Goal: Information Seeking & Learning: Learn about a topic

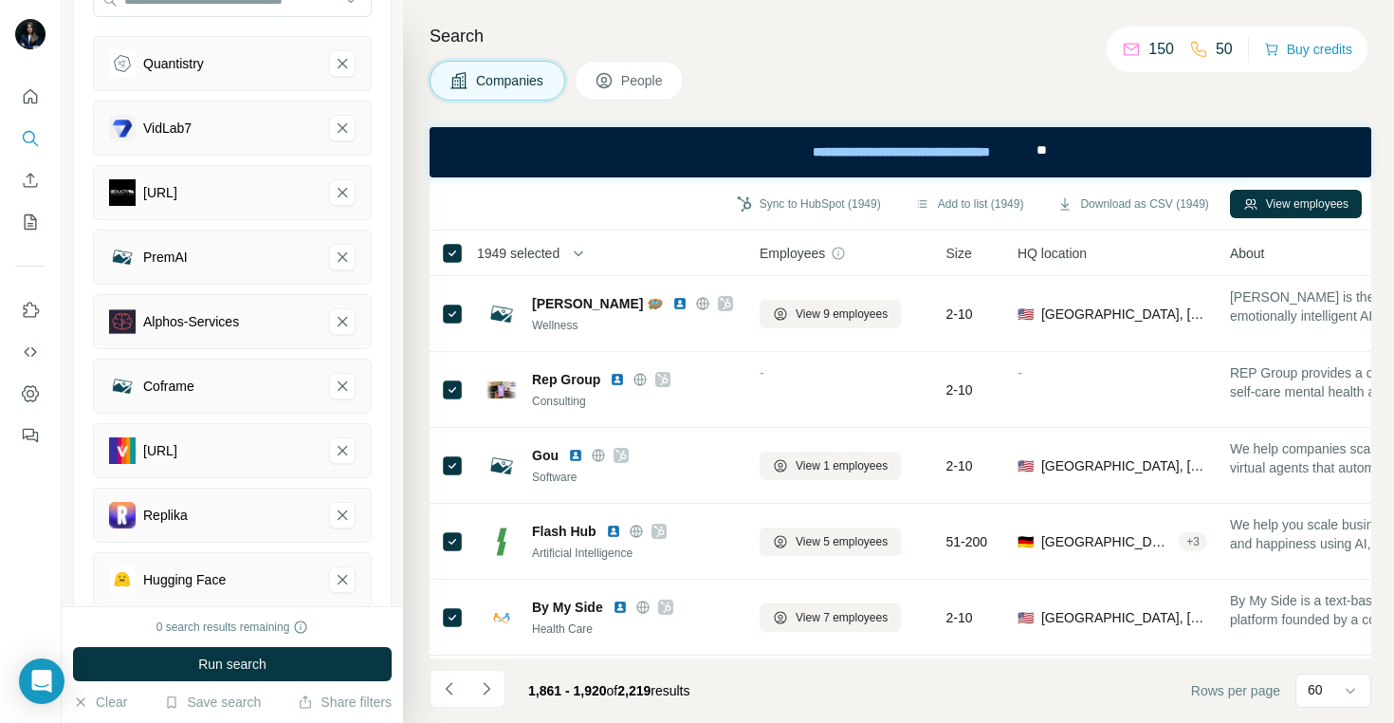
scroll to position [338, 0]
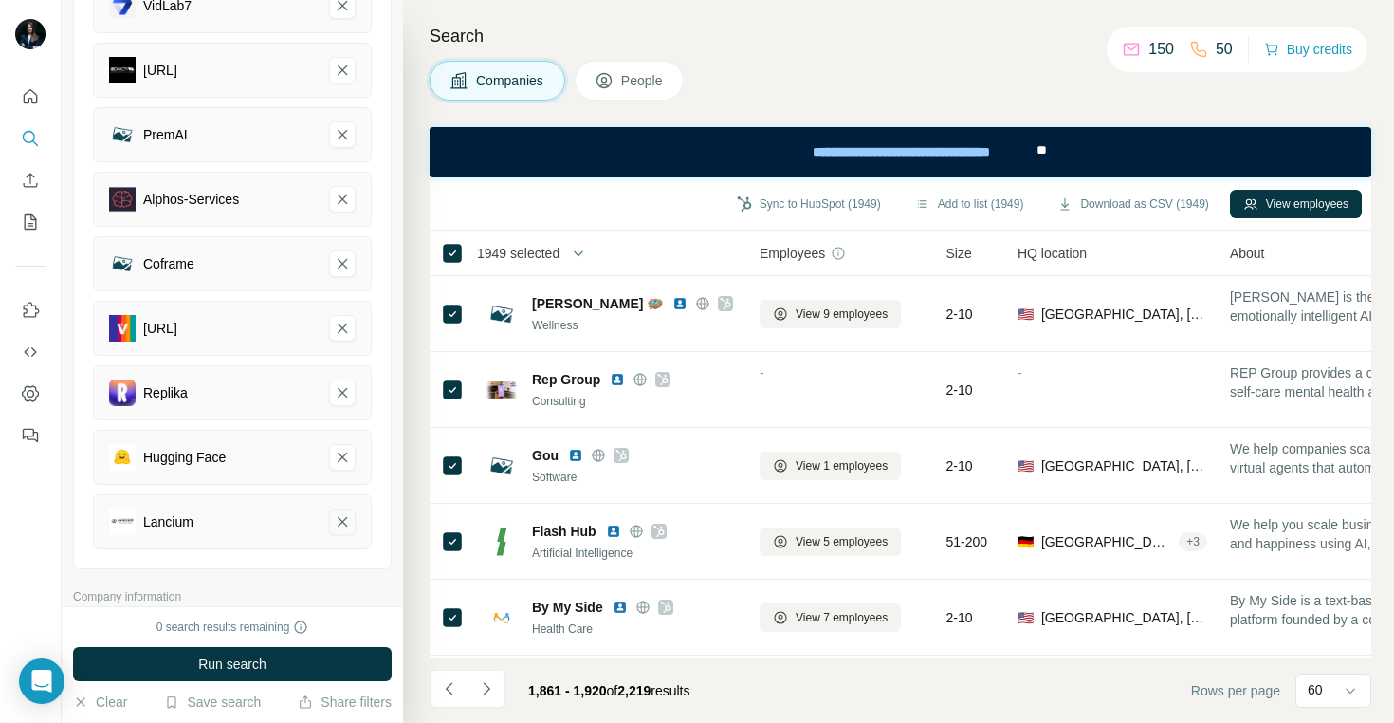
click at [341, 528] on icon "Lancium-remove-button" at bounding box center [342, 521] width 17 height 19
click at [340, 457] on icon "Hugging Face-remove-button" at bounding box center [342, 456] width 9 height 9
click at [342, 386] on icon "Replika-remove-button" at bounding box center [342, 392] width 17 height 19
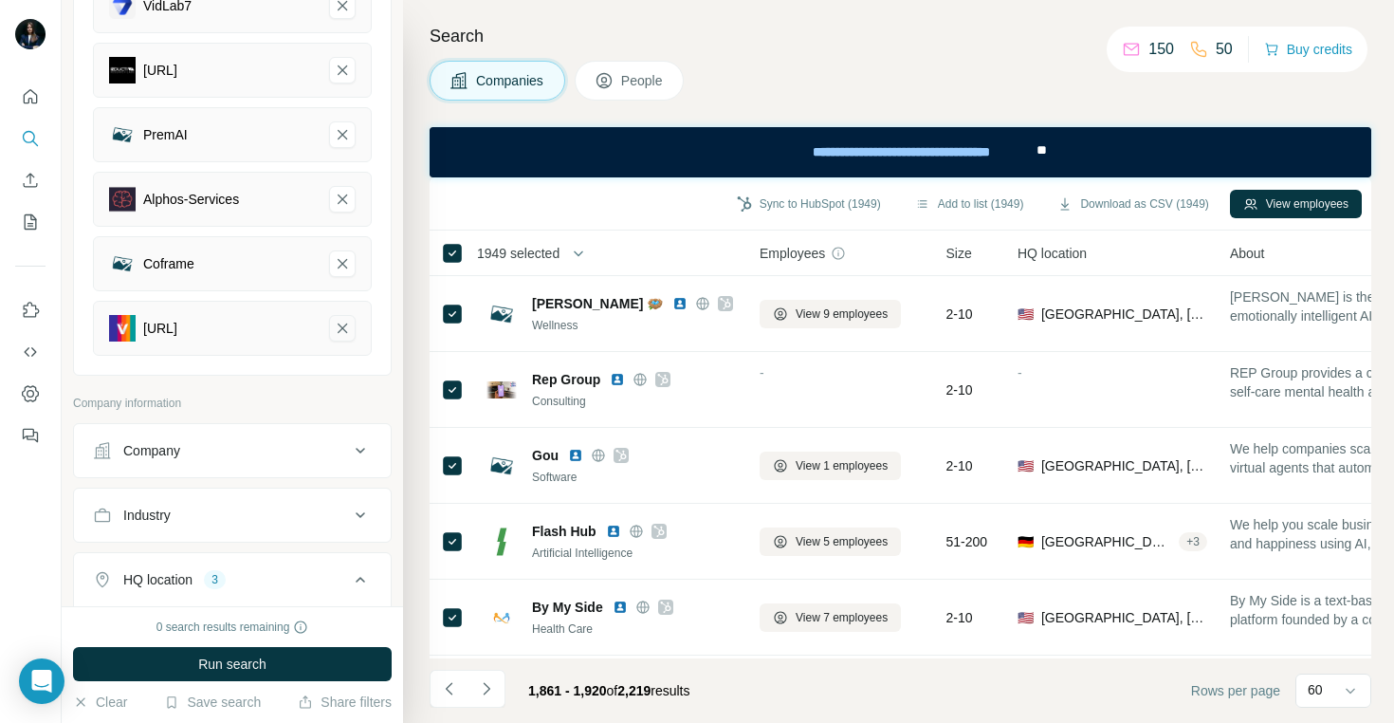
click at [342, 329] on icon "Wemagine.AI-remove-button" at bounding box center [342, 328] width 17 height 19
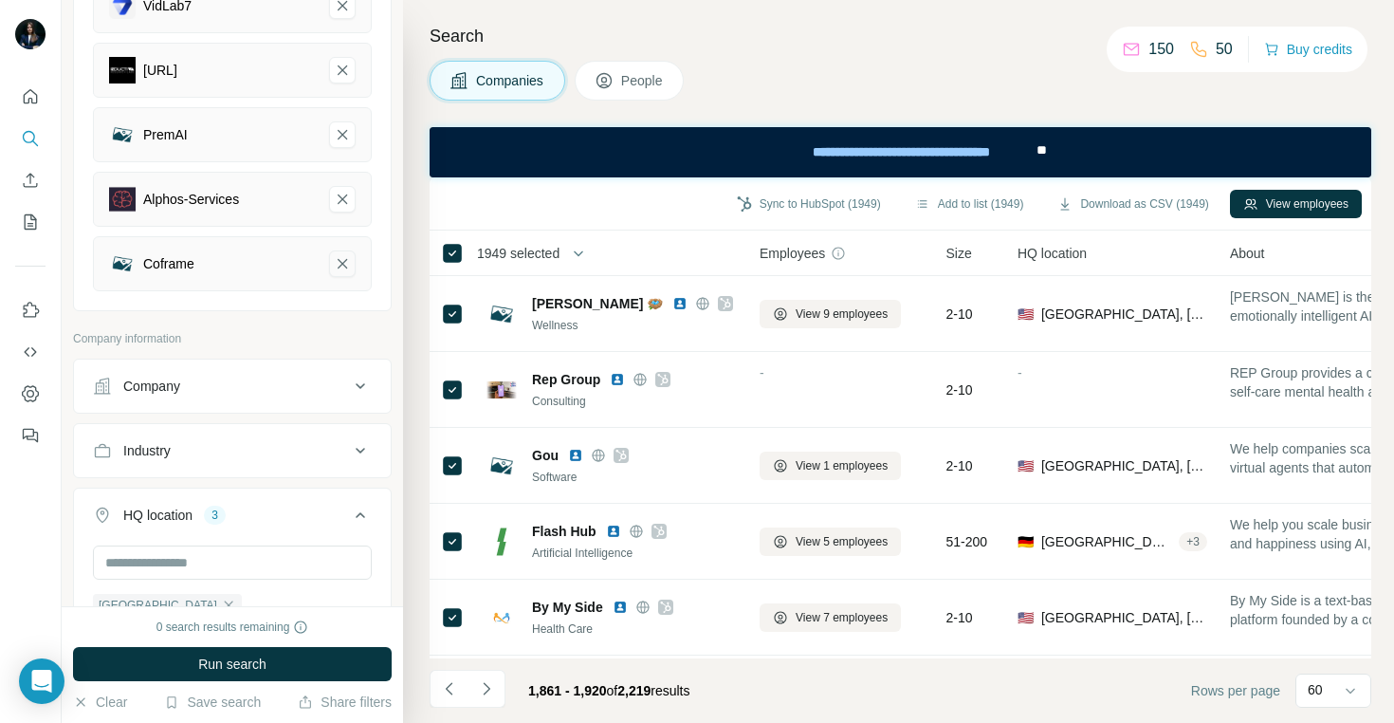
click at [344, 259] on icon "Coframe-remove-button" at bounding box center [342, 263] width 17 height 19
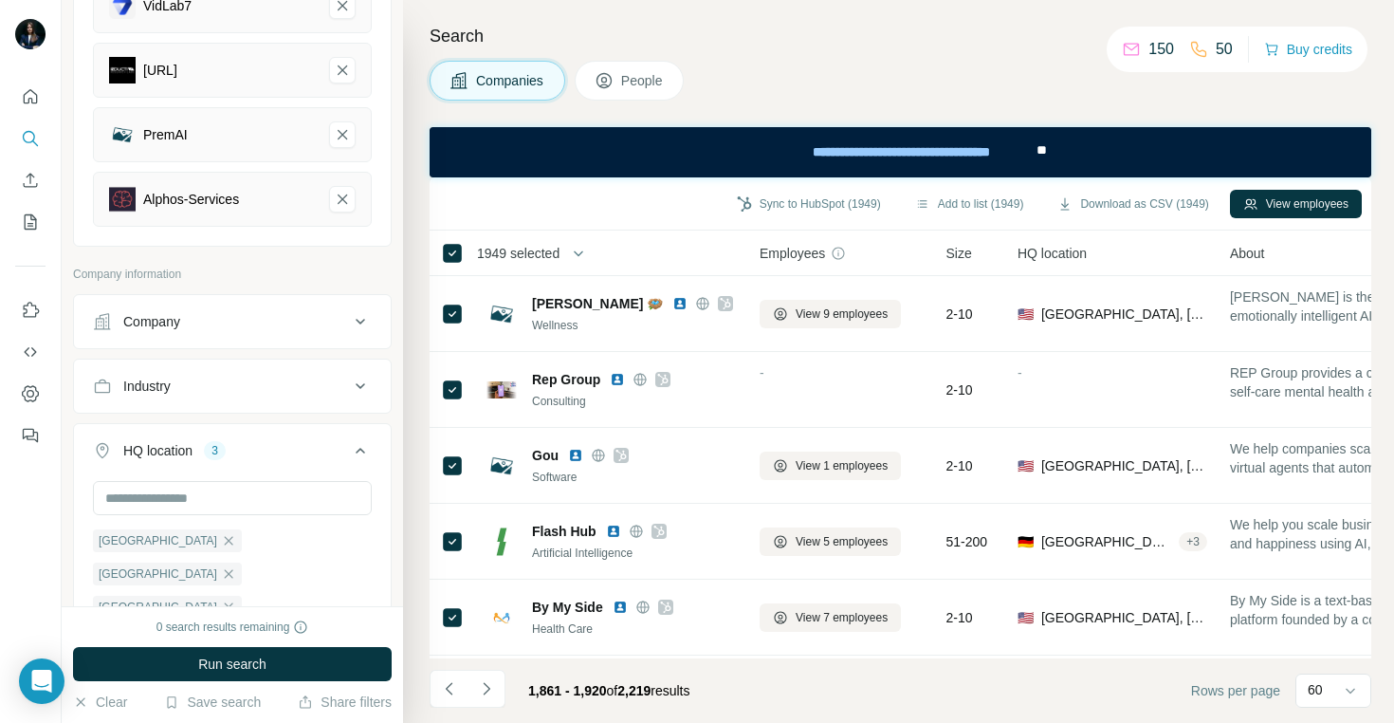
click at [346, 184] on div "Alphos-Services" at bounding box center [232, 199] width 279 height 55
click at [346, 194] on icon "Alphos-Services-remove-button" at bounding box center [342, 199] width 17 height 19
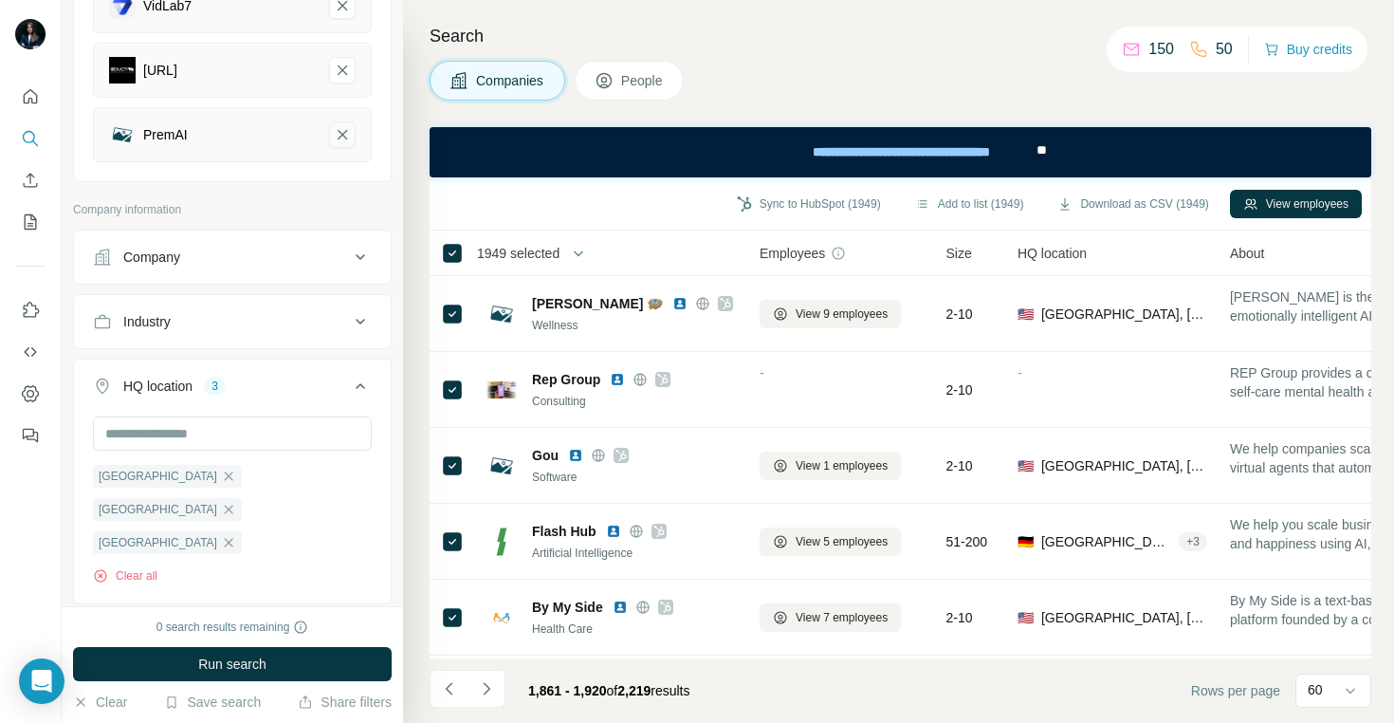
click at [348, 123] on button "PremAI-remove-button" at bounding box center [342, 134] width 27 height 27
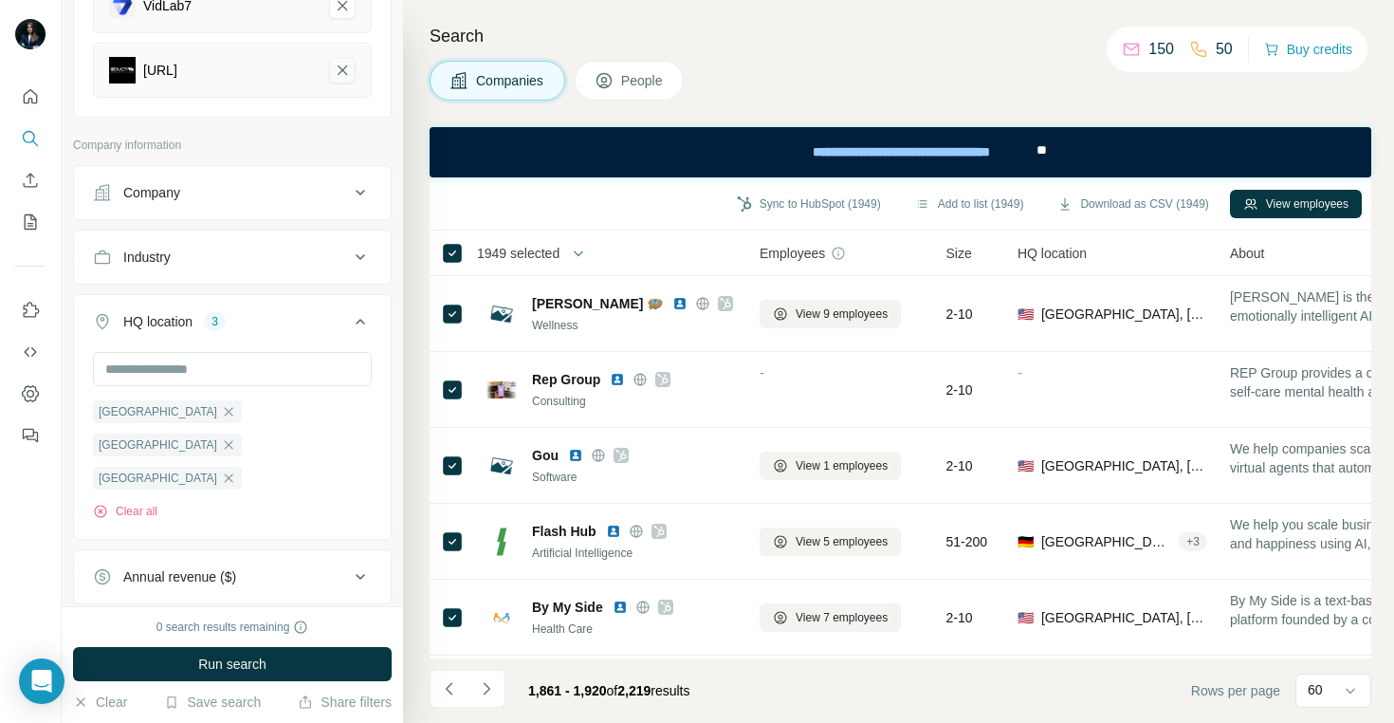
click at [345, 73] on icon "inductiva.ai-remove-button" at bounding box center [342, 69] width 9 height 9
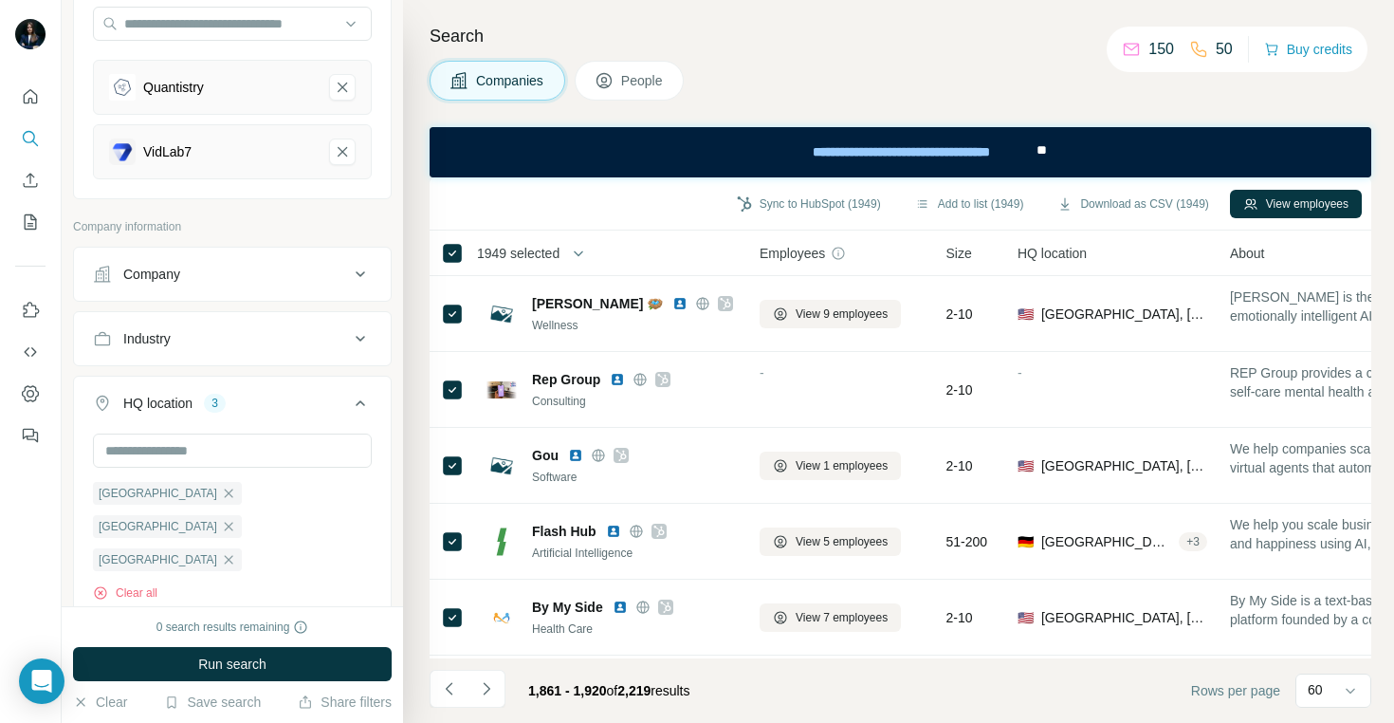
scroll to position [190, 0]
click at [342, 156] on icon "VidLab7-remove-button" at bounding box center [342, 153] width 17 height 19
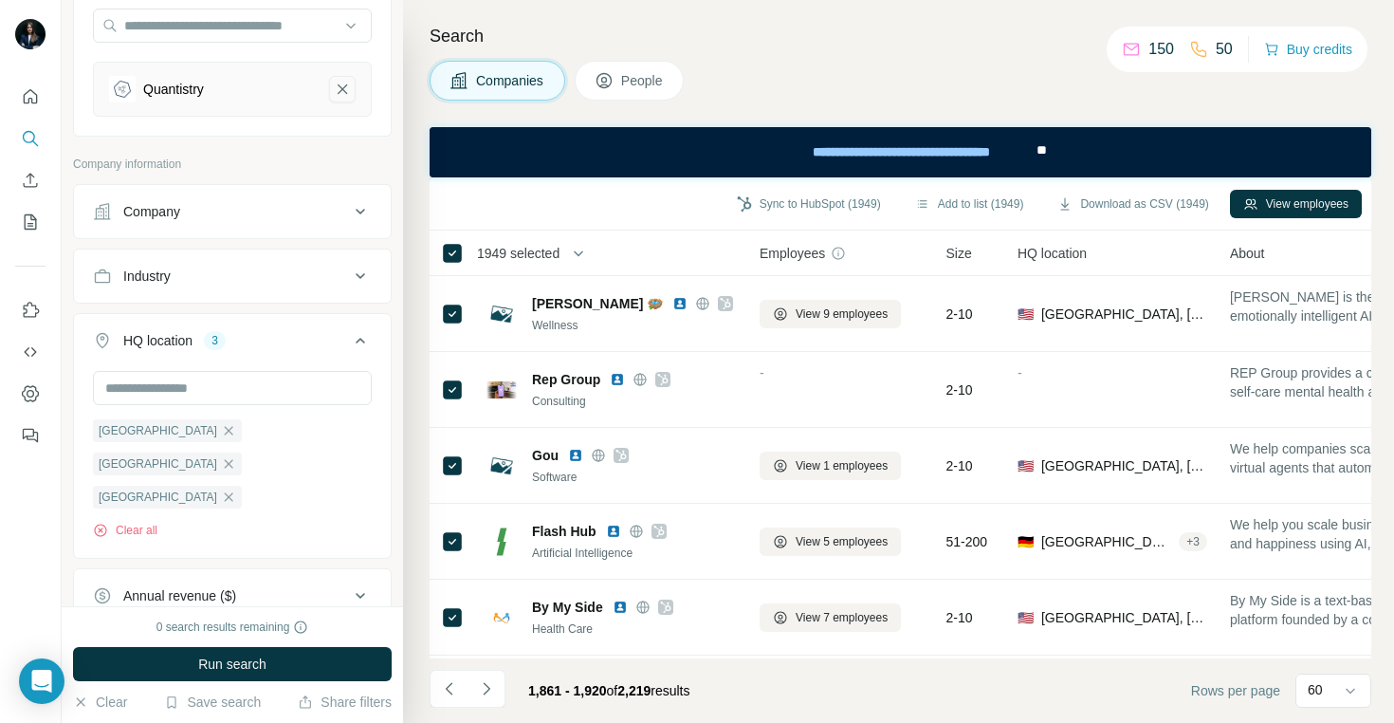
click at [340, 85] on icon "Quantistry-remove-button" at bounding box center [342, 89] width 17 height 19
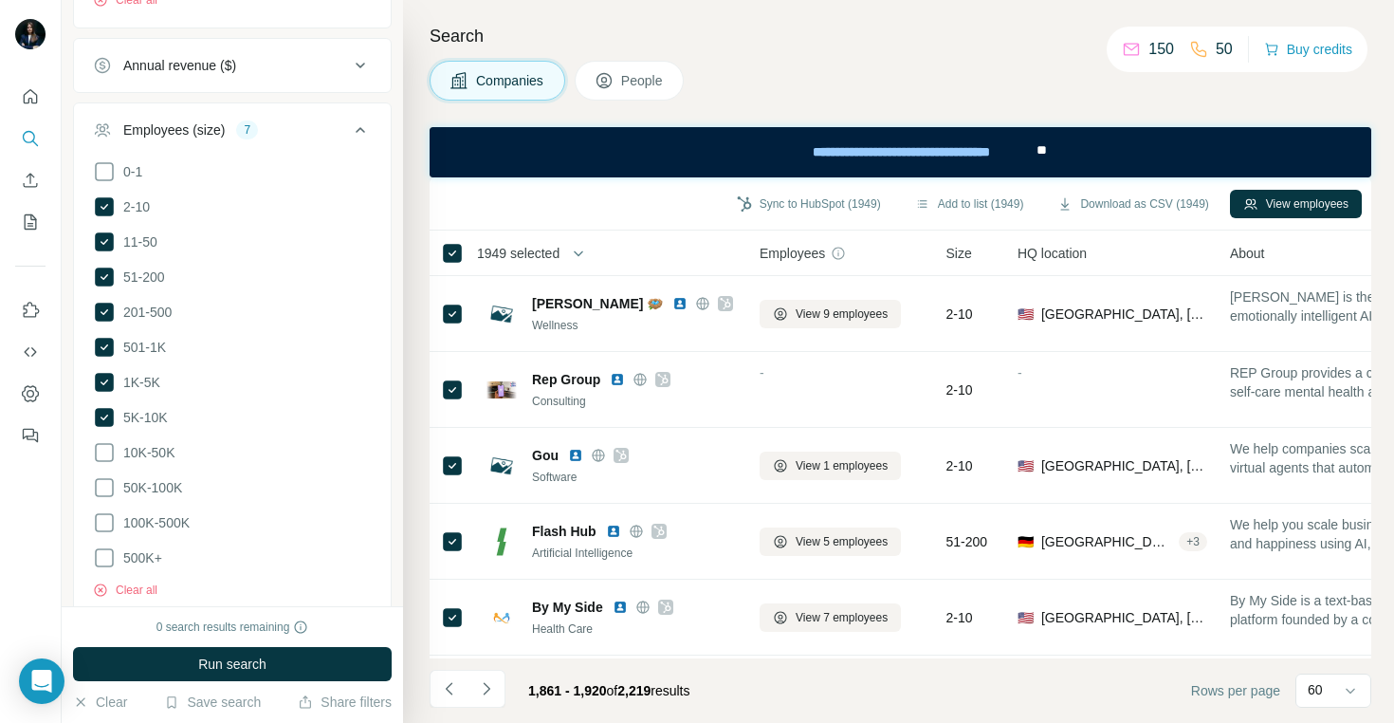
scroll to position [653, 0]
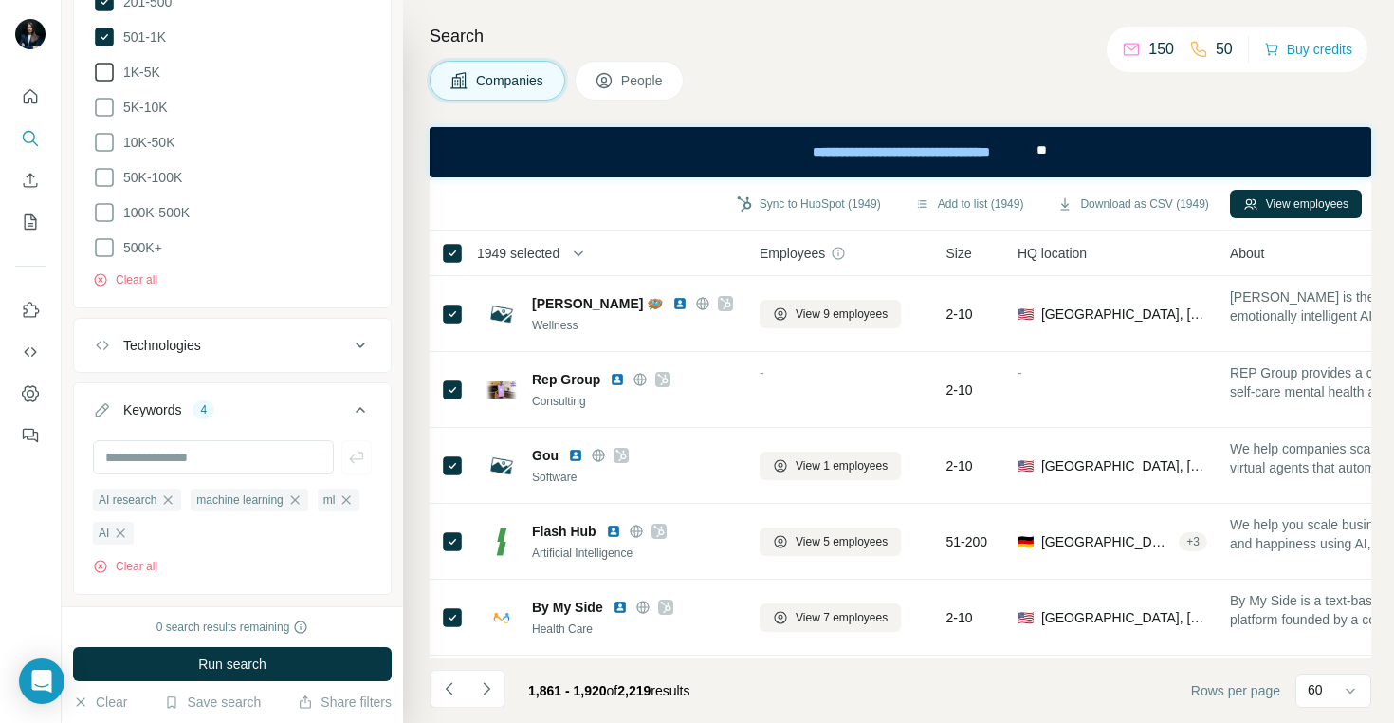
scroll to position [959, 0]
click at [171, 492] on icon "button" at bounding box center [168, 496] width 9 height 9
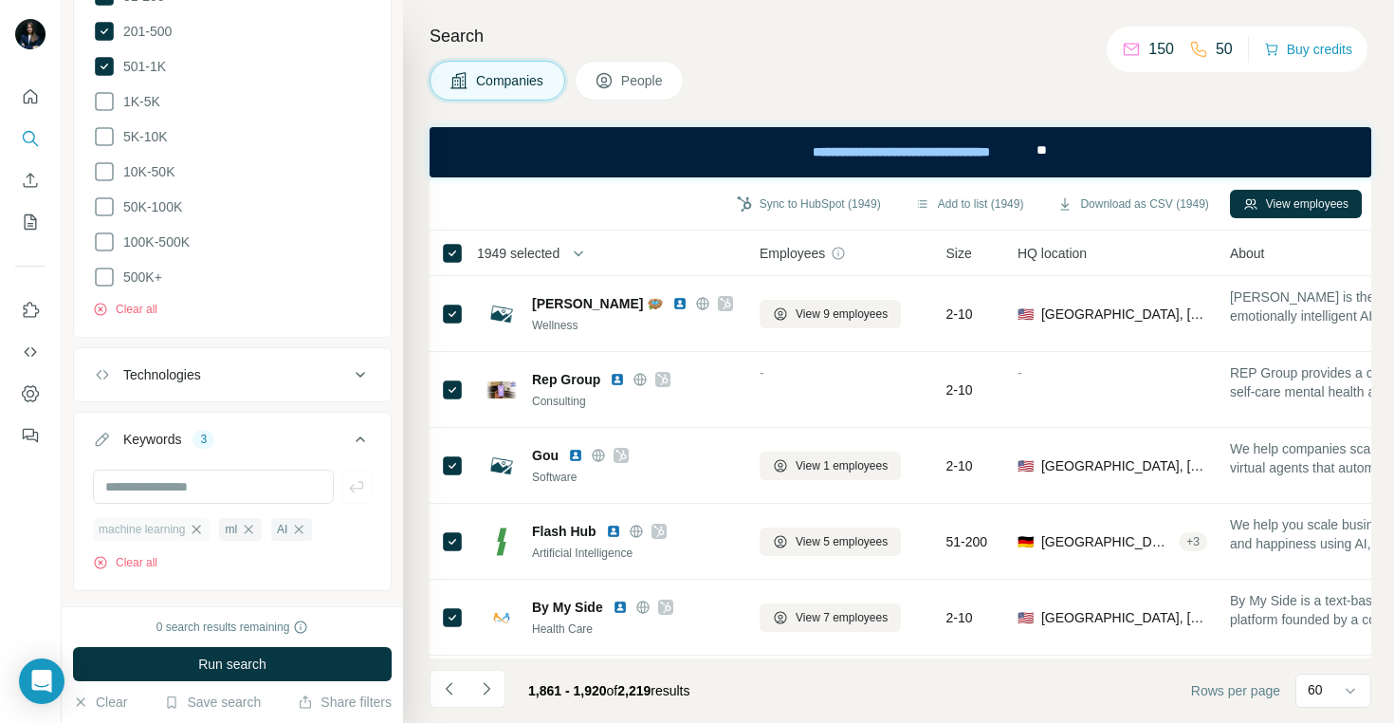
click at [198, 522] on icon "button" at bounding box center [196, 529] width 15 height 15
click at [182, 518] on div "AI" at bounding box center [165, 529] width 41 height 23
click at [175, 522] on icon "button" at bounding box center [172, 529] width 15 height 15
click at [124, 522] on icon "button" at bounding box center [122, 529] width 15 height 15
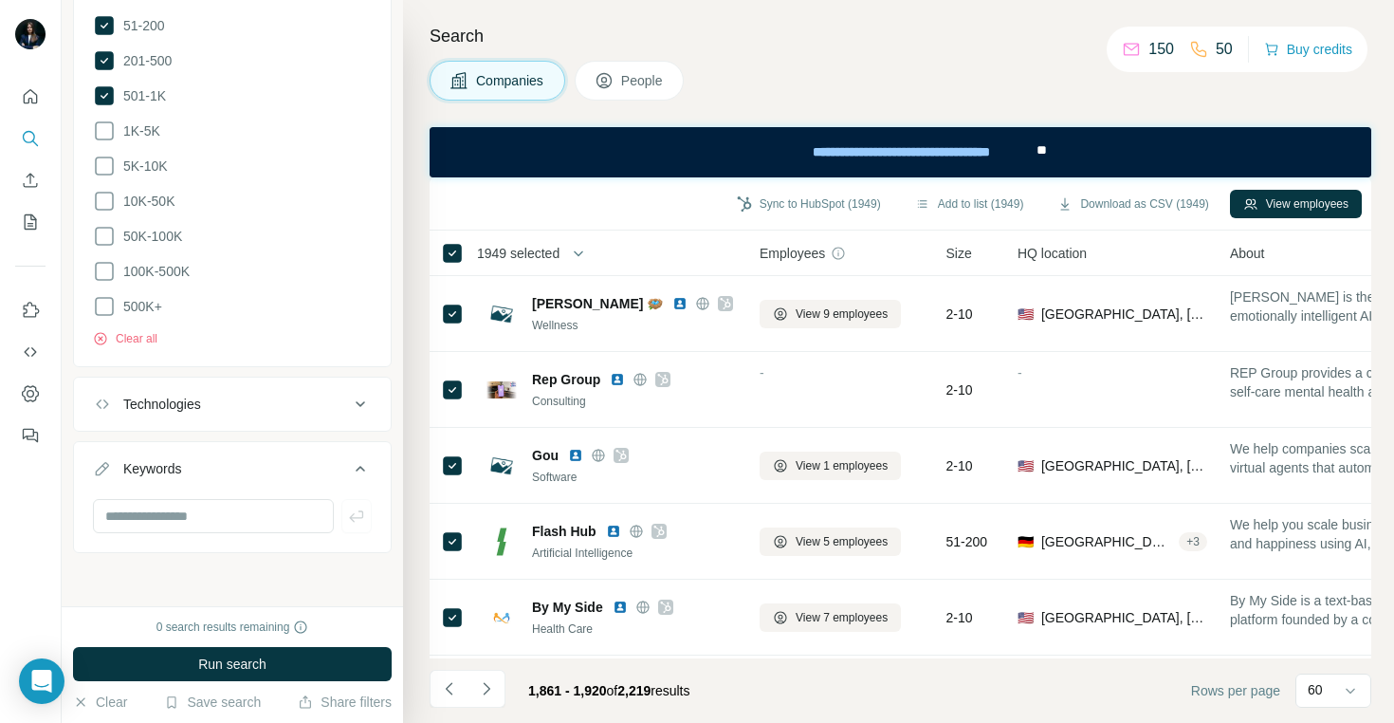
scroll to position [859, 0]
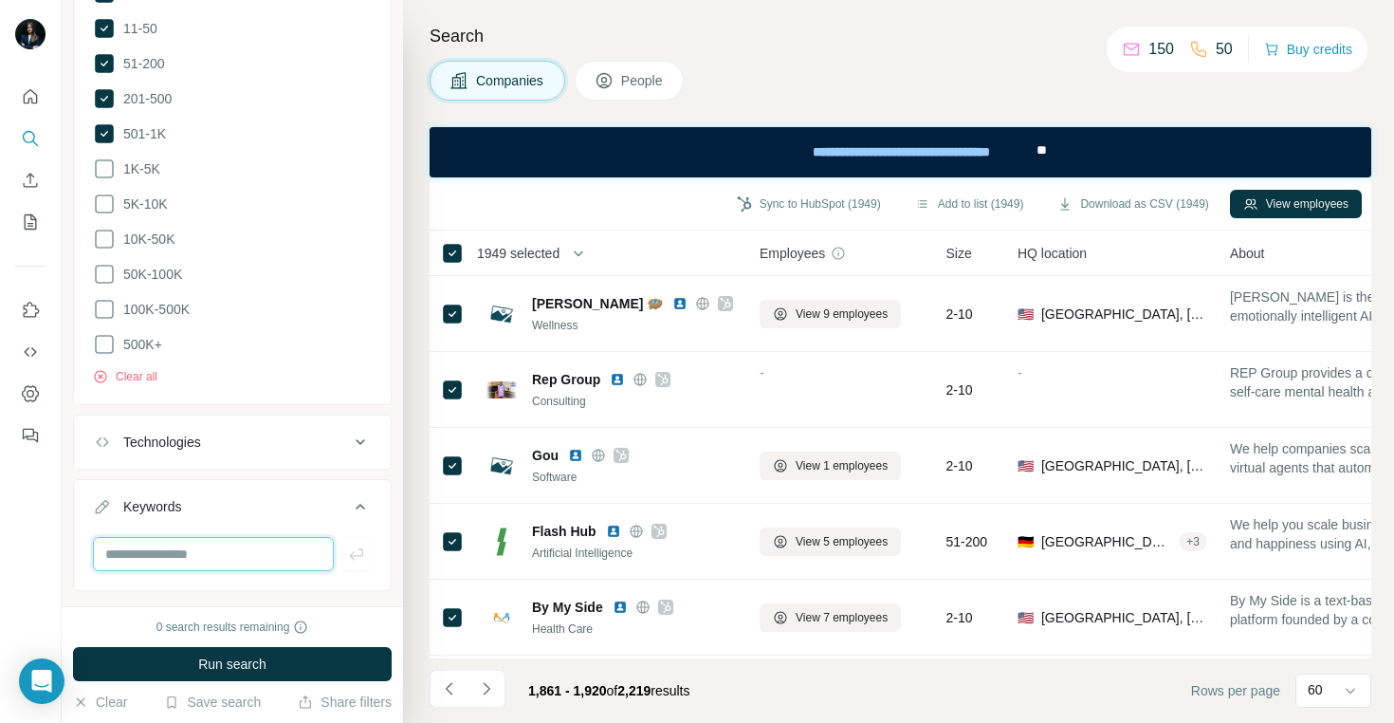
click at [154, 537] on input "text" at bounding box center [213, 554] width 241 height 34
type input "**********"
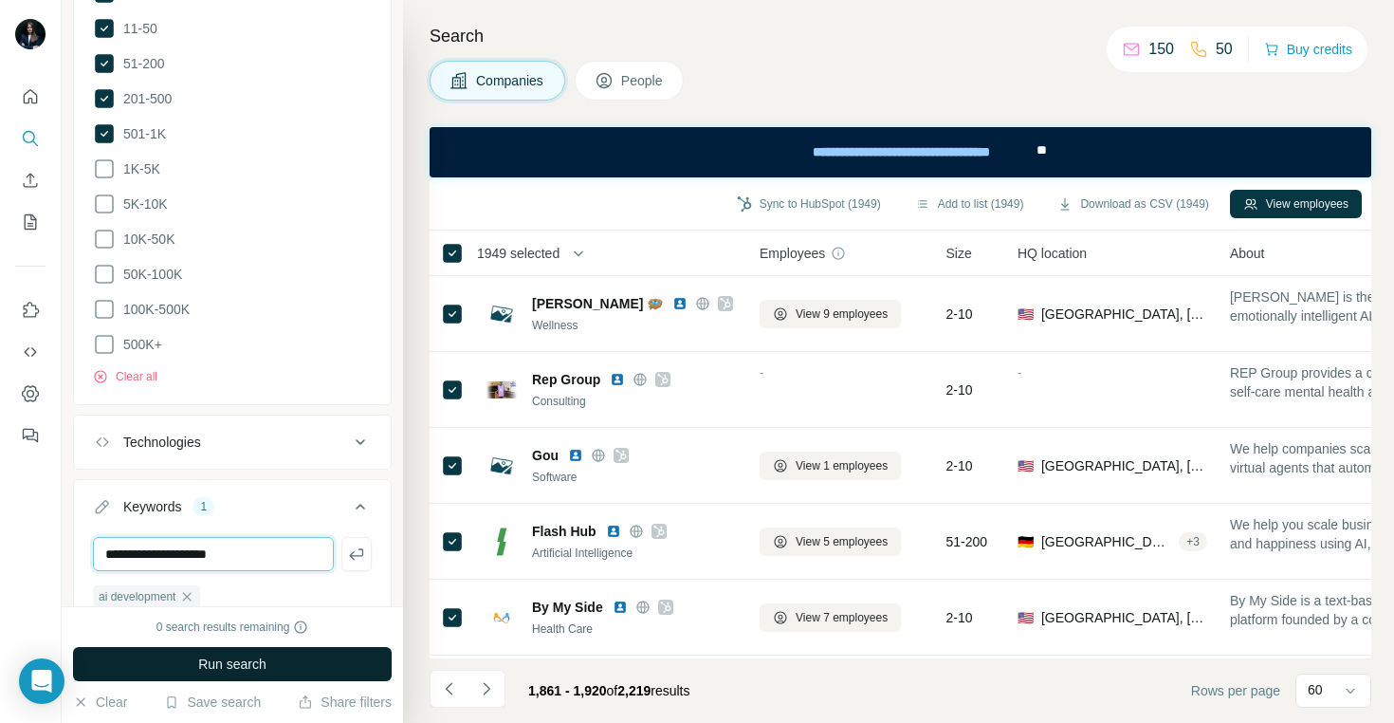
type input "**********"
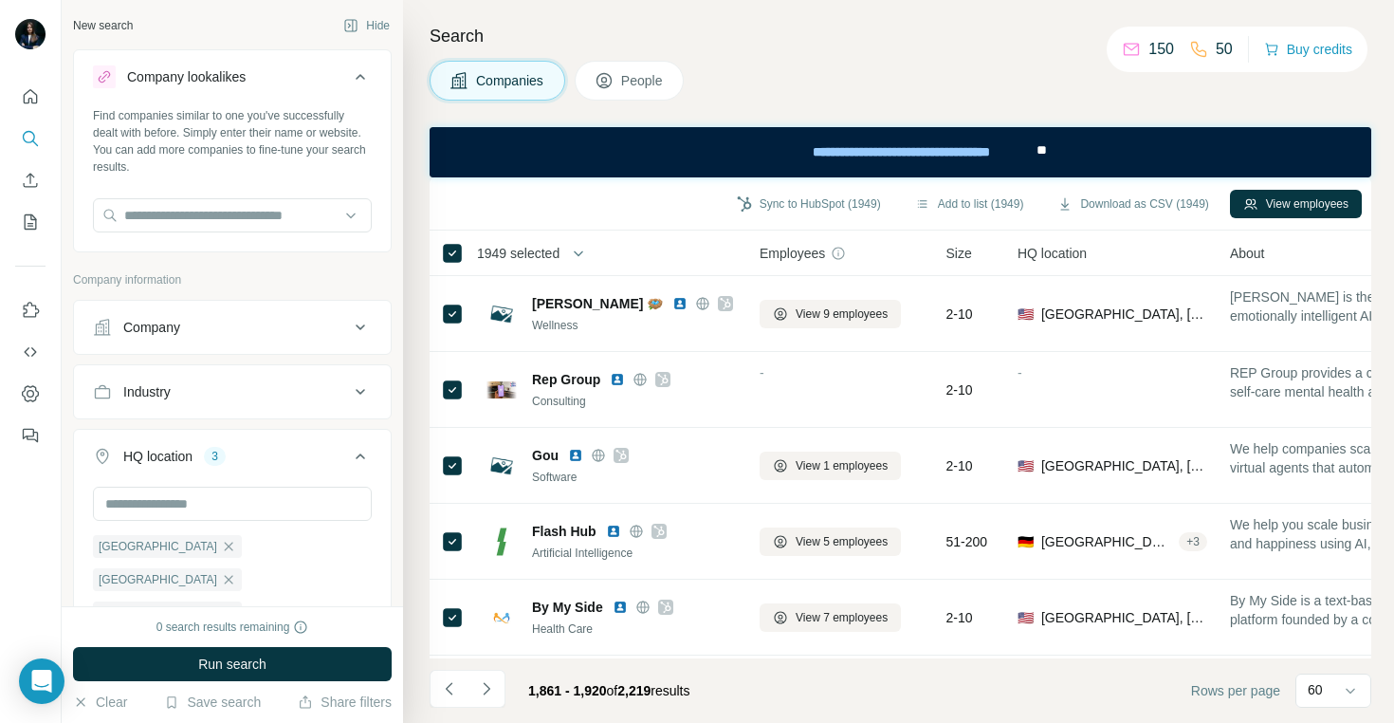
click at [200, 403] on button "Industry" at bounding box center [232, 392] width 317 height 46
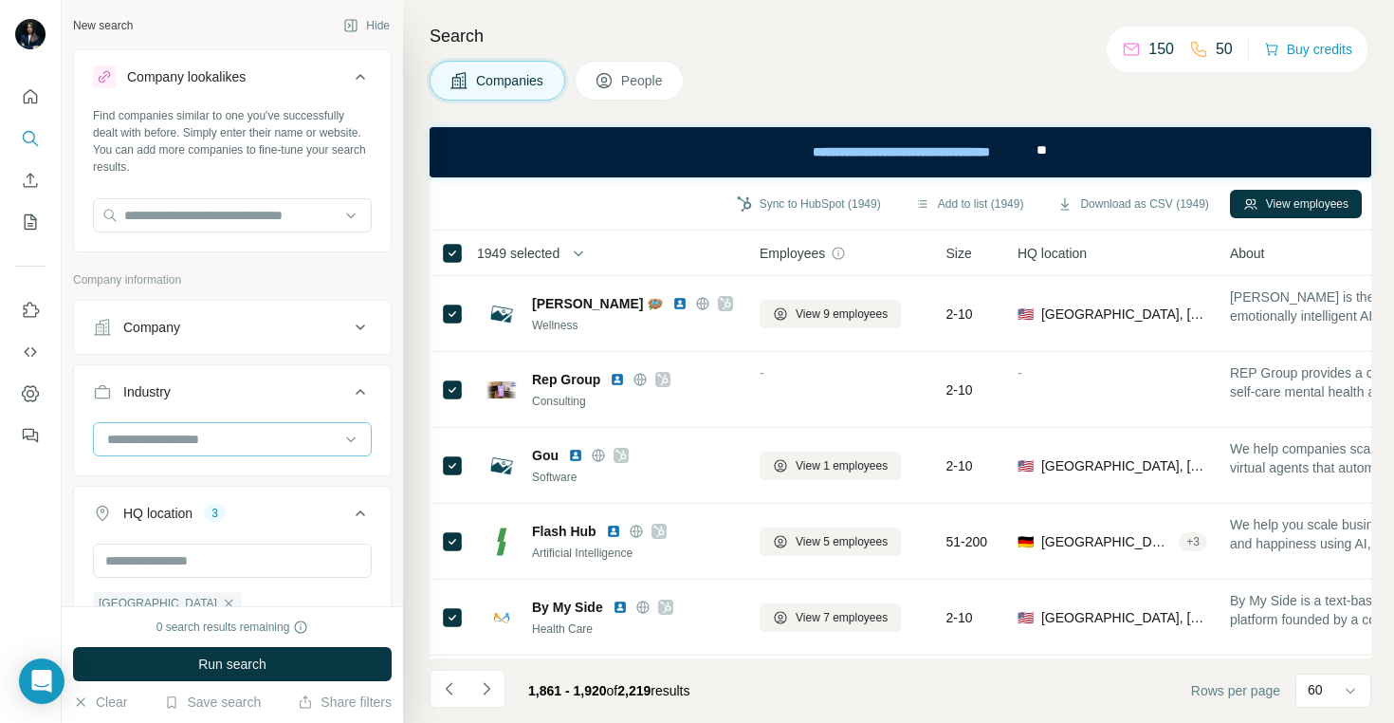
click at [193, 446] on input at bounding box center [222, 439] width 234 height 21
type input "*"
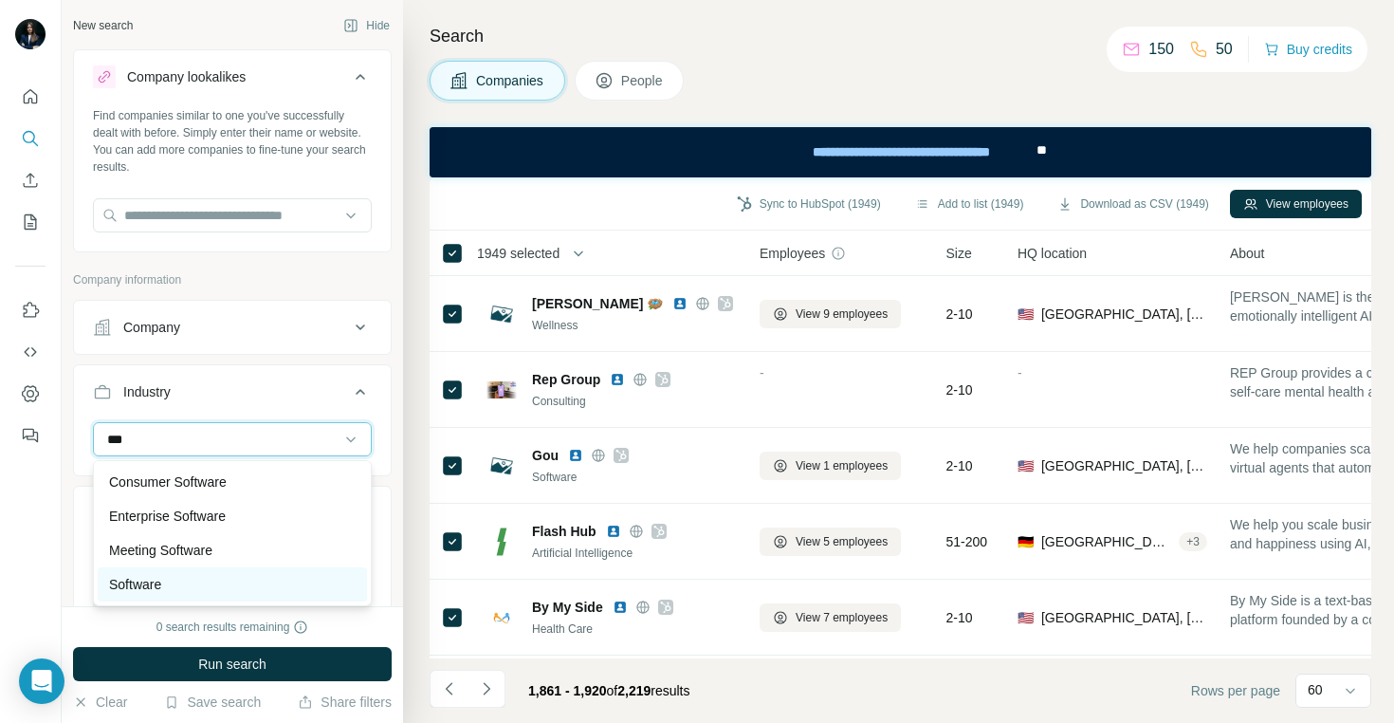
type input "***"
click at [156, 583] on p "Software" at bounding box center [135, 584] width 52 height 19
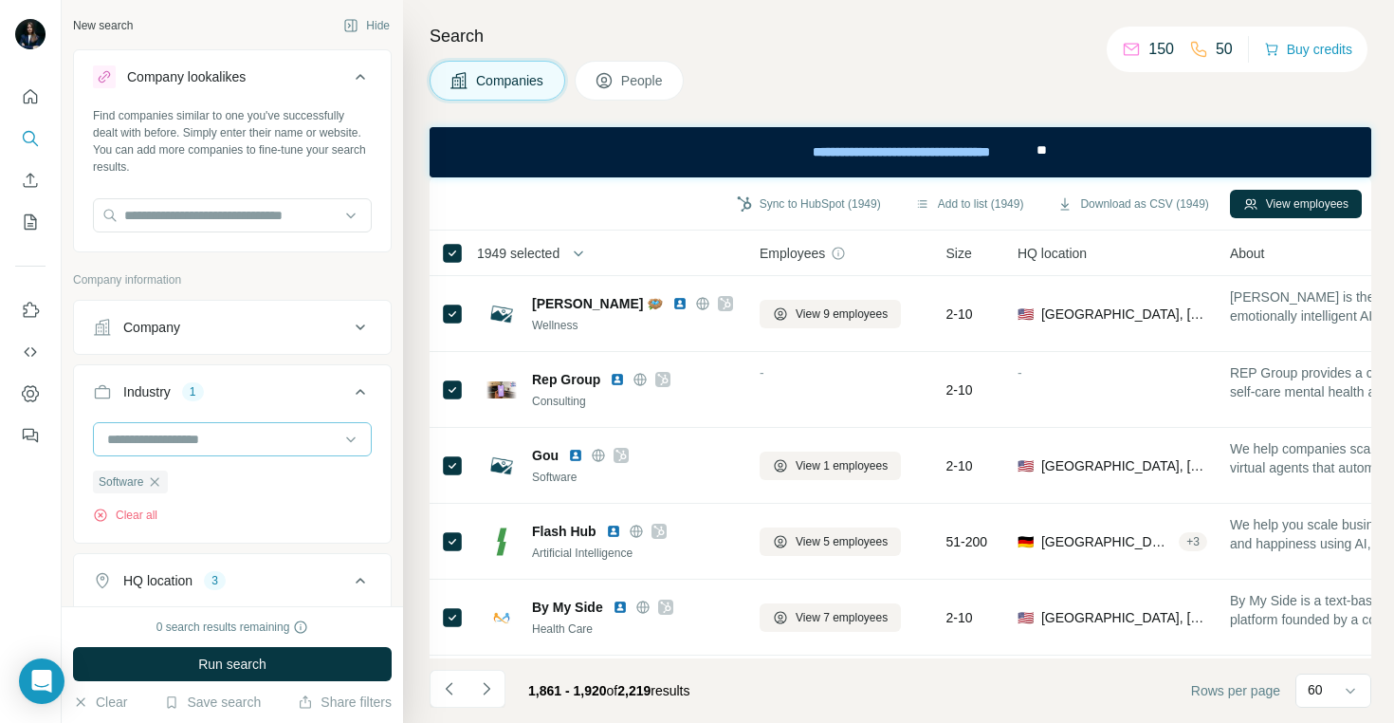
click at [185, 442] on input at bounding box center [222, 439] width 234 height 21
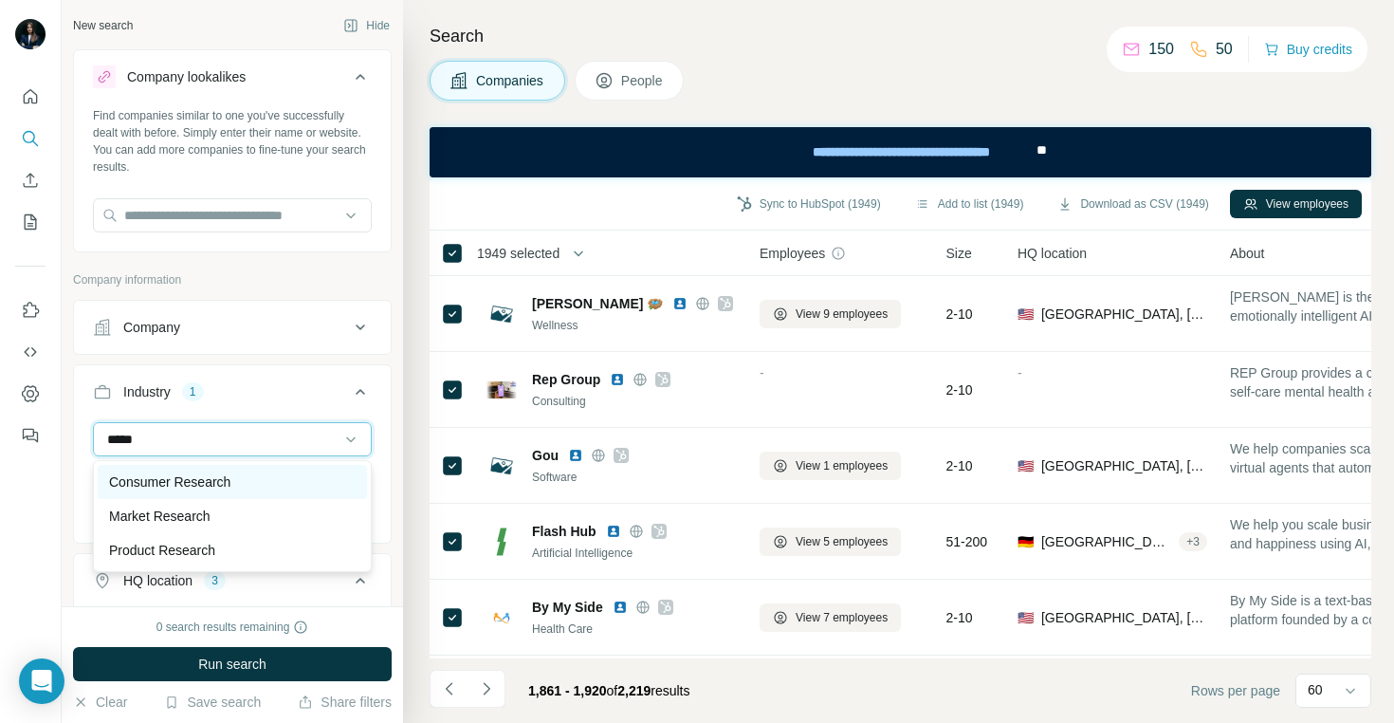
type input "*****"
click at [173, 481] on p "Consumer Research" at bounding box center [169, 481] width 121 height 19
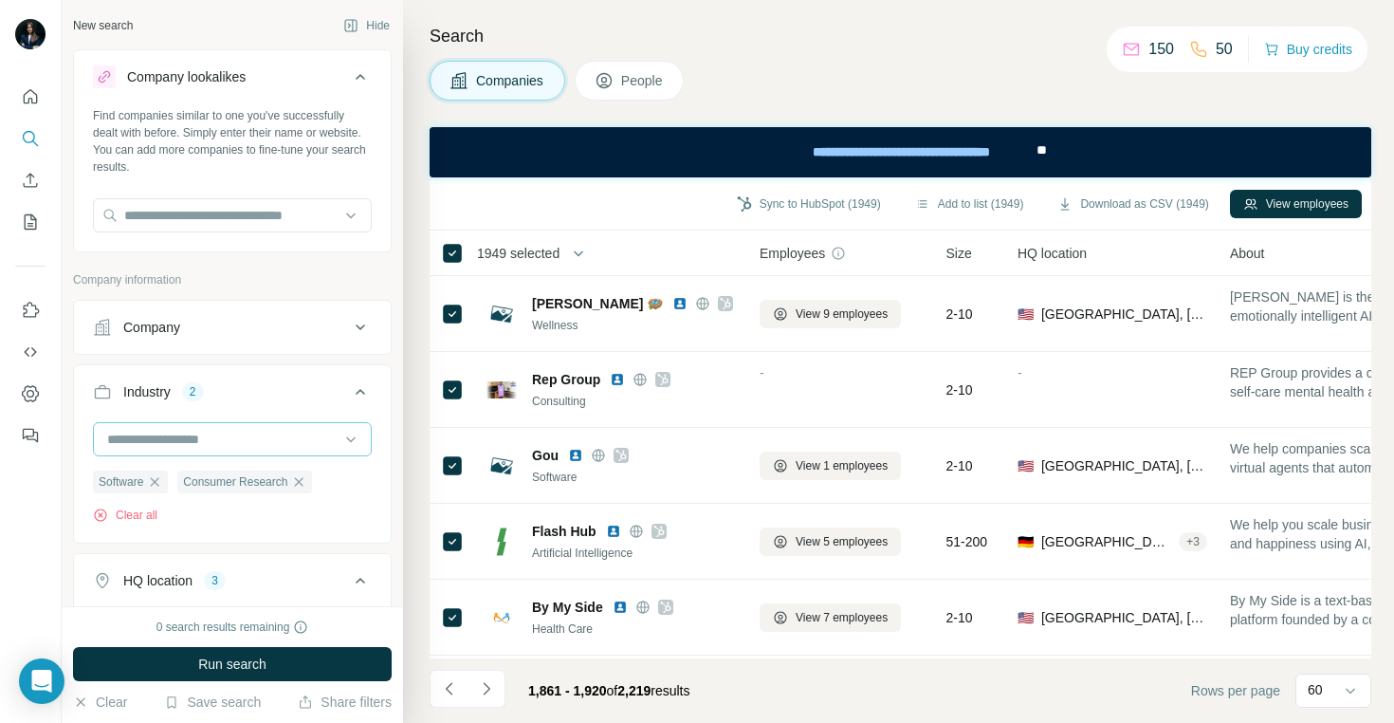
click at [173, 447] on input at bounding box center [222, 439] width 234 height 21
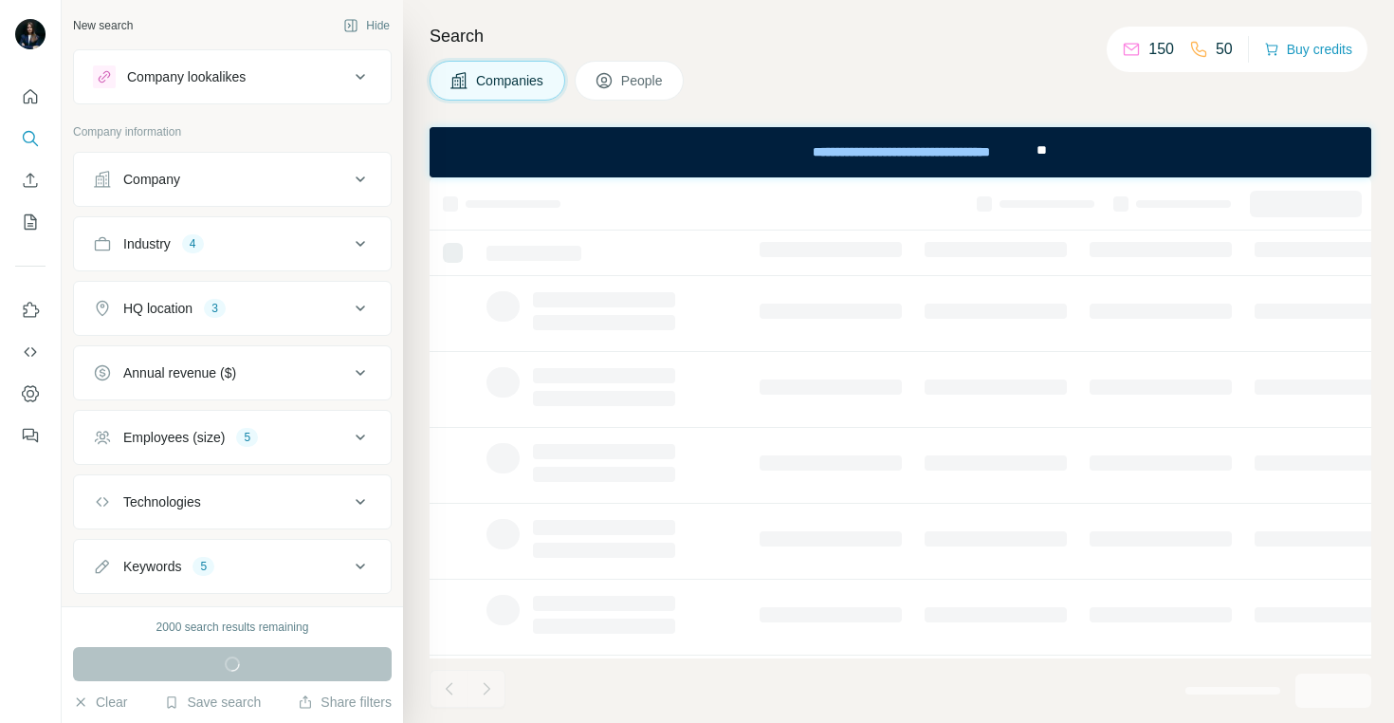
click at [304, 240] on div "Industry 4" at bounding box center [221, 243] width 256 height 19
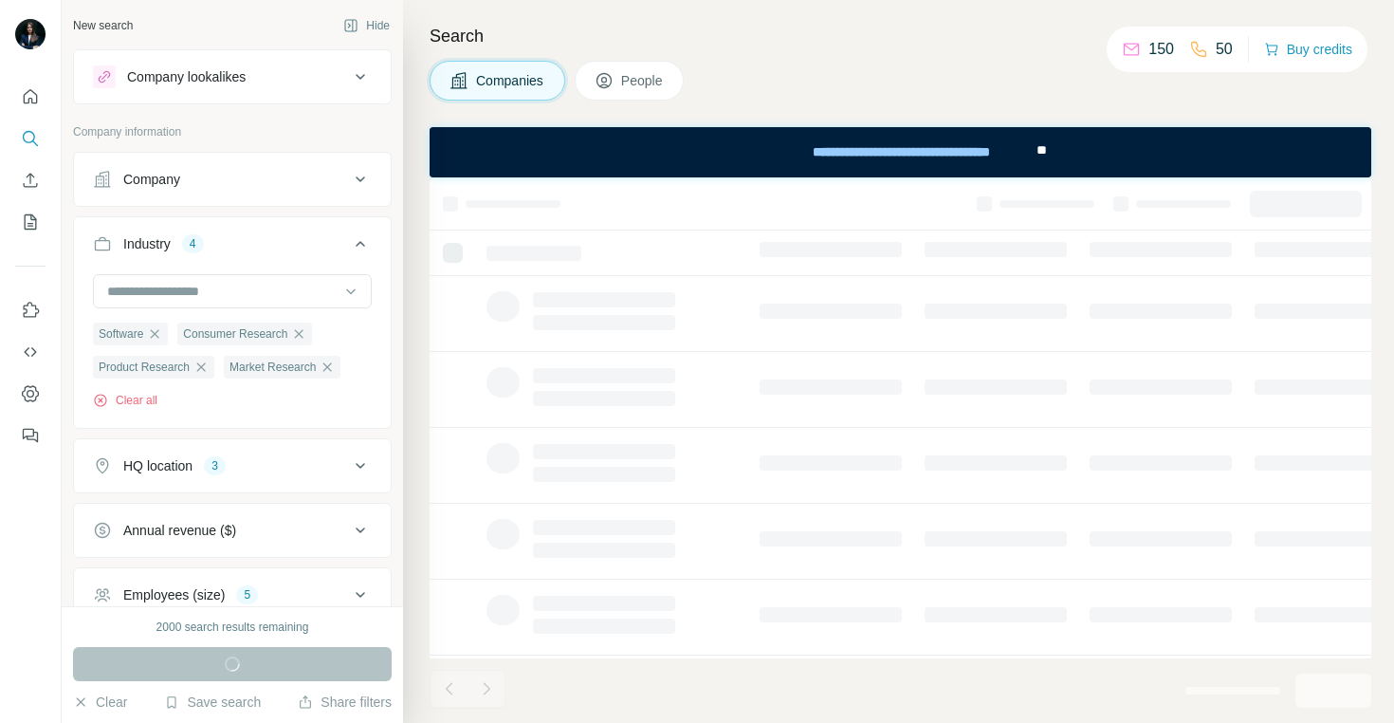
click at [304, 240] on div "Industry 4" at bounding box center [221, 243] width 256 height 19
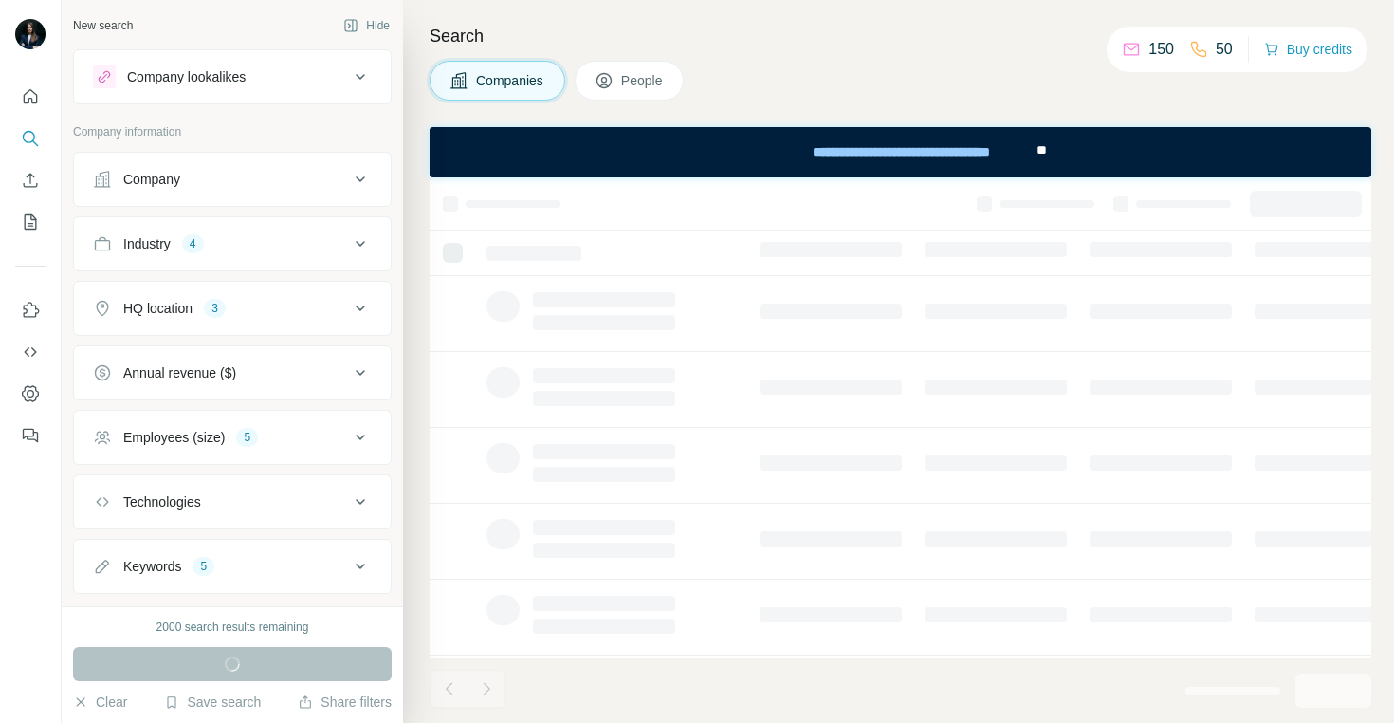
click at [284, 321] on button "HQ location 3" at bounding box center [232, 308] width 317 height 46
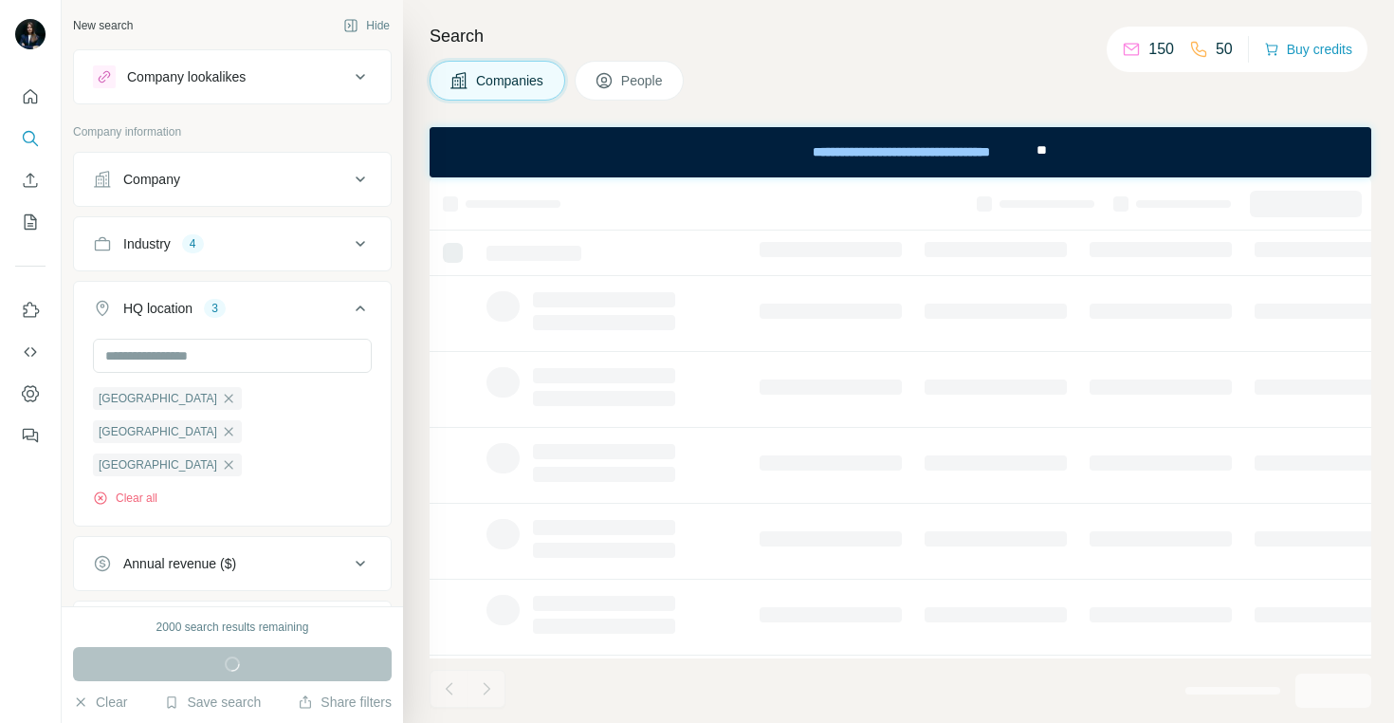
click at [284, 321] on button "HQ location 3" at bounding box center [232, 311] width 317 height 53
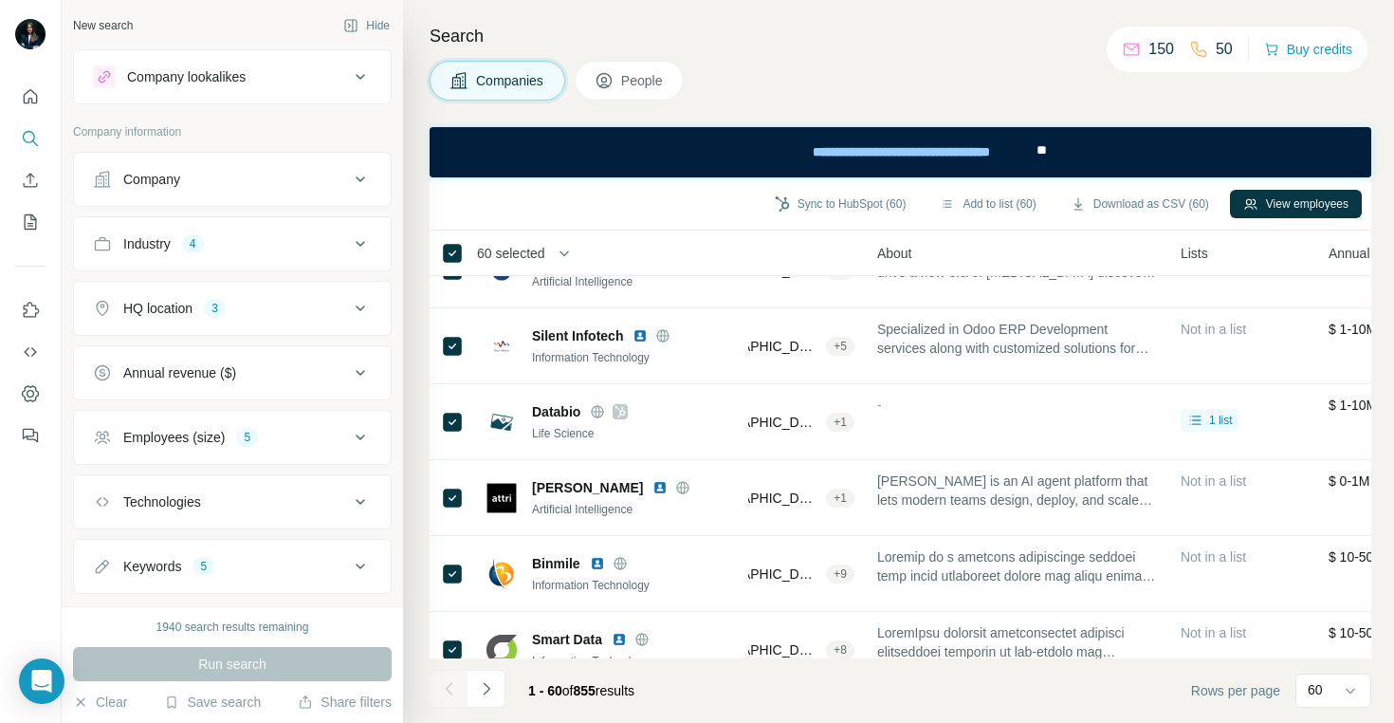
scroll to position [41, 0]
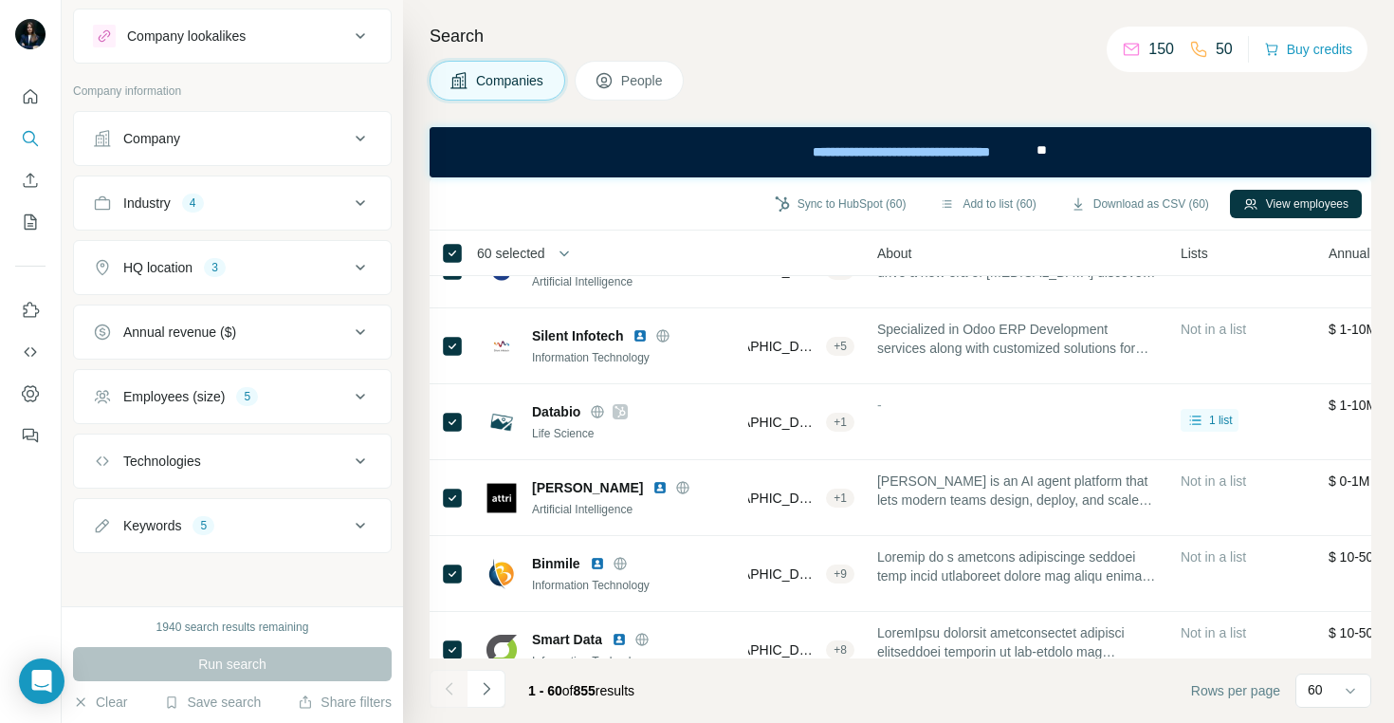
click at [152, 535] on button "Keywords 5" at bounding box center [232, 526] width 317 height 46
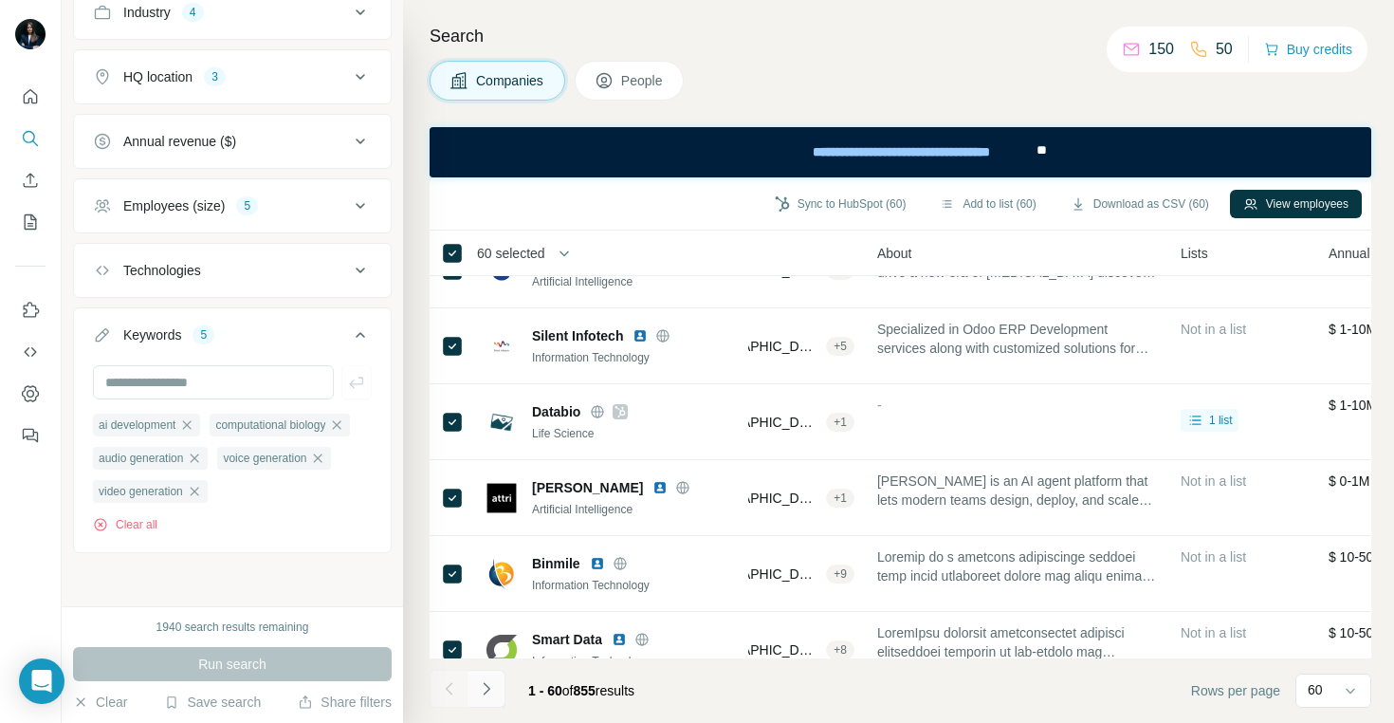
click at [486, 691] on icon "Navigate to next page" at bounding box center [486, 688] width 7 height 12
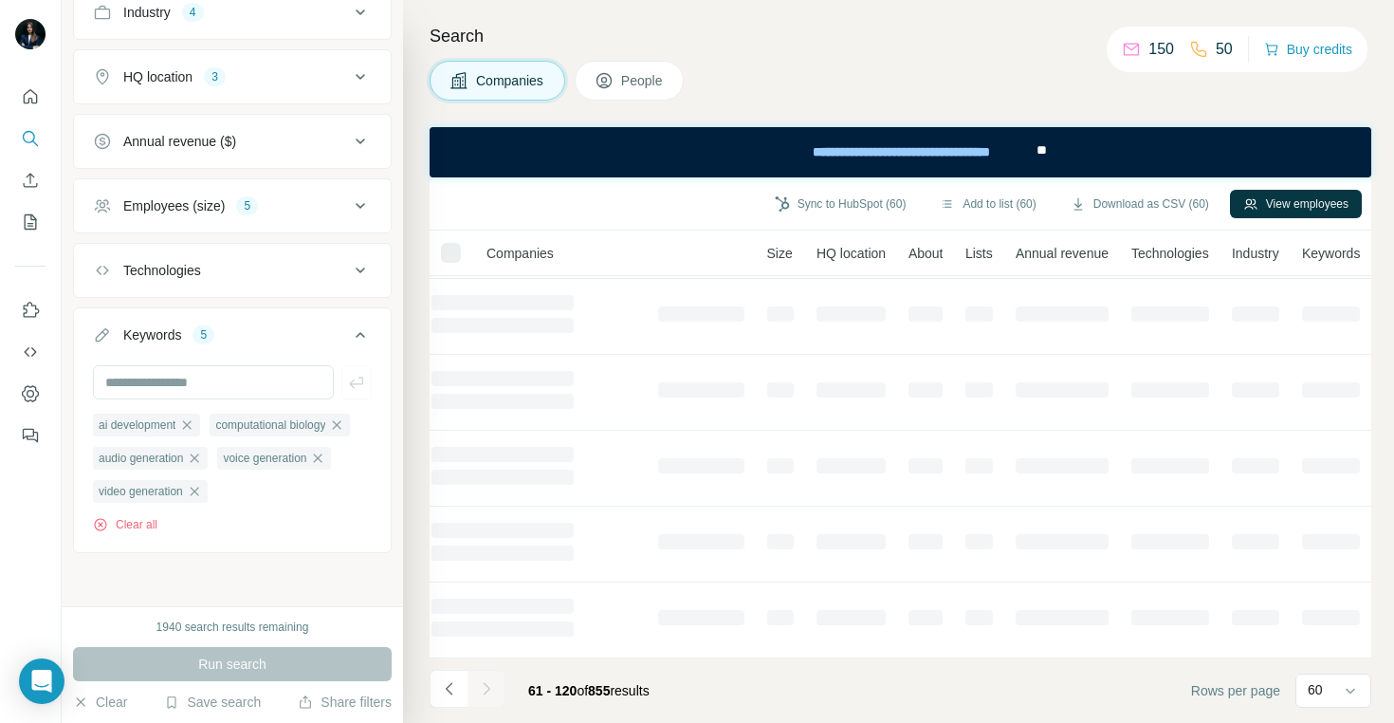
scroll to position [376, 138]
click at [450, 254] on div at bounding box center [451, 253] width 20 height 20
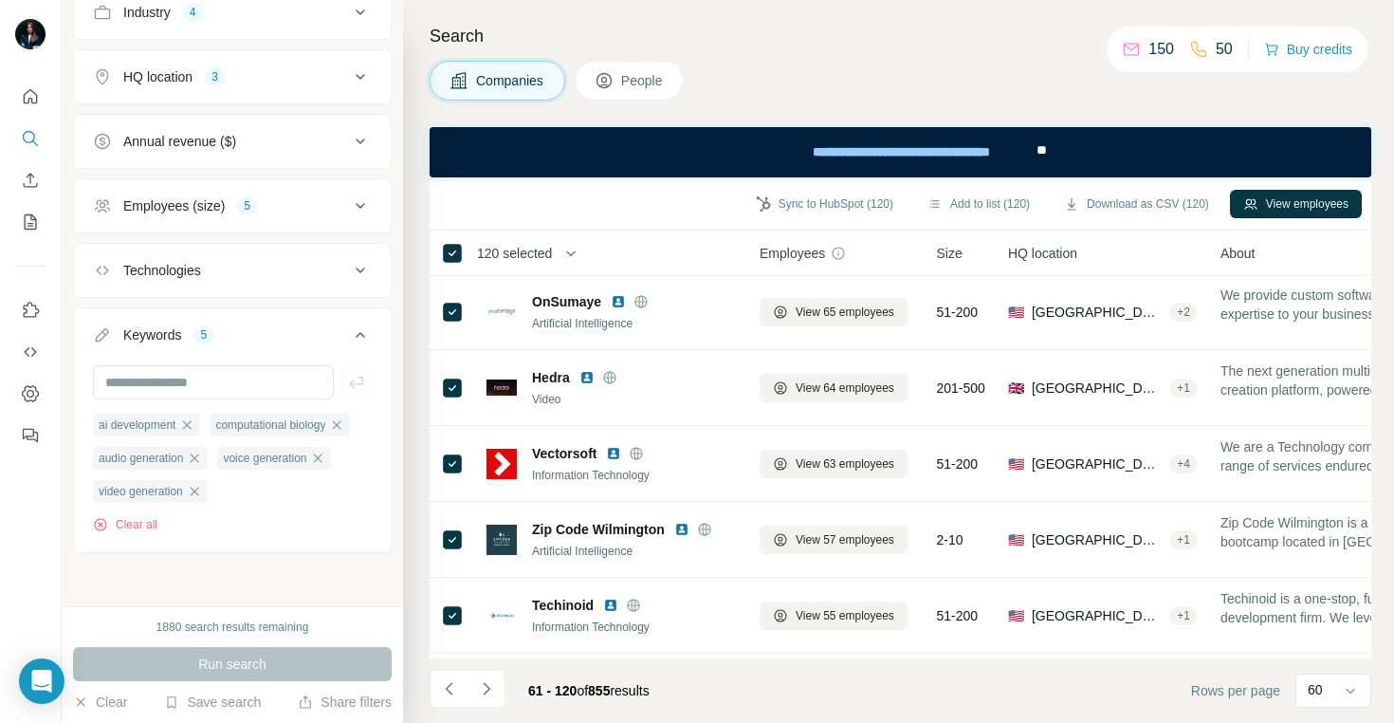
scroll to position [1975, 0]
click at [489, 686] on icon "Navigate to next page" at bounding box center [486, 688] width 19 height 19
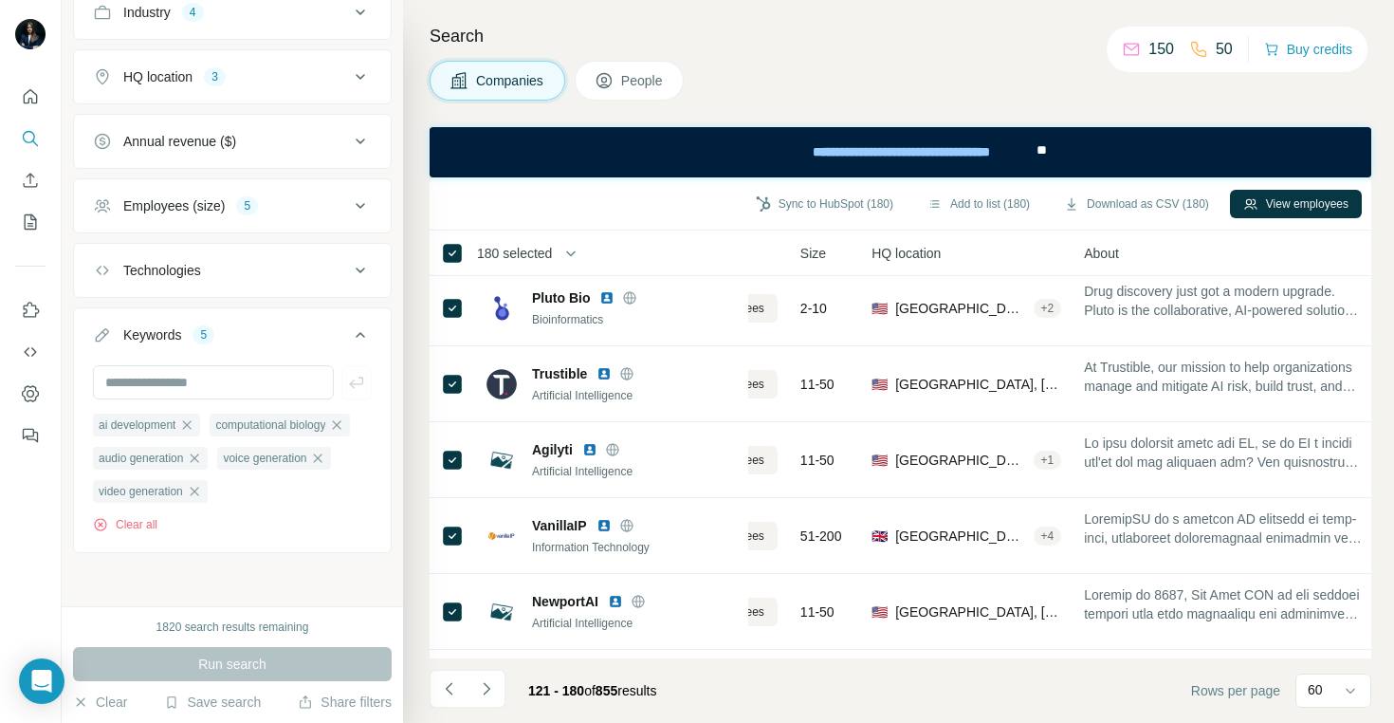
scroll to position [4131, 130]
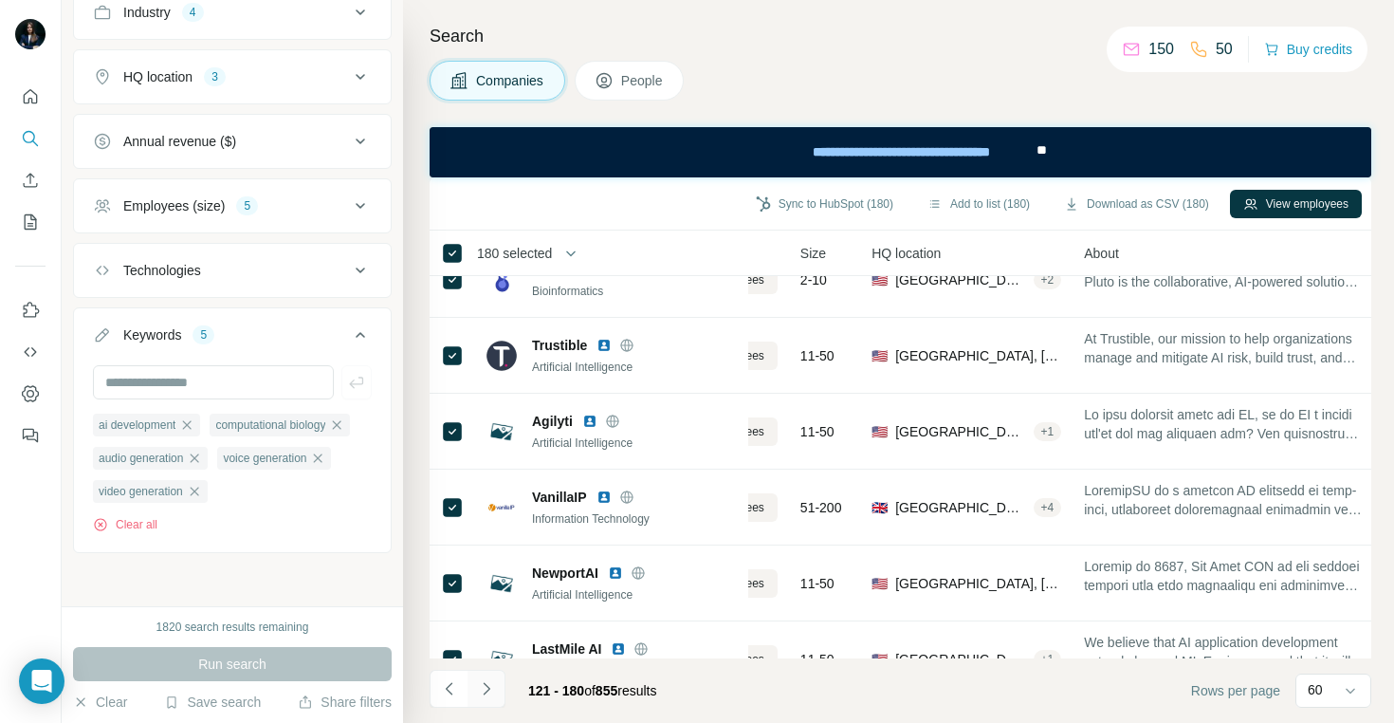
click at [487, 686] on icon "Navigate to next page" at bounding box center [486, 688] width 19 height 19
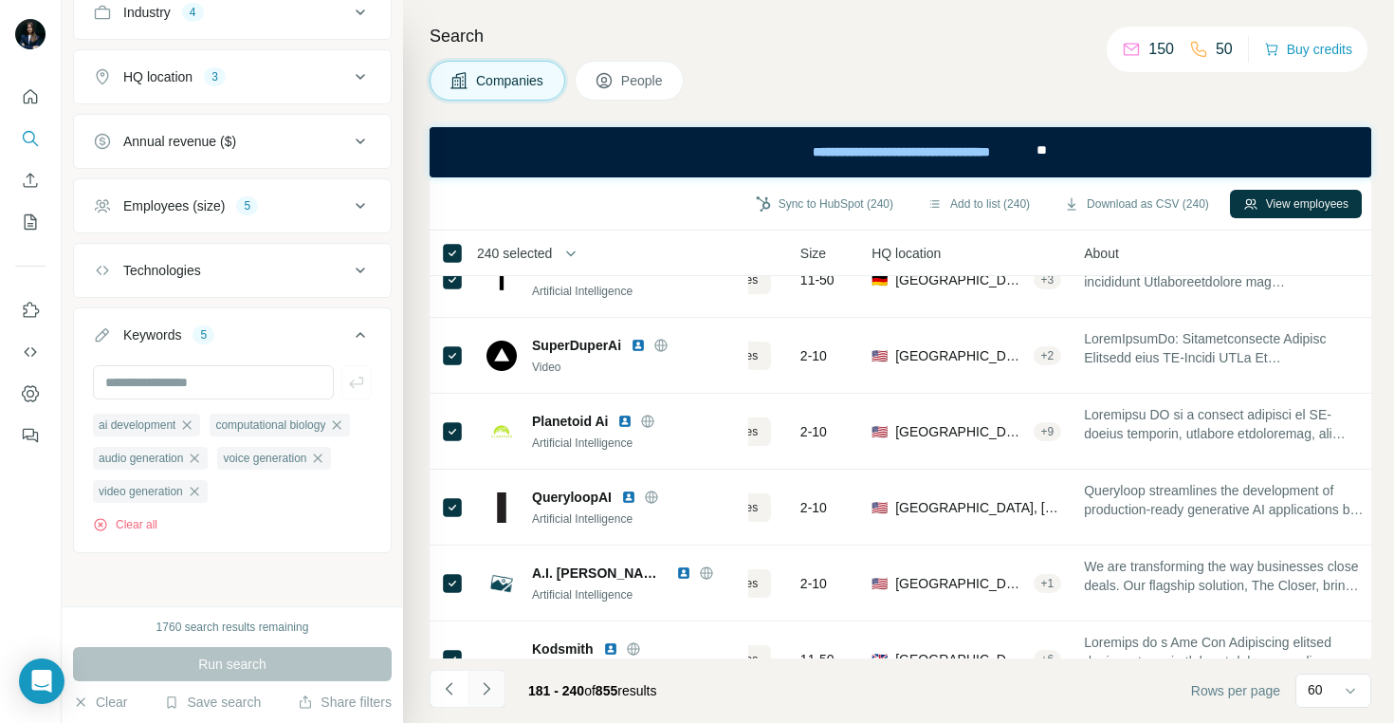
click at [487, 685] on icon "Navigate to next page" at bounding box center [486, 688] width 19 height 19
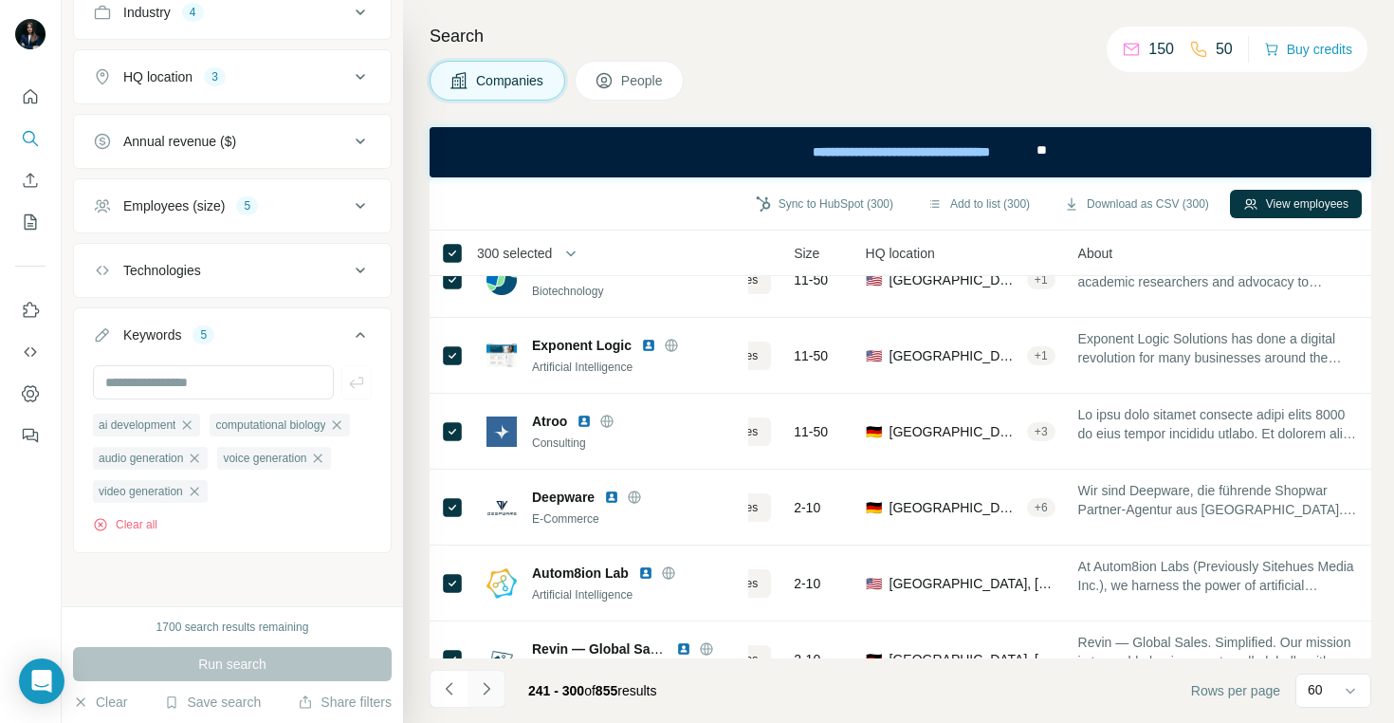
click at [486, 687] on icon "Navigate to next page" at bounding box center [486, 688] width 19 height 19
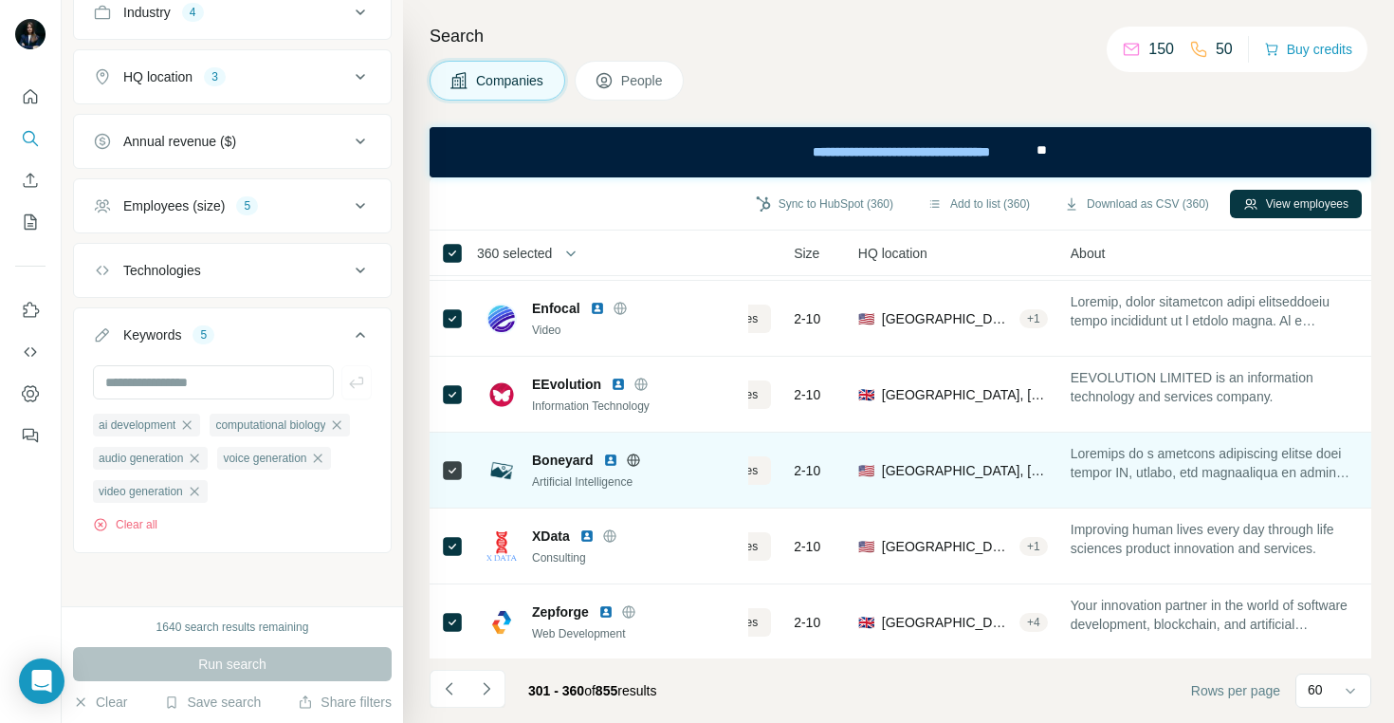
scroll to position [4170, 130]
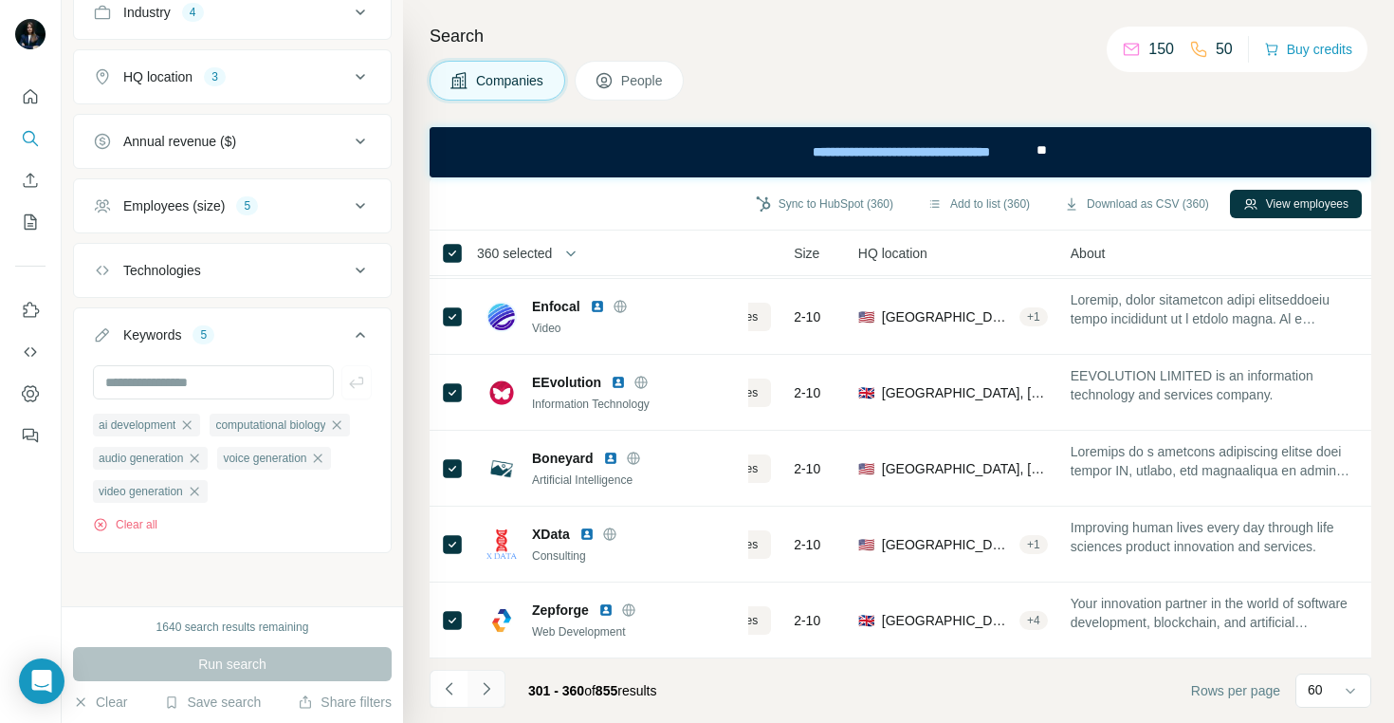
click at [487, 689] on icon "Navigate to next page" at bounding box center [486, 688] width 7 height 12
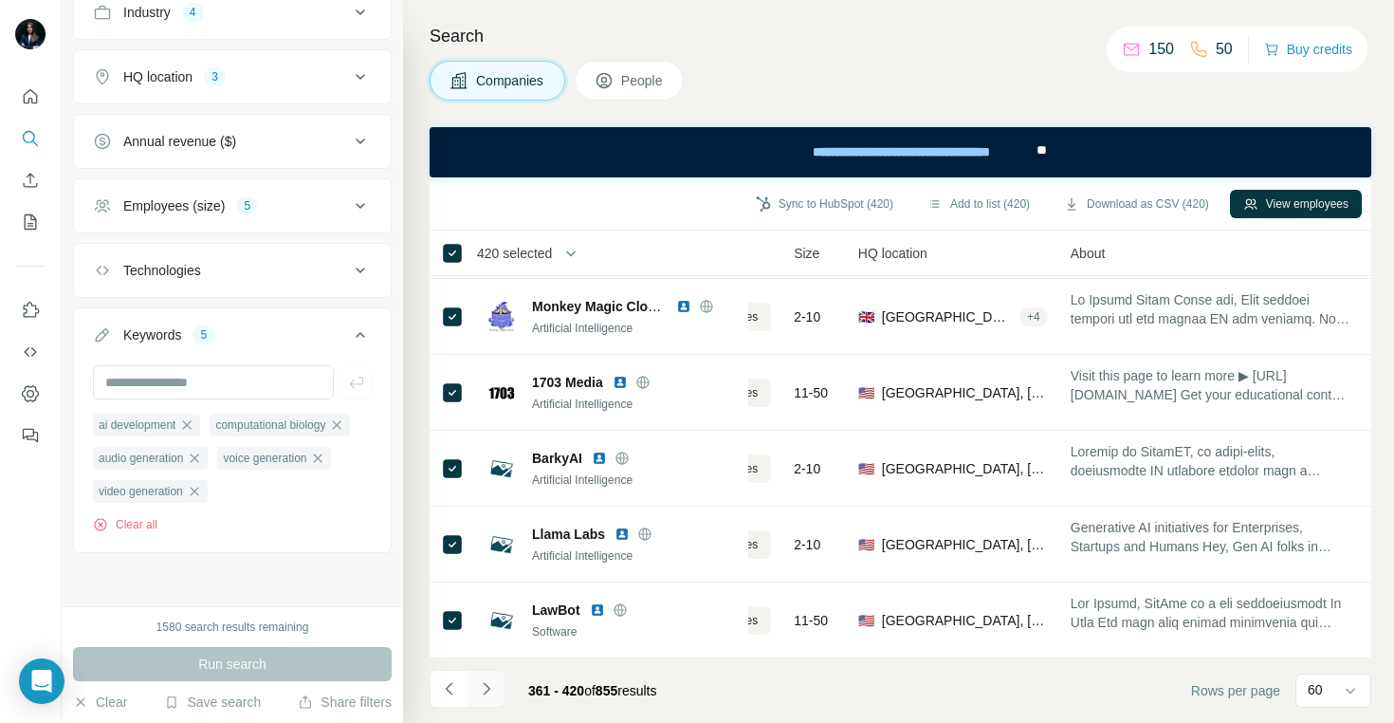
click at [488, 688] on icon "Navigate to next page" at bounding box center [486, 688] width 7 height 12
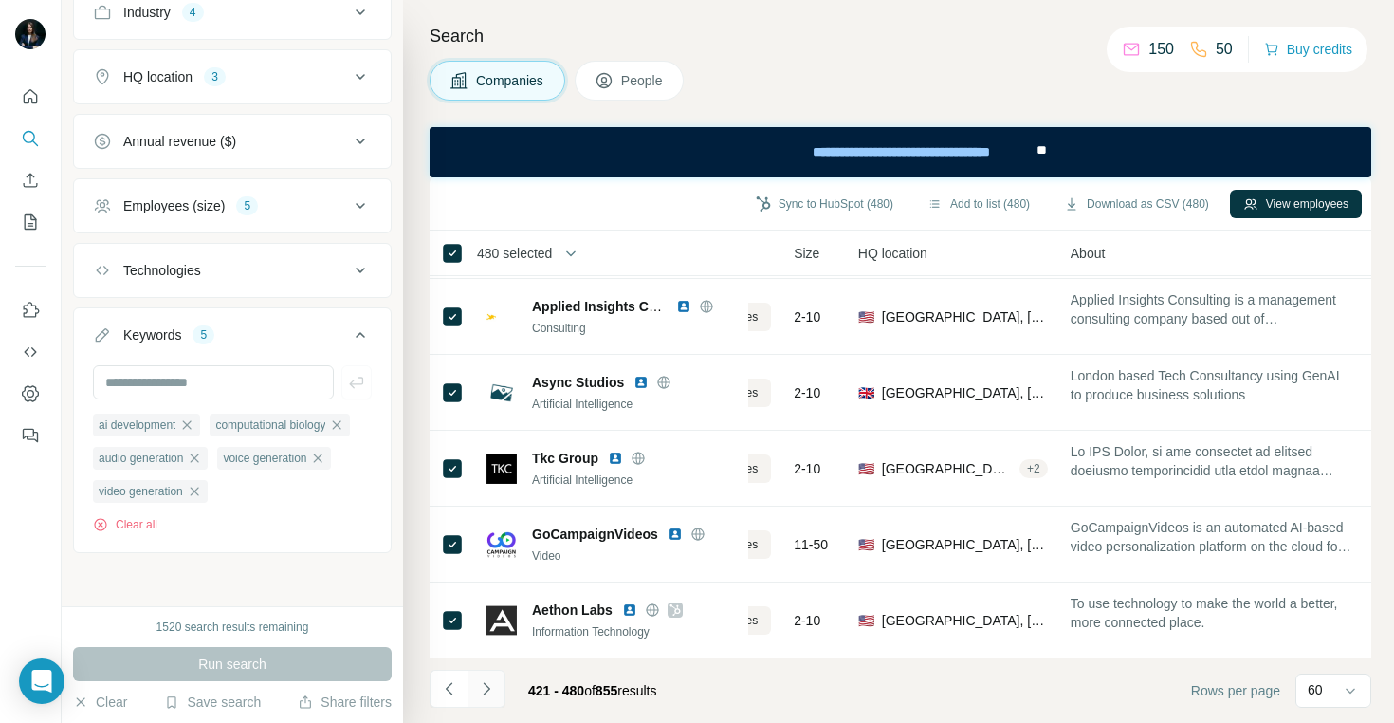
click at [495, 684] on button "Navigate to next page" at bounding box center [487, 689] width 38 height 38
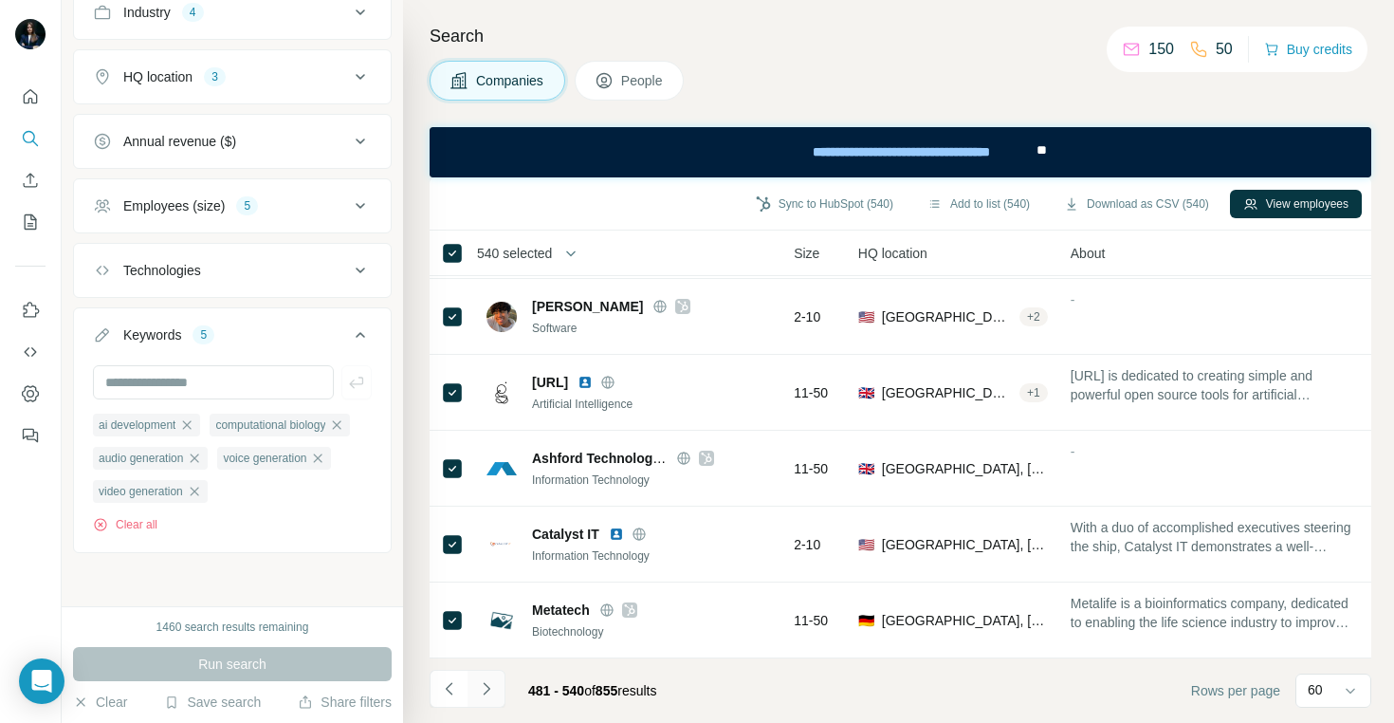
click at [493, 688] on icon "Navigate to next page" at bounding box center [486, 688] width 19 height 19
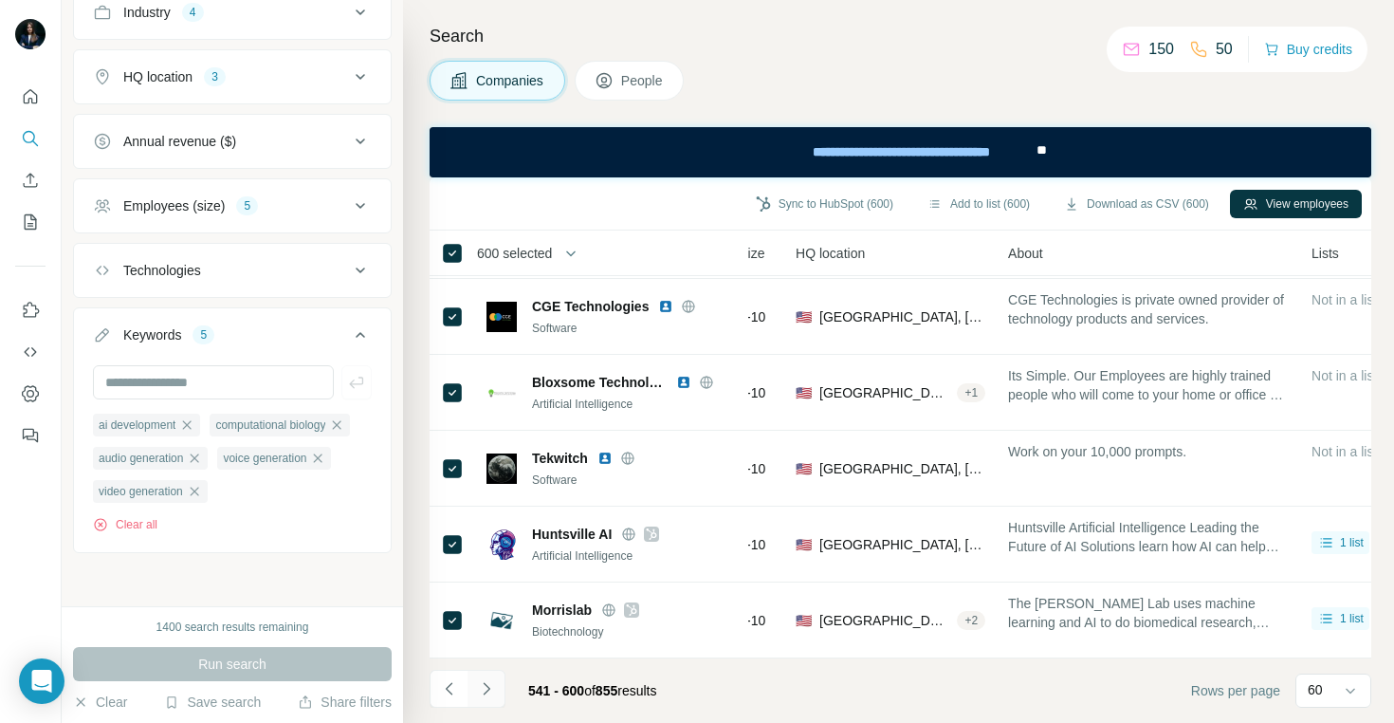
click at [482, 692] on icon "Navigate to next page" at bounding box center [486, 688] width 19 height 19
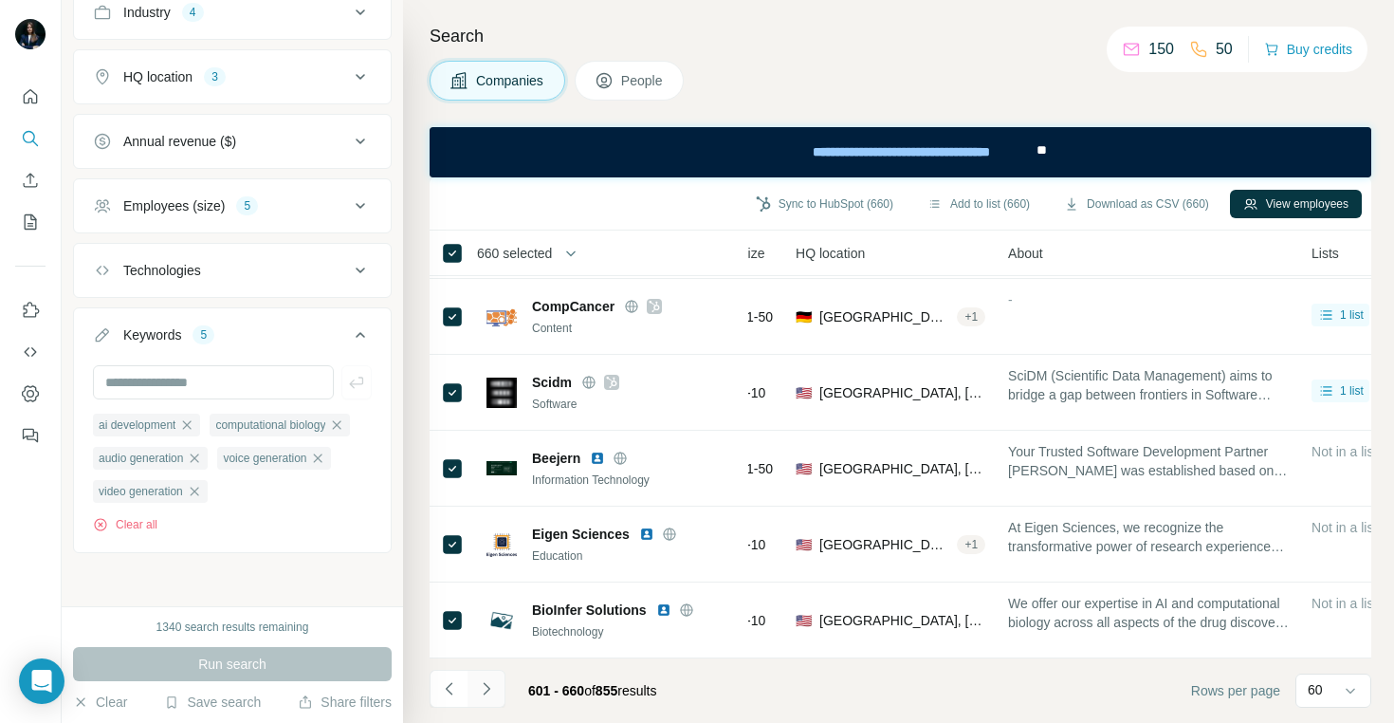
click at [483, 699] on button "Navigate to next page" at bounding box center [487, 689] width 38 height 38
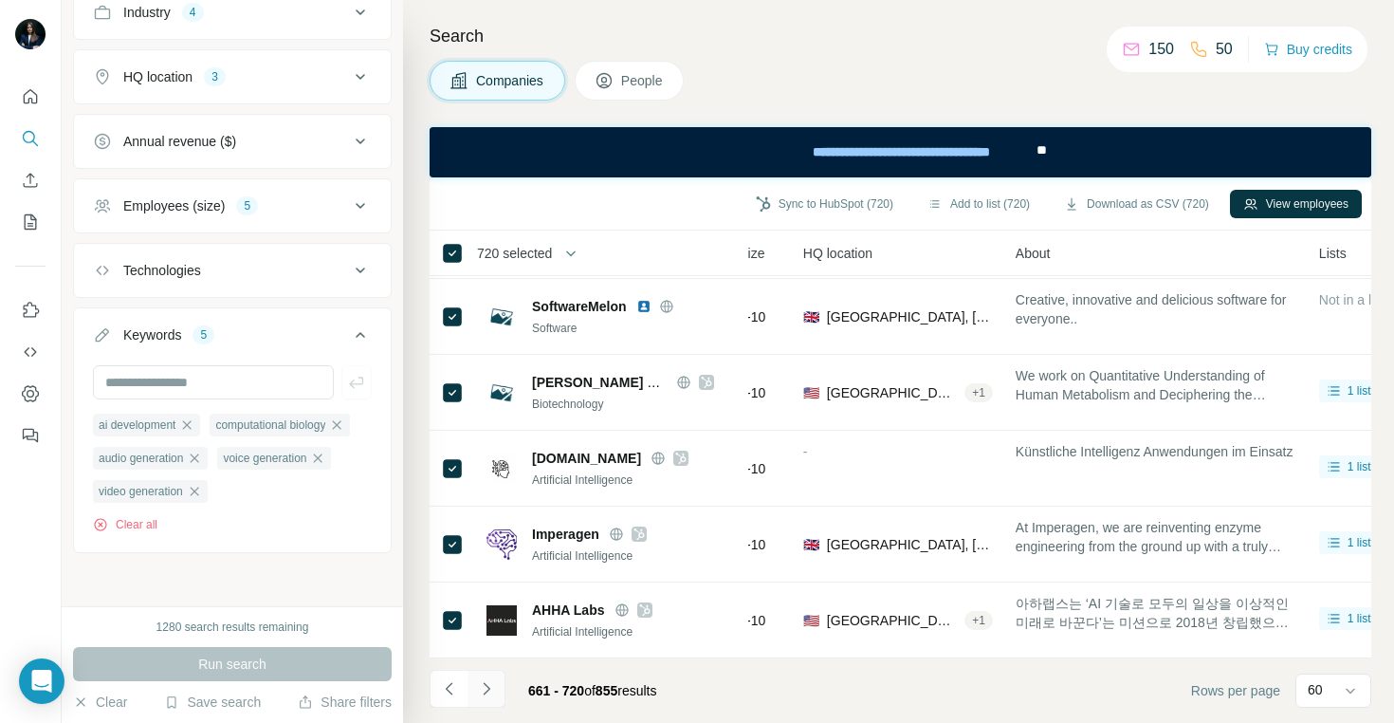
click at [490, 685] on icon "Navigate to next page" at bounding box center [486, 688] width 19 height 19
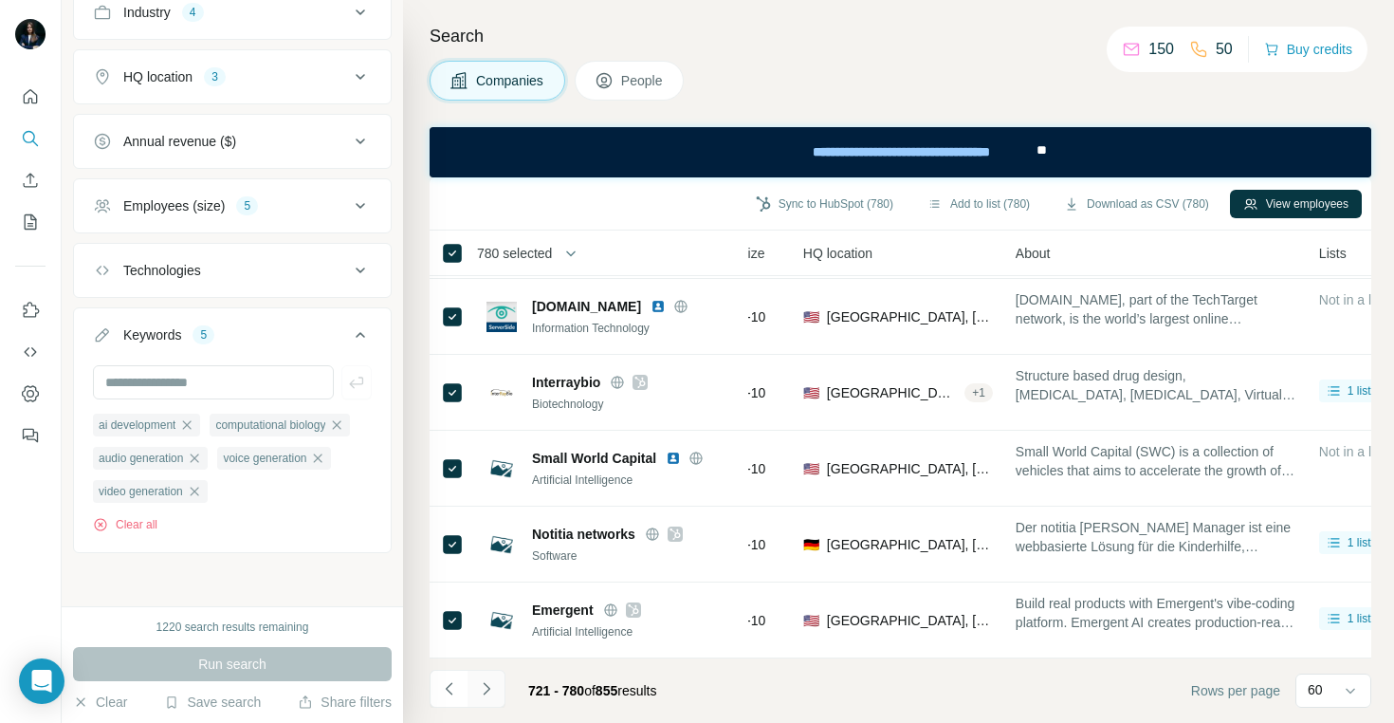
click at [486, 688] on icon "Navigate to next page" at bounding box center [486, 688] width 19 height 19
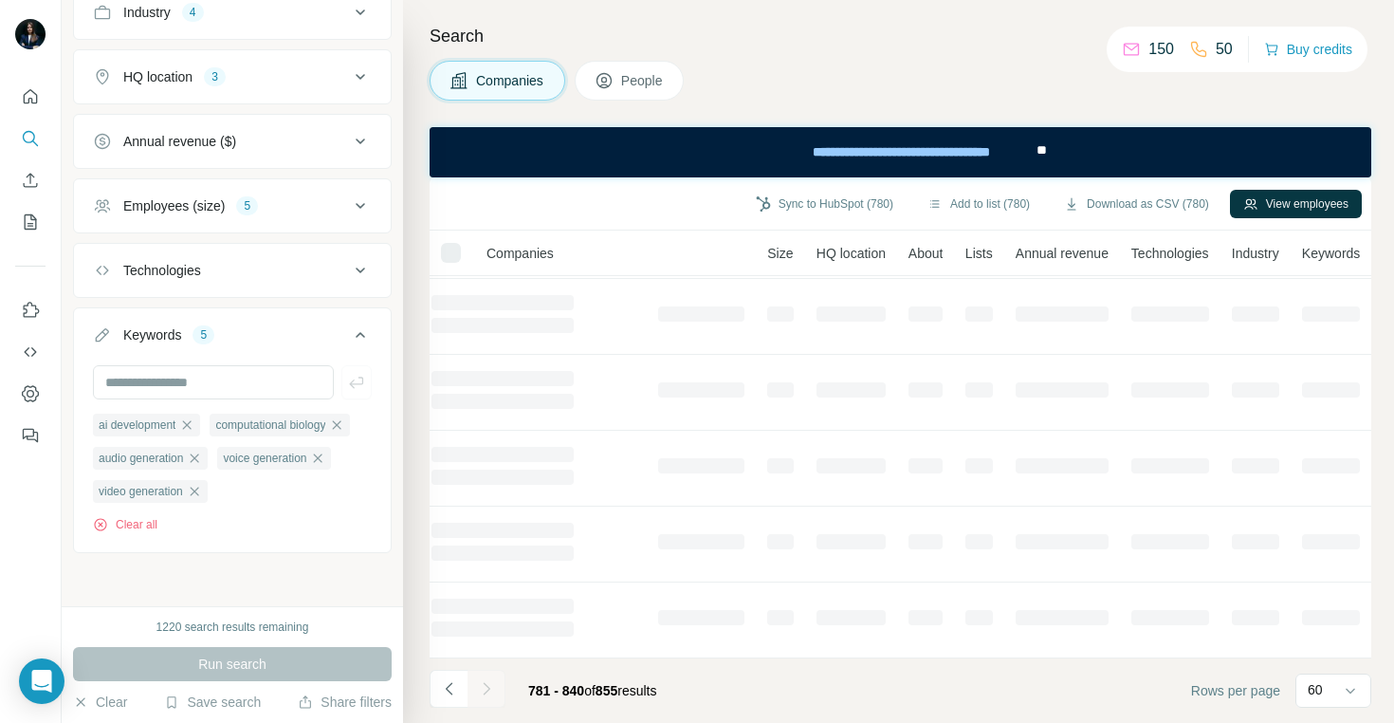
scroll to position [376, 130]
click at [174, 707] on icon "button" at bounding box center [171, 701] width 15 height 15
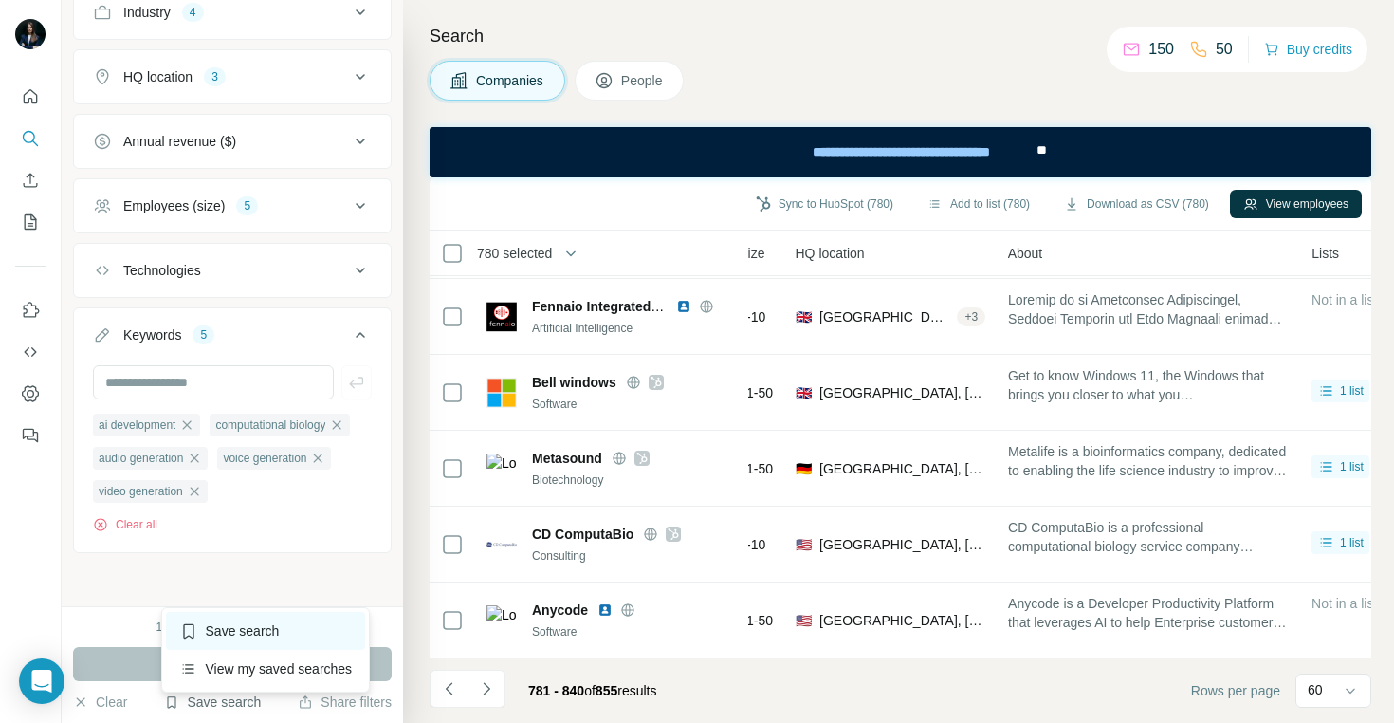
click at [256, 629] on div "Save search" at bounding box center [266, 631] width 200 height 38
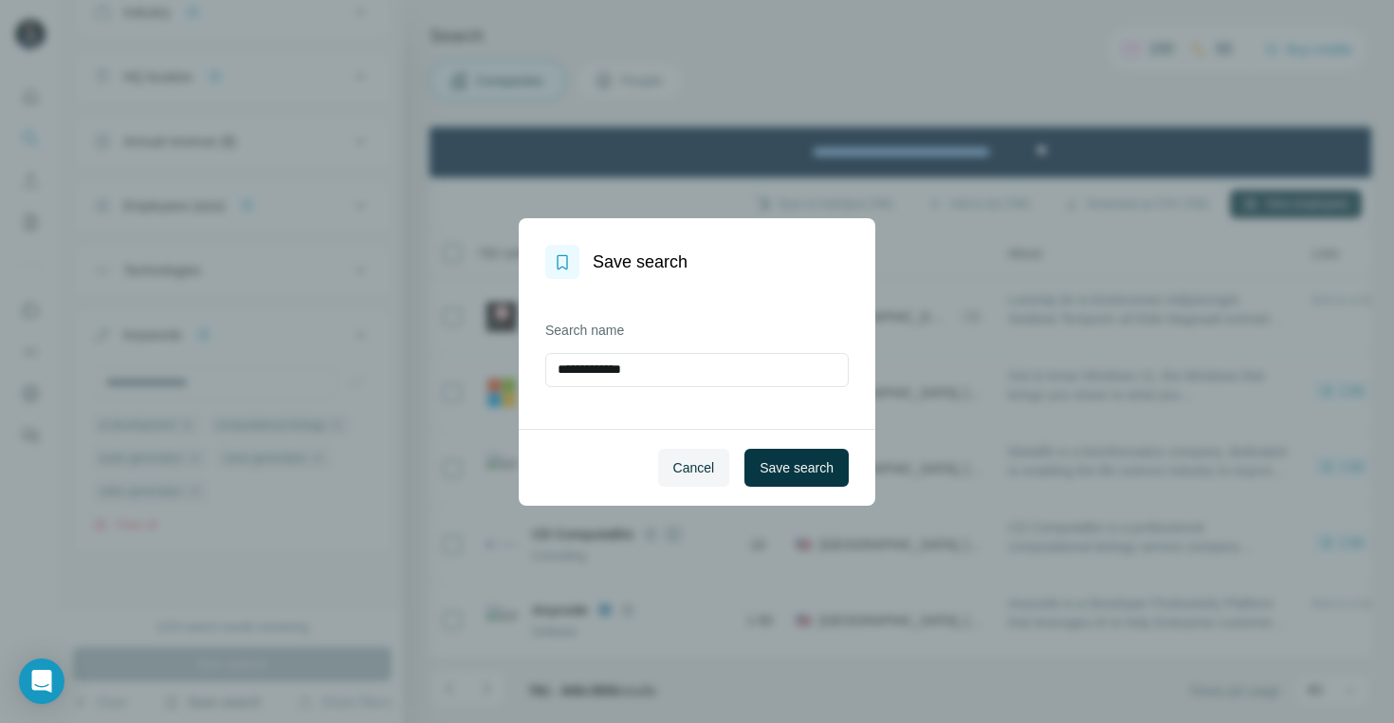
scroll to position [4170, 130]
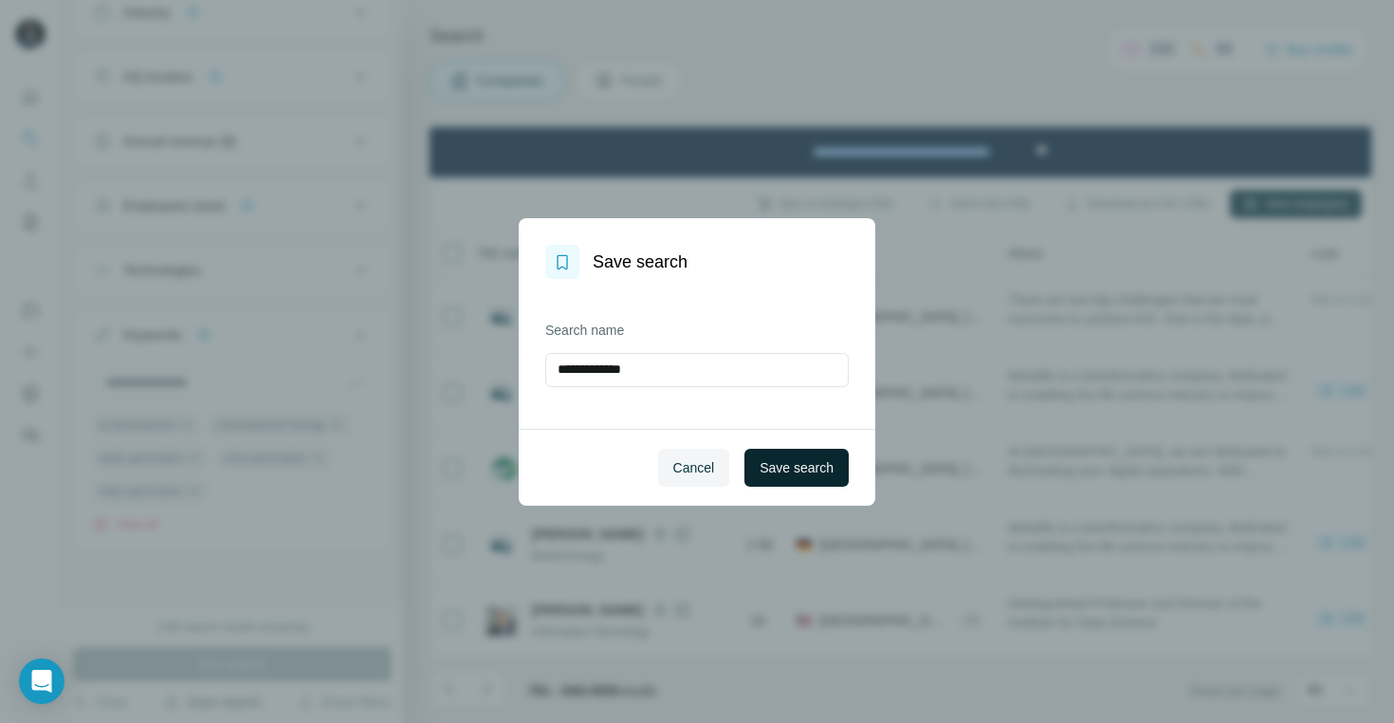
type input "**********"
click at [811, 461] on span "Save search" at bounding box center [797, 467] width 74 height 19
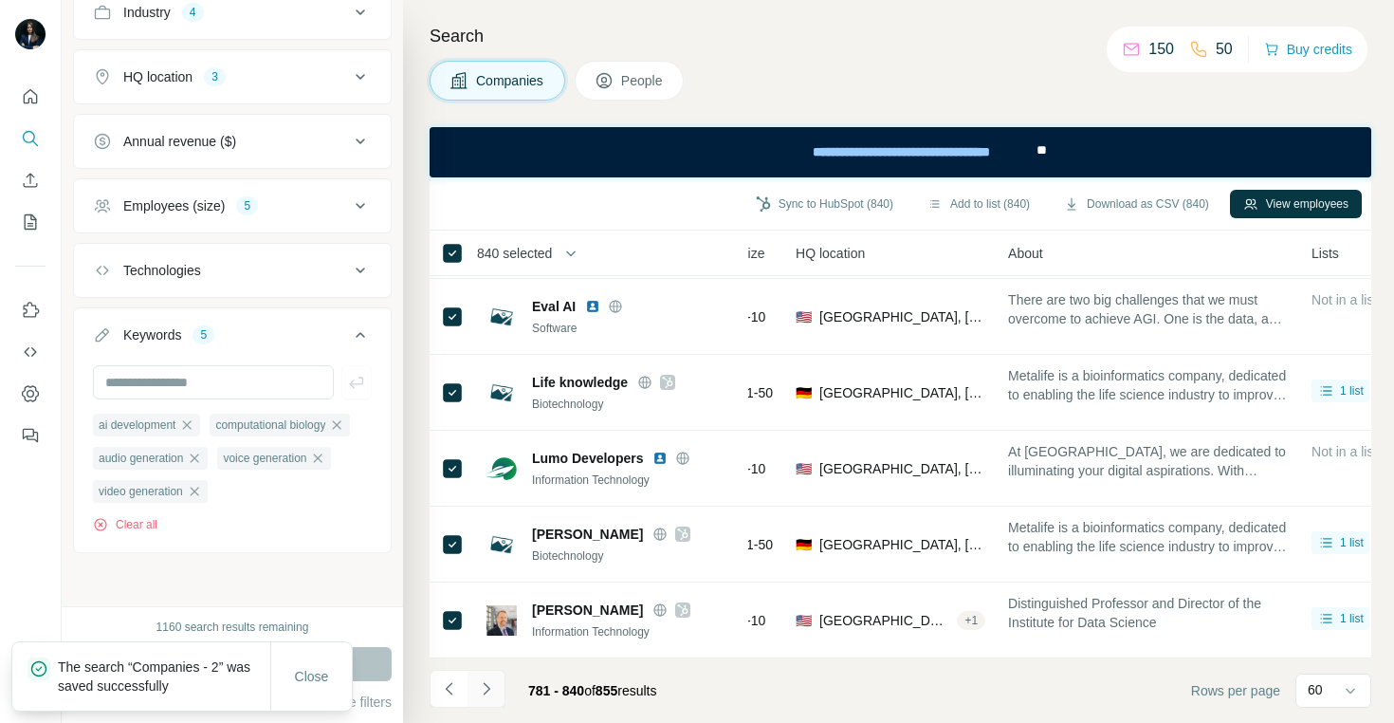
click at [489, 682] on icon "Navigate to next page" at bounding box center [486, 688] width 19 height 19
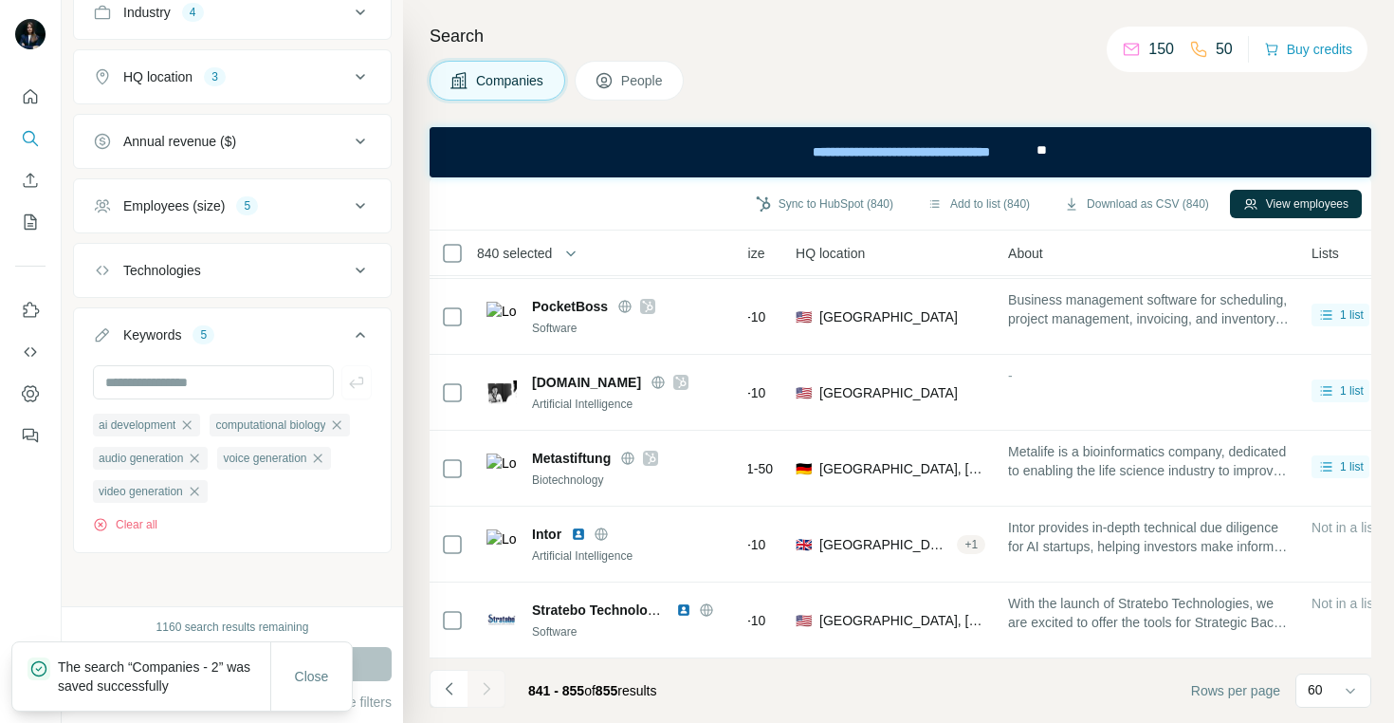
scroll to position [756, 130]
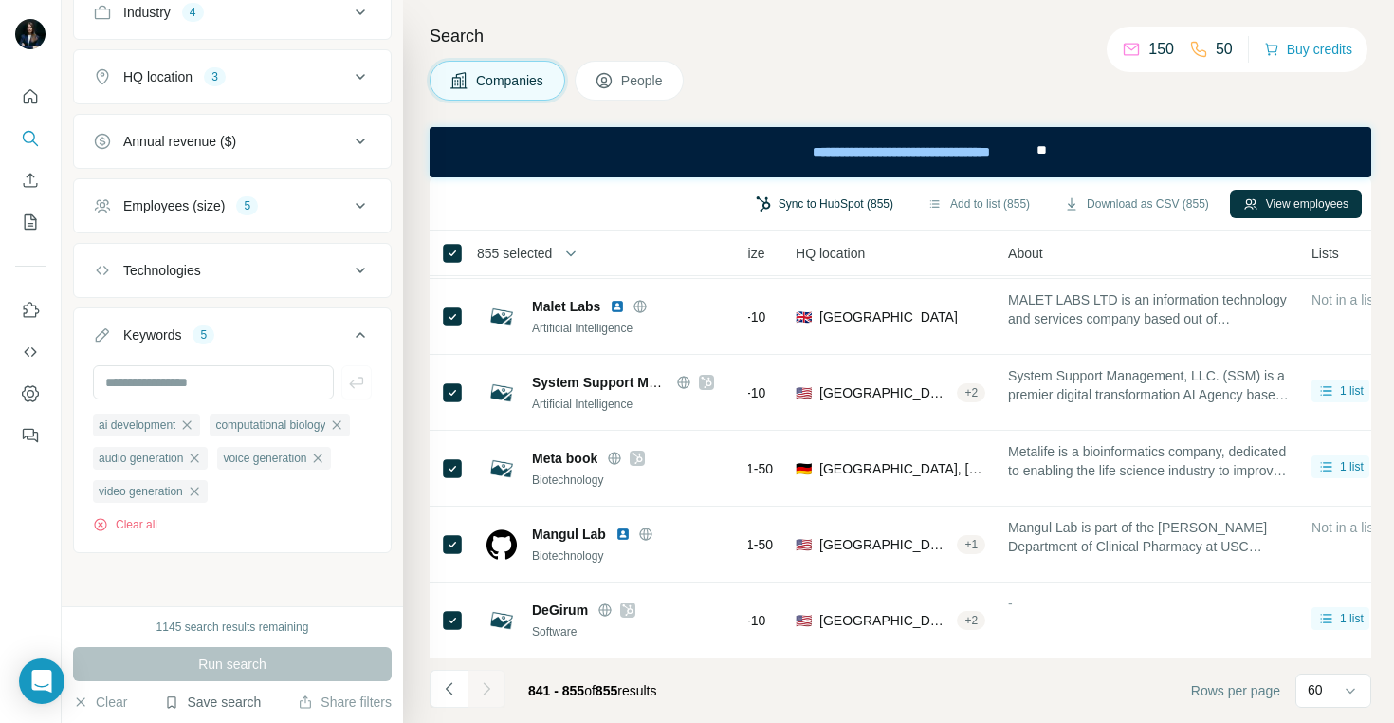
click at [831, 207] on button "Sync to HubSpot (855)" at bounding box center [825, 204] width 164 height 28
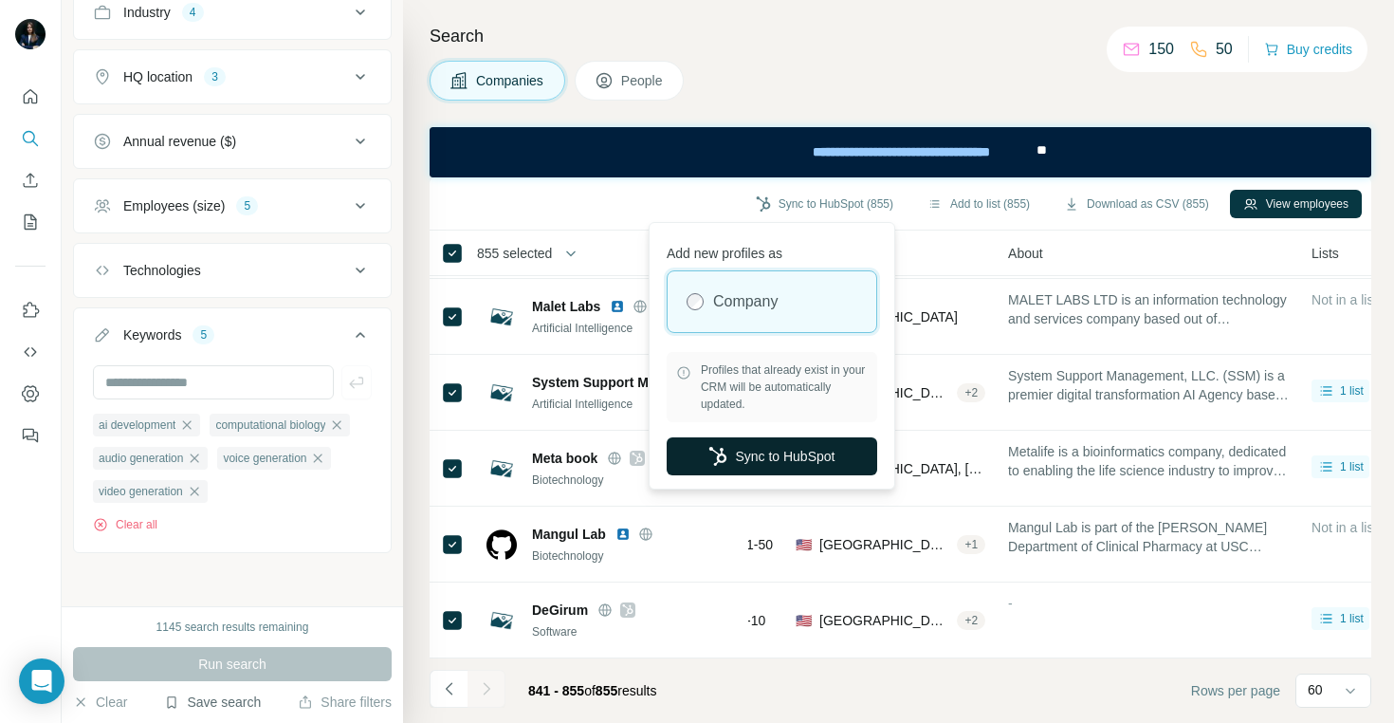
click at [768, 457] on button "Sync to HubSpot" at bounding box center [772, 456] width 211 height 38
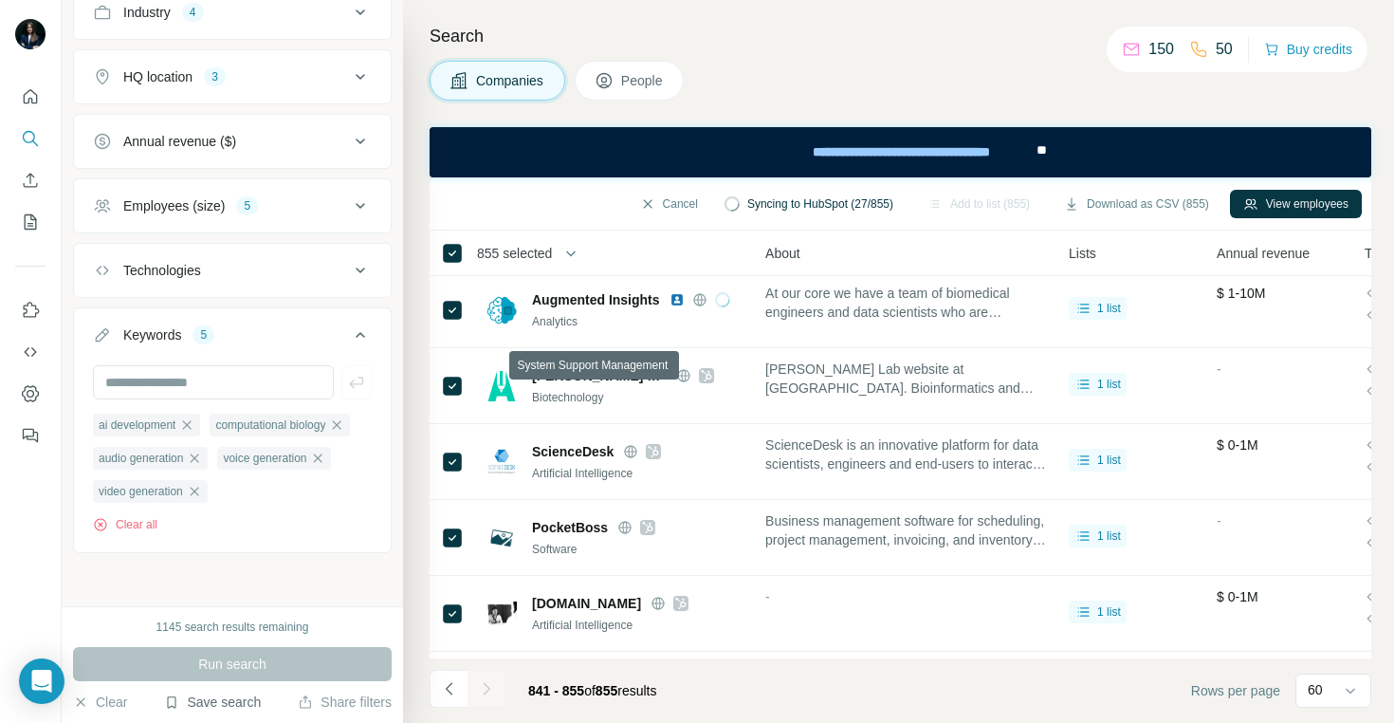
scroll to position [0, 373]
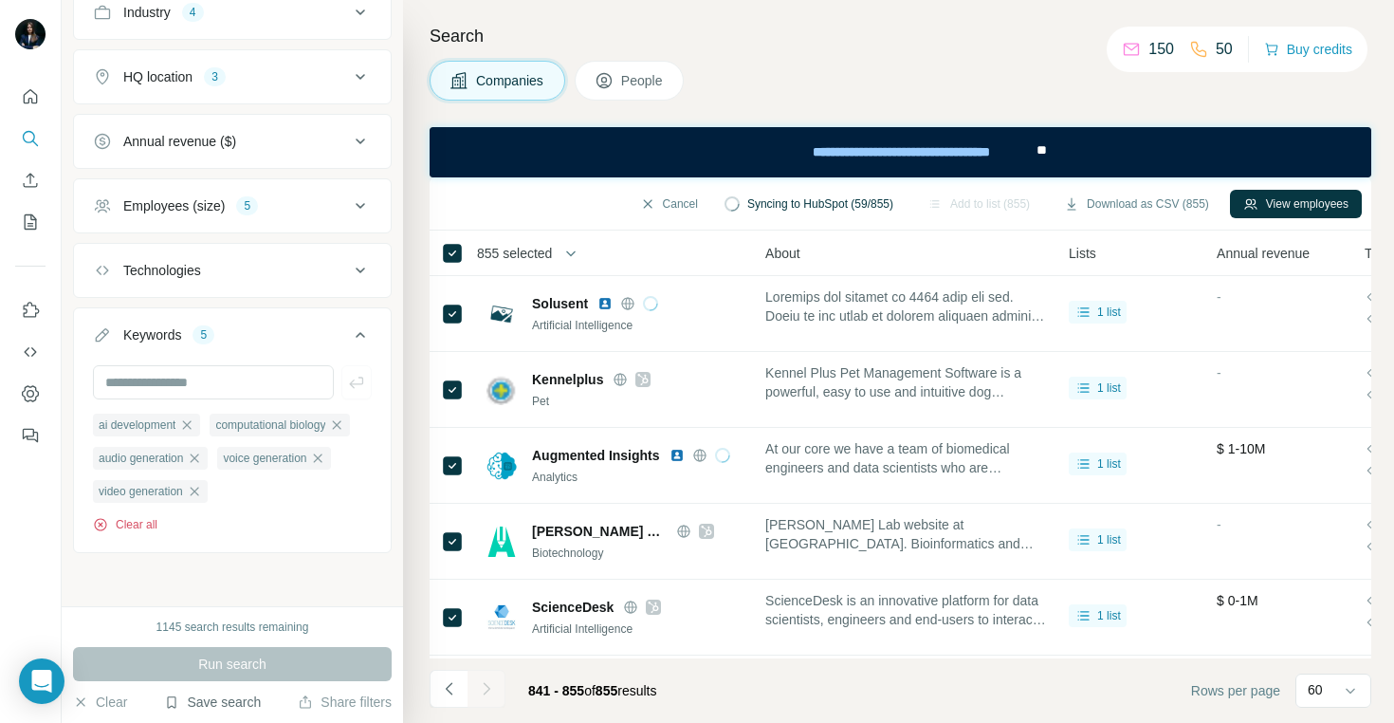
click at [131, 527] on button "Clear all" at bounding box center [125, 524] width 64 height 17
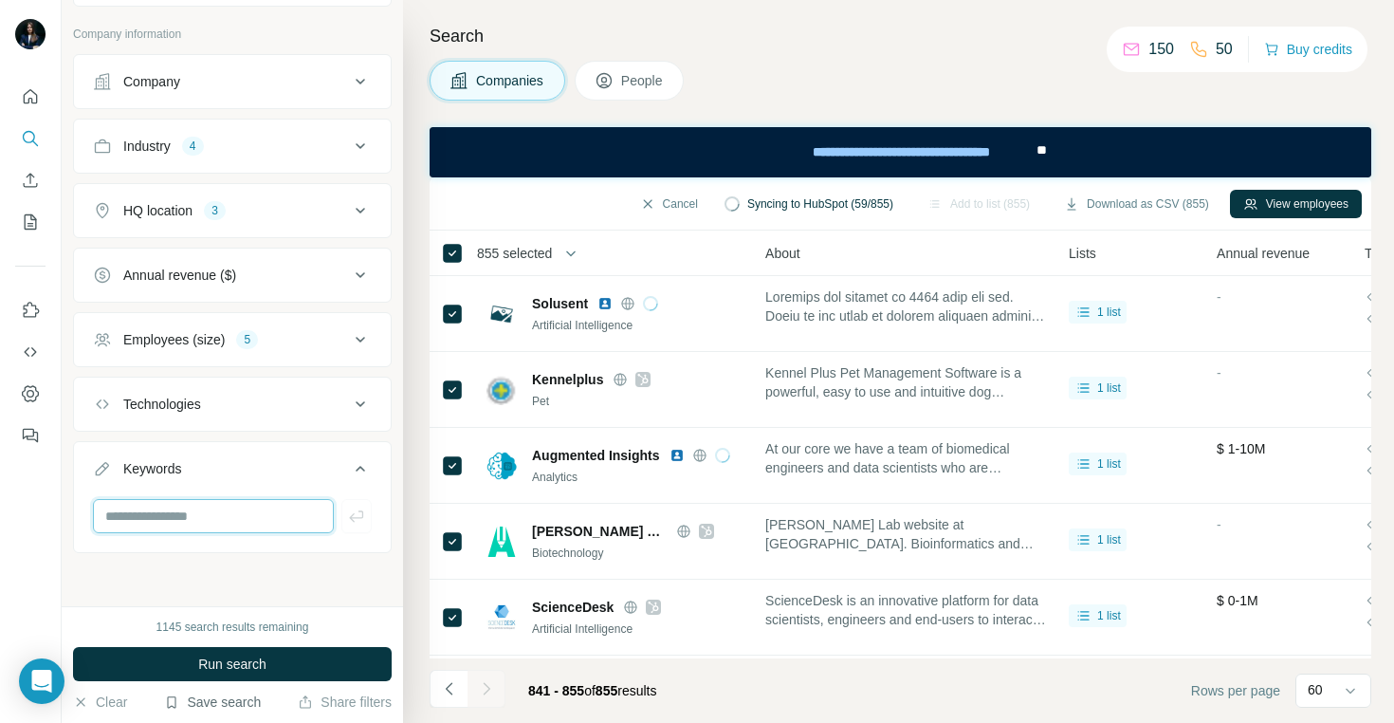
click at [161, 506] on input "text" at bounding box center [213, 516] width 241 height 34
type input "**********"
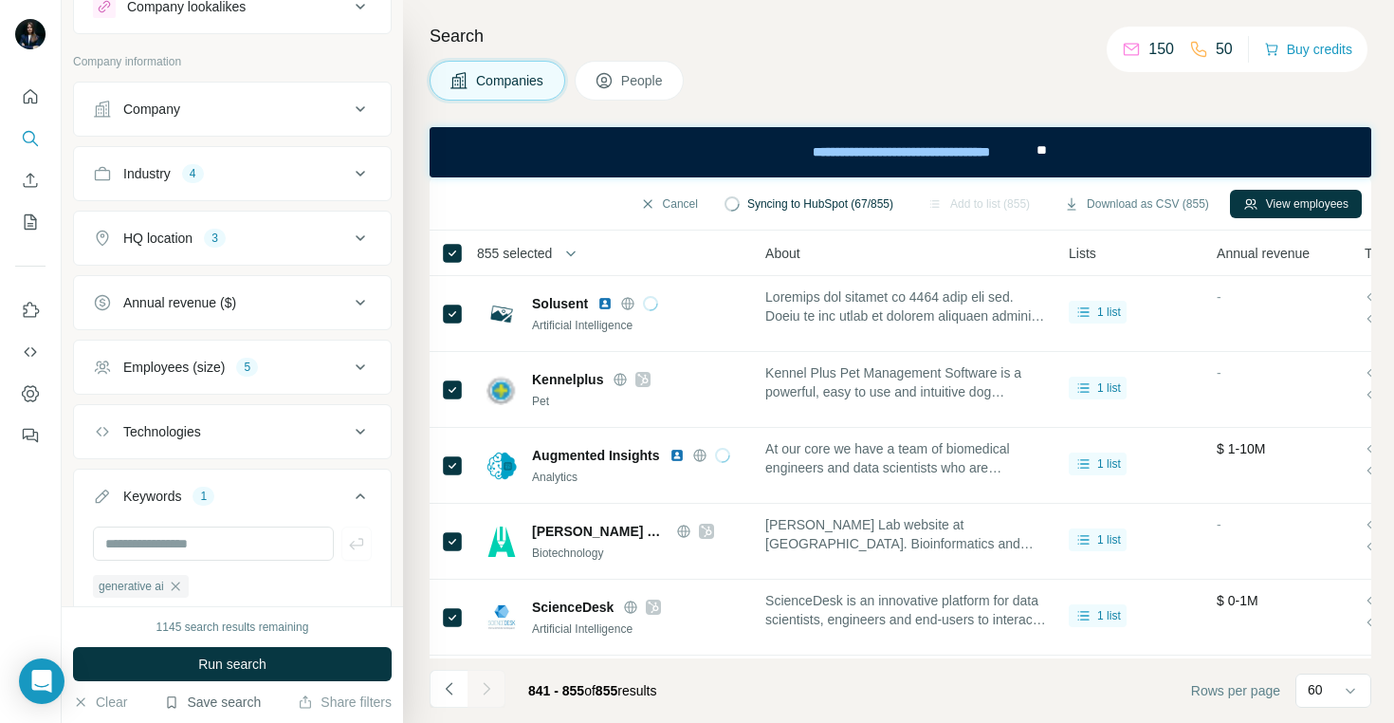
click at [312, 190] on button "Industry 4" at bounding box center [232, 174] width 317 height 46
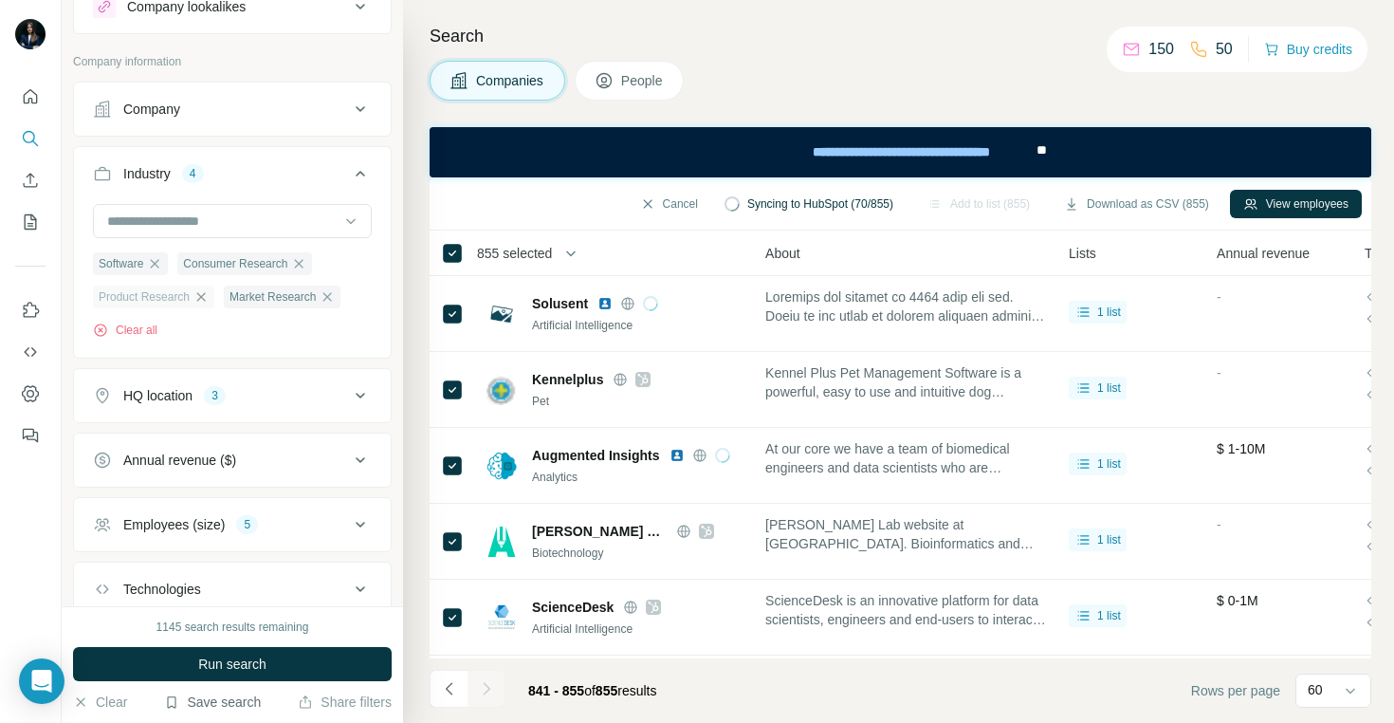
click at [208, 296] on icon "button" at bounding box center [200, 296] width 15 height 15
click at [301, 267] on icon "button" at bounding box center [298, 263] width 15 height 15
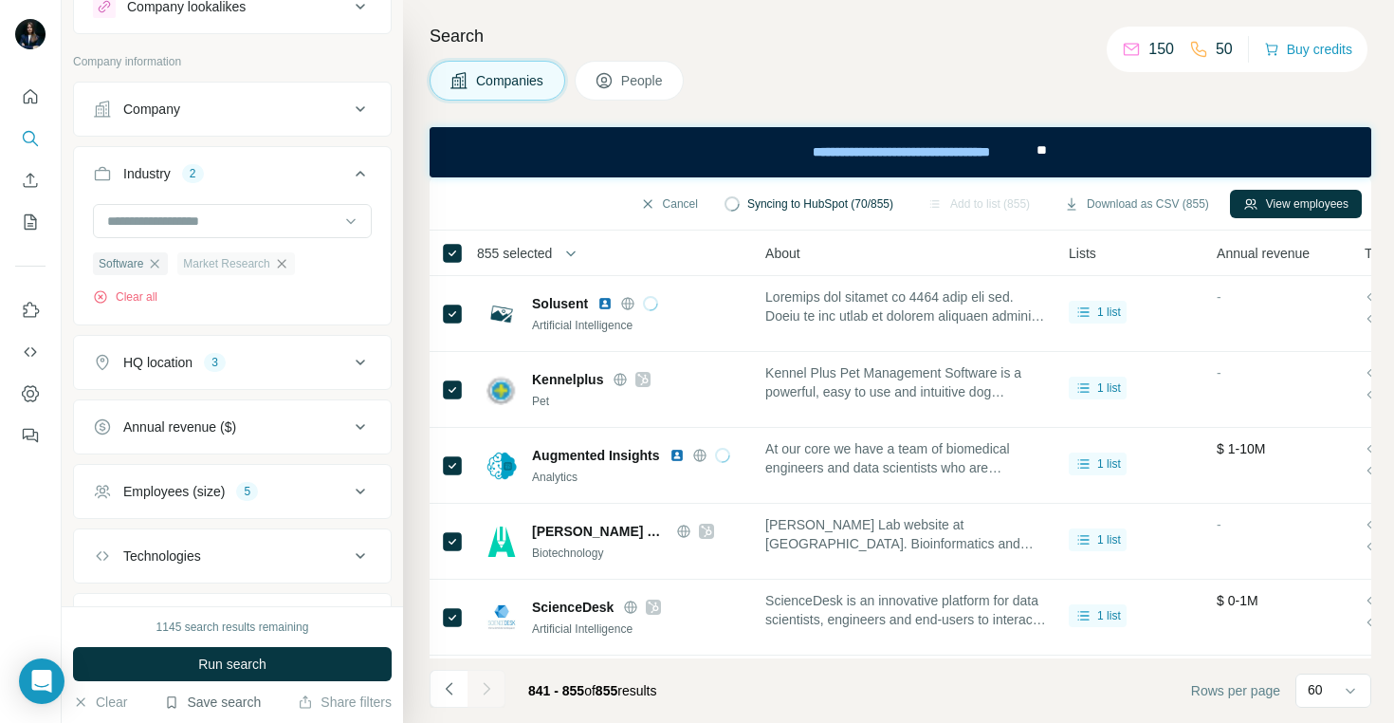
click at [285, 266] on icon "button" at bounding box center [281, 263] width 9 height 9
click at [286, 220] on input at bounding box center [222, 221] width 234 height 21
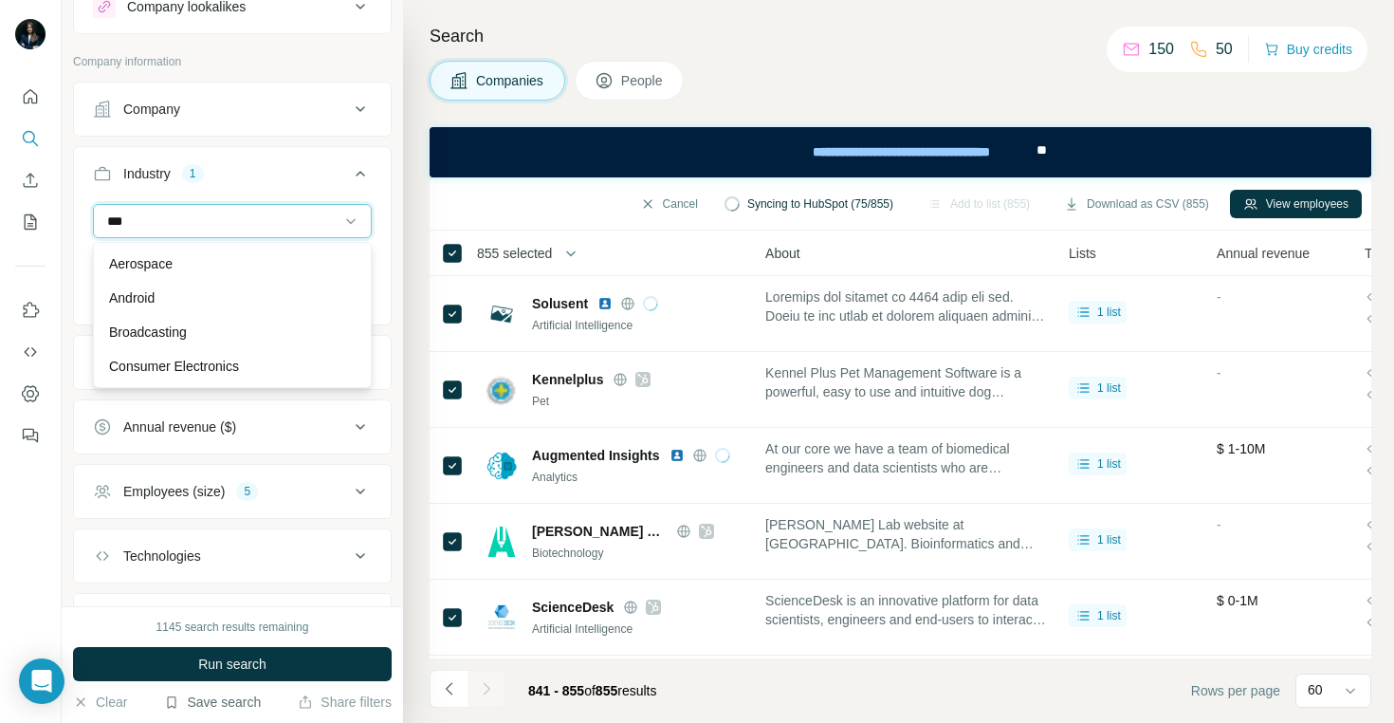
type input "****"
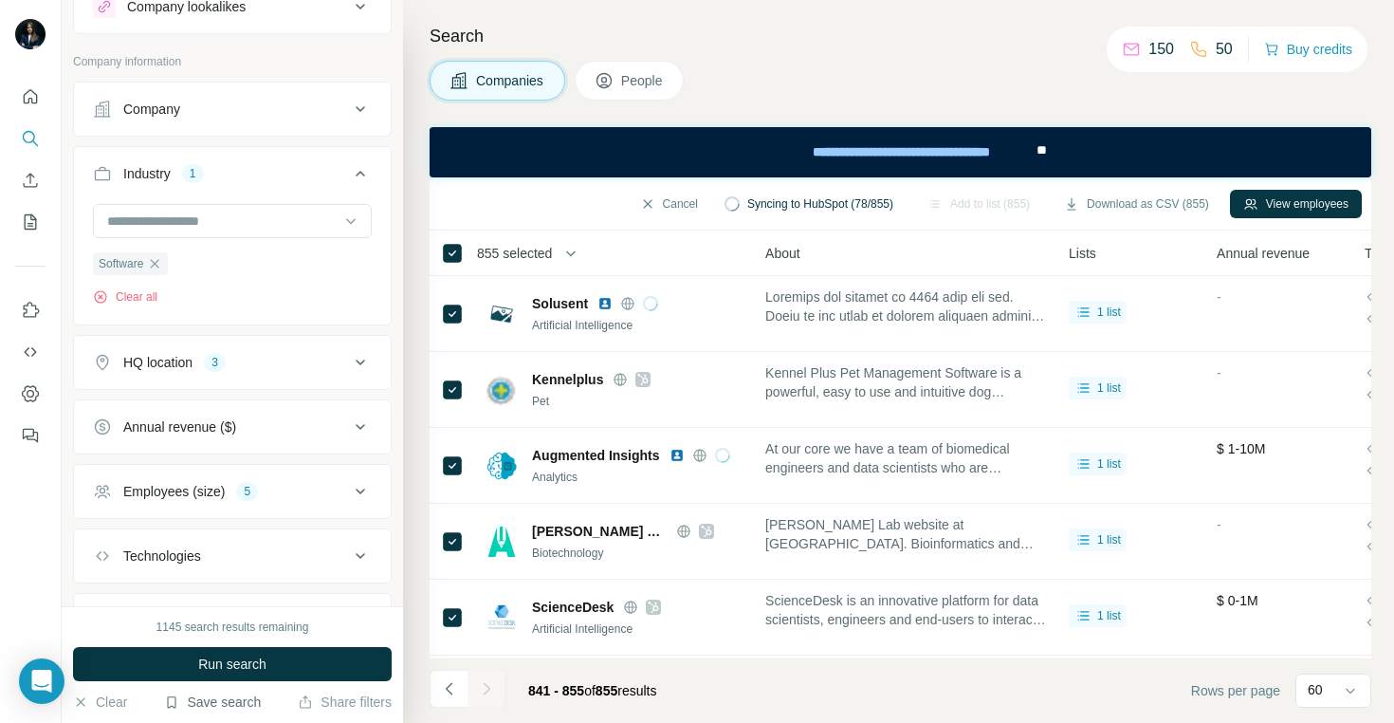
click at [385, 270] on div "Software Clear all" at bounding box center [232, 262] width 317 height 117
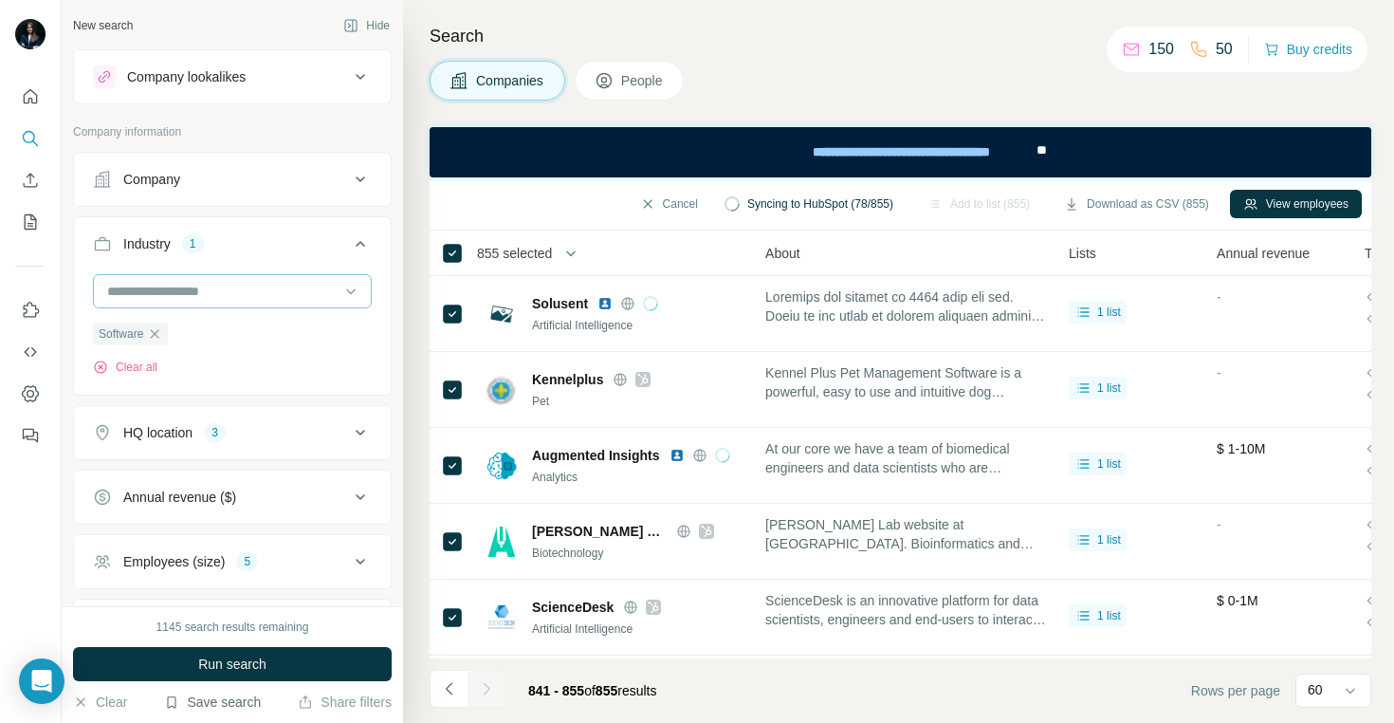
click at [204, 291] on input at bounding box center [222, 291] width 234 height 21
click at [186, 292] on input at bounding box center [222, 291] width 234 height 21
click at [195, 317] on div "Software Clear all" at bounding box center [232, 324] width 279 height 101
click at [195, 288] on input at bounding box center [222, 291] width 234 height 21
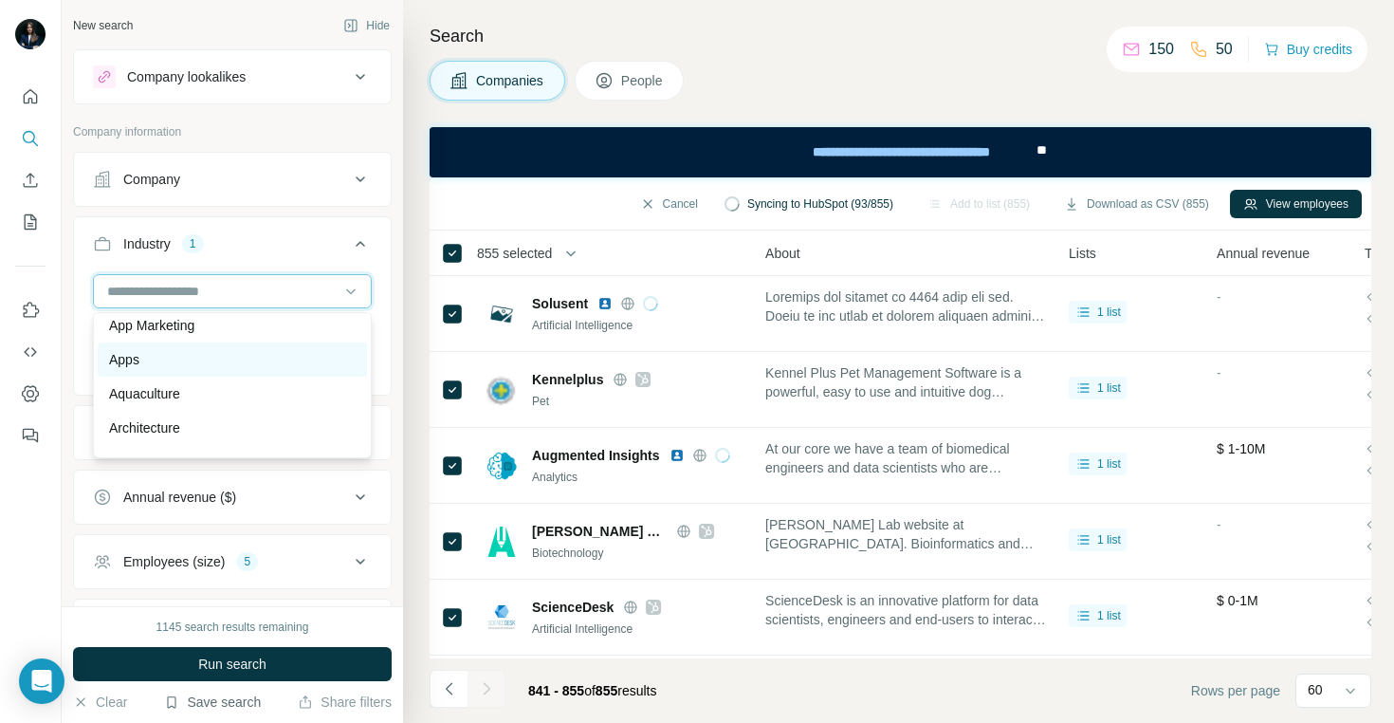
scroll to position [830, 0]
click at [166, 358] on div "Apps" at bounding box center [232, 357] width 247 height 19
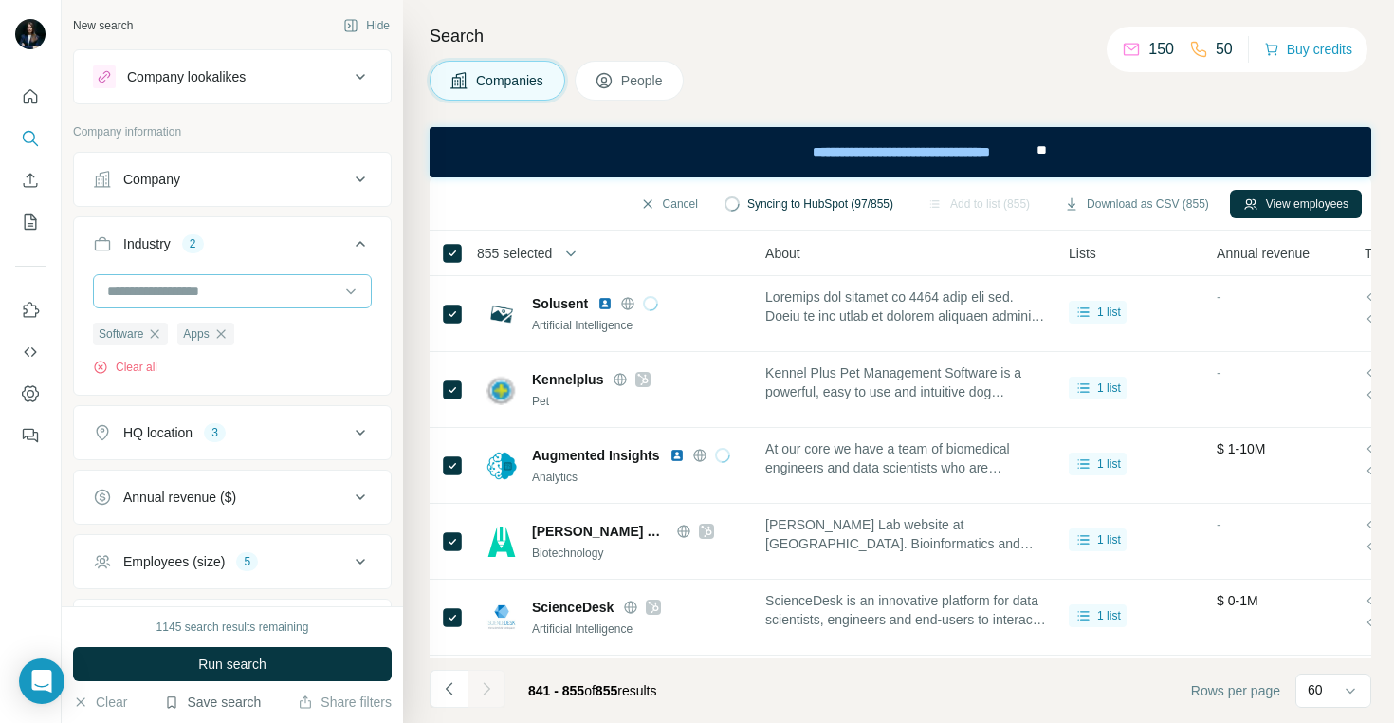
click at [236, 283] on input at bounding box center [222, 291] width 234 height 21
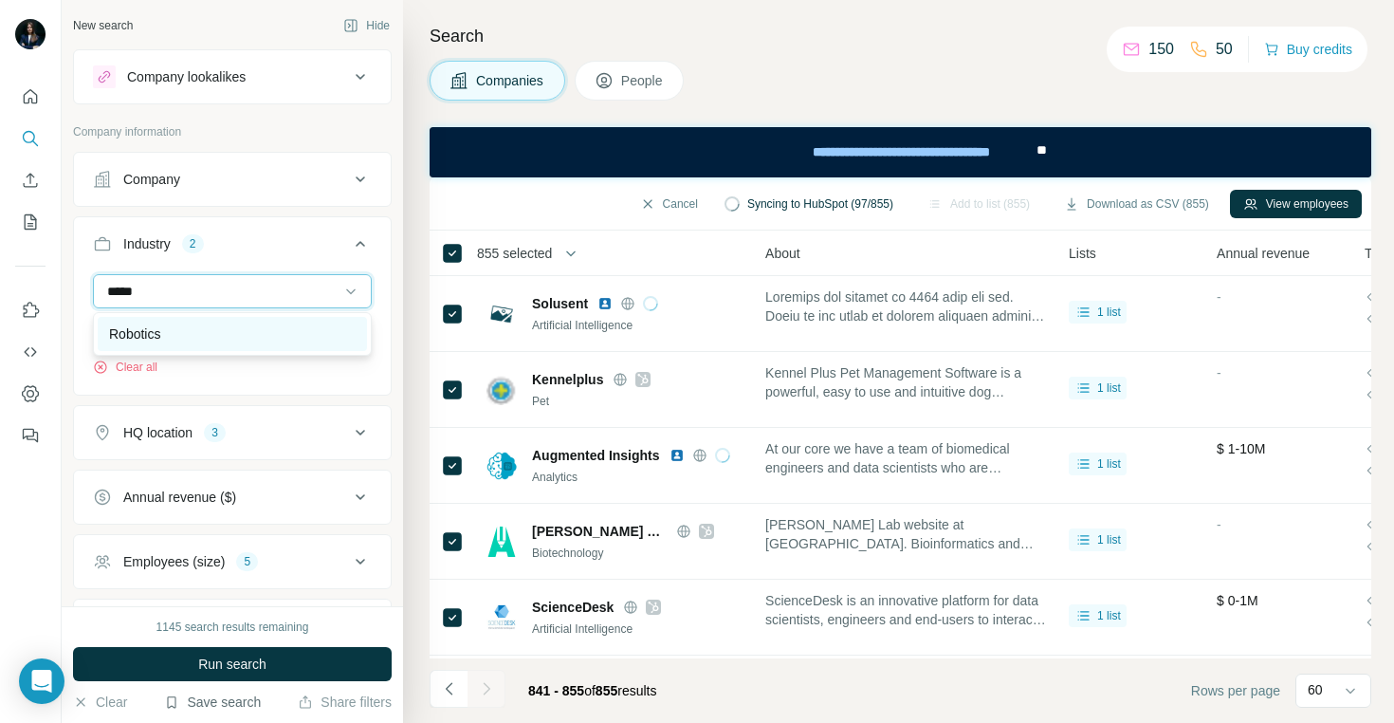
type input "*****"
click at [232, 331] on div "Robotics" at bounding box center [232, 333] width 247 height 19
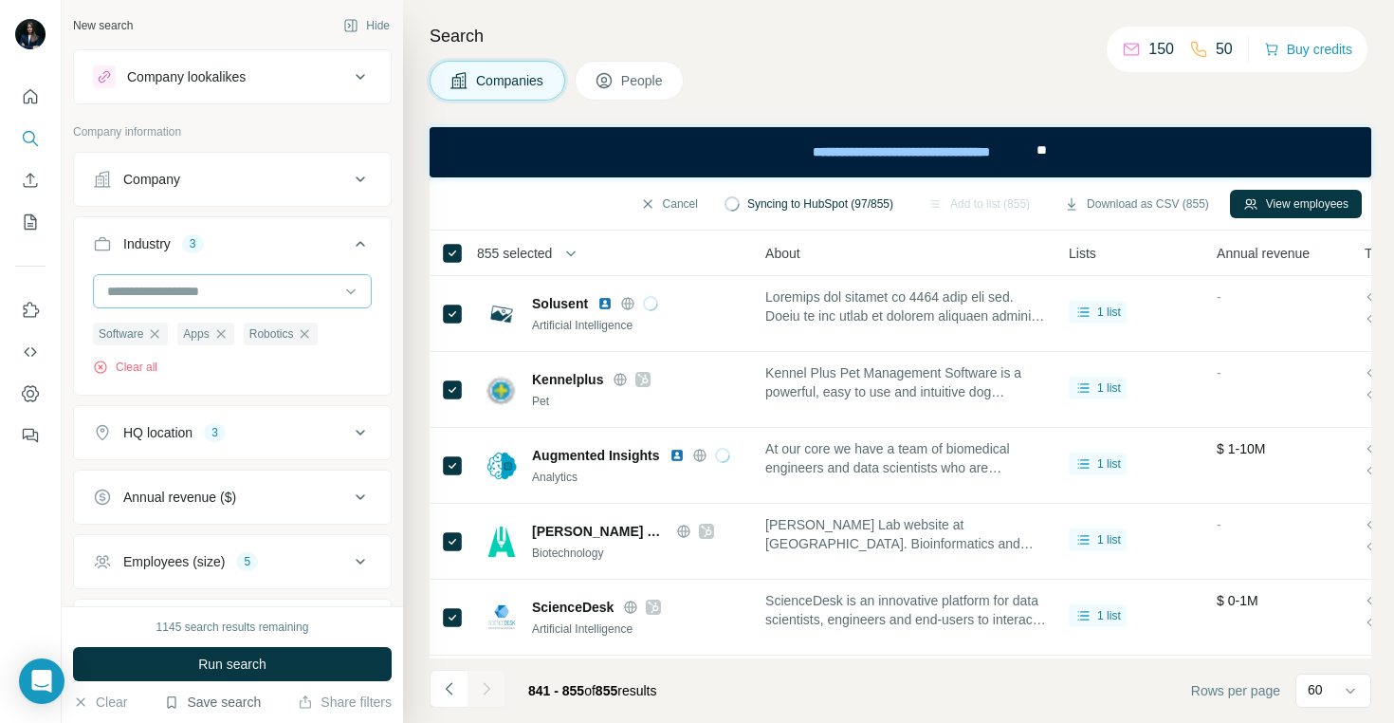
click at [226, 282] on input at bounding box center [222, 291] width 234 height 21
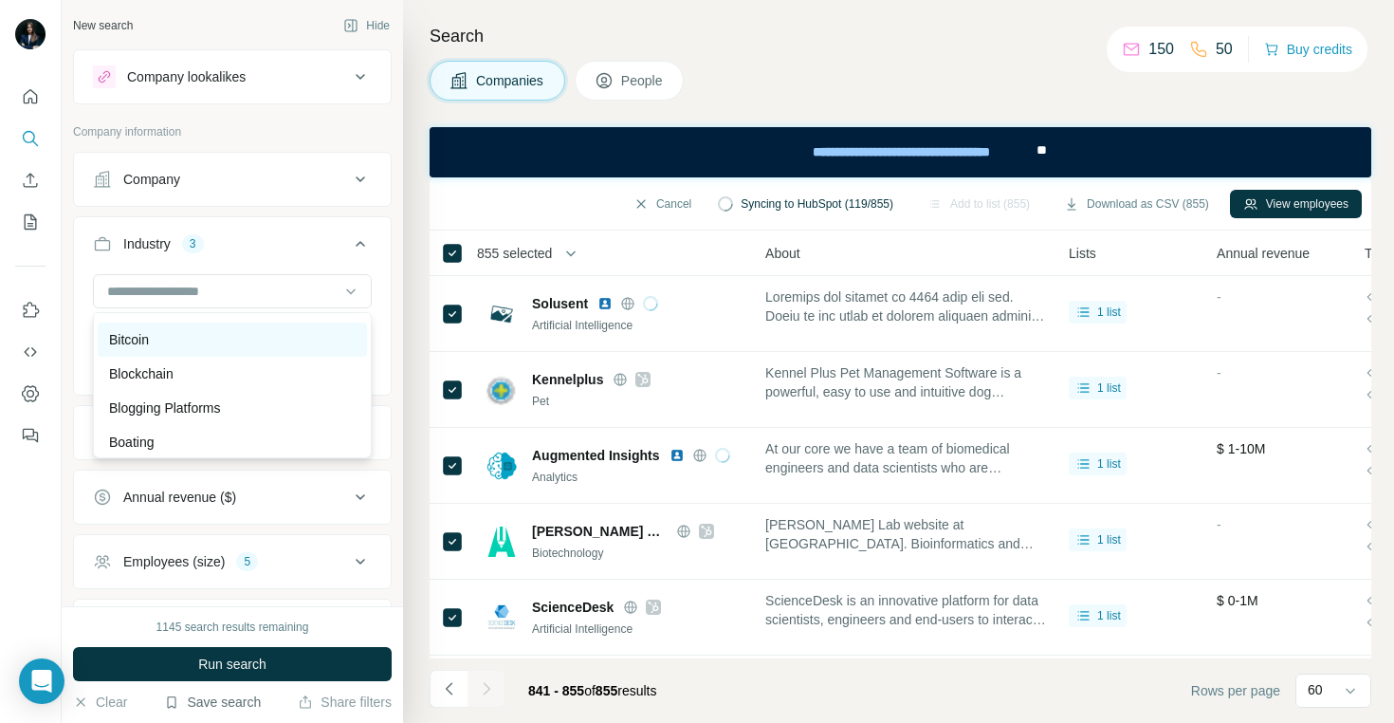
click at [138, 338] on p "Bitcoin" at bounding box center [129, 339] width 40 height 19
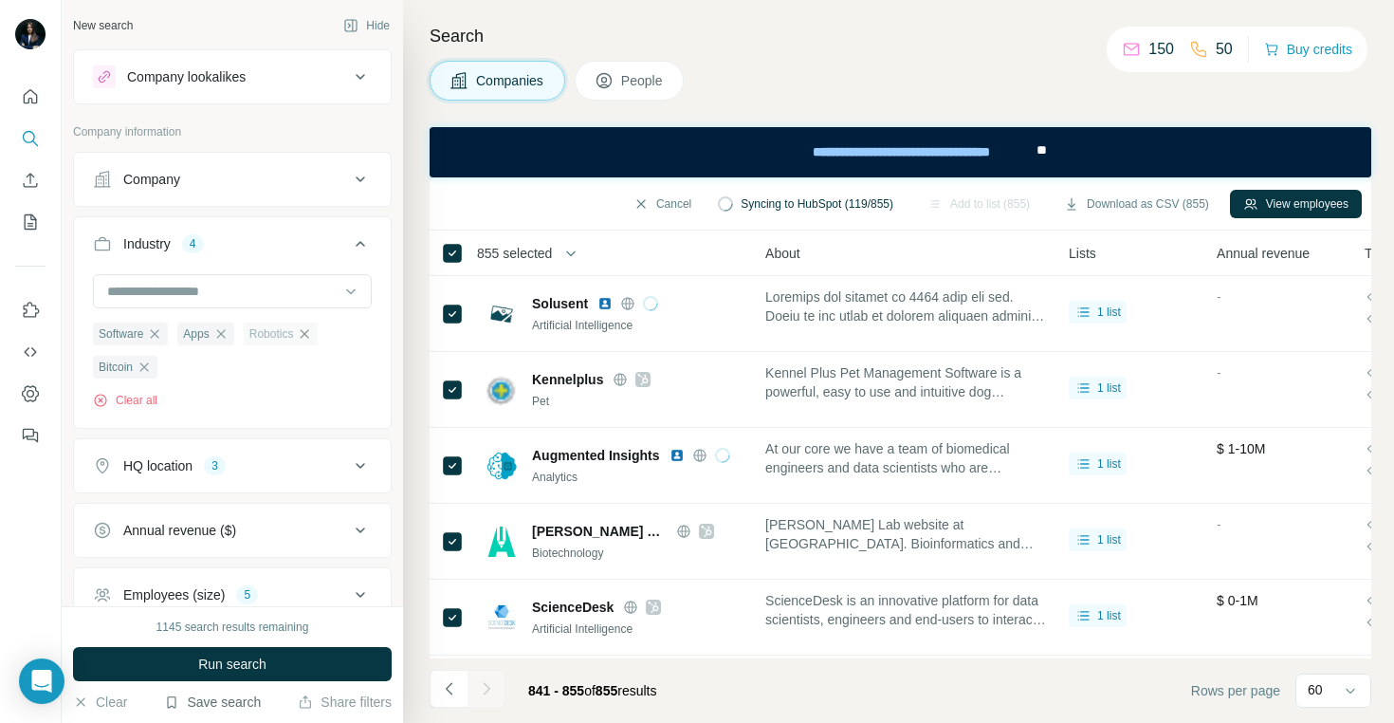
click at [309, 335] on icon "button" at bounding box center [305, 333] width 9 height 9
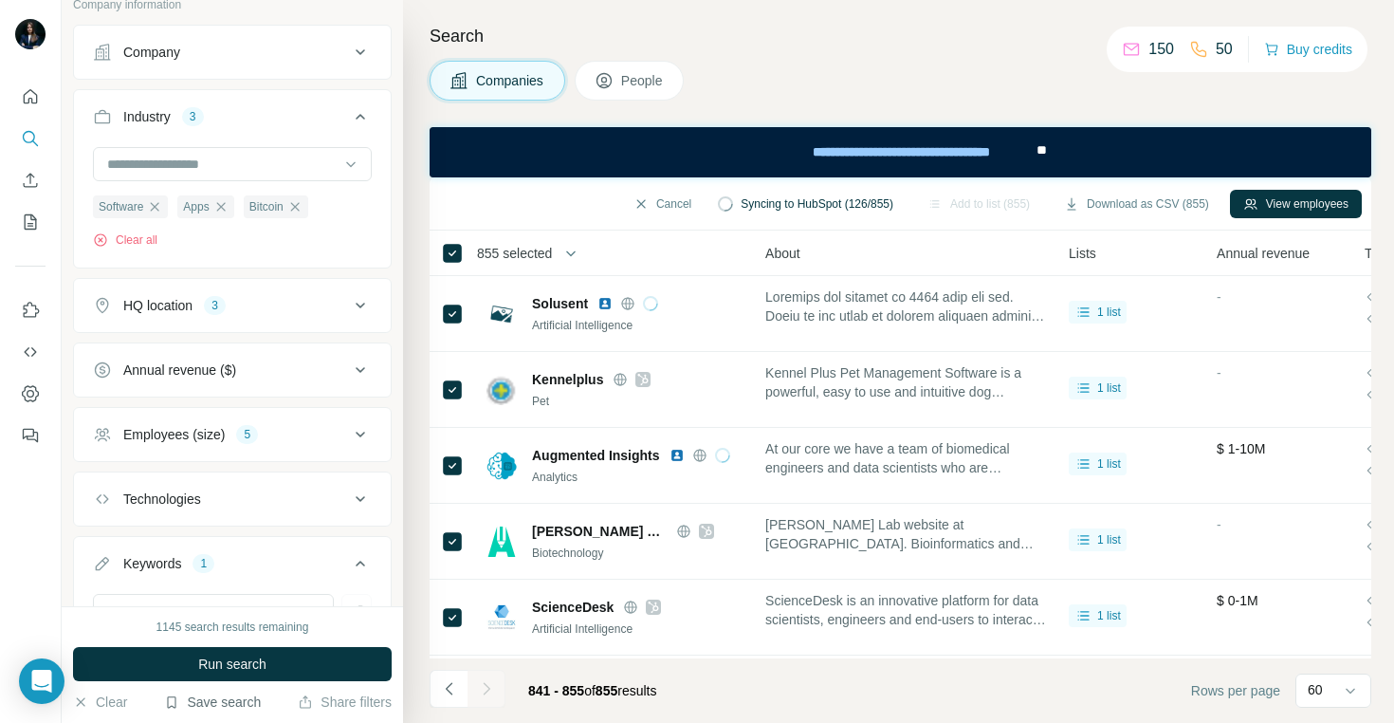
scroll to position [290, 0]
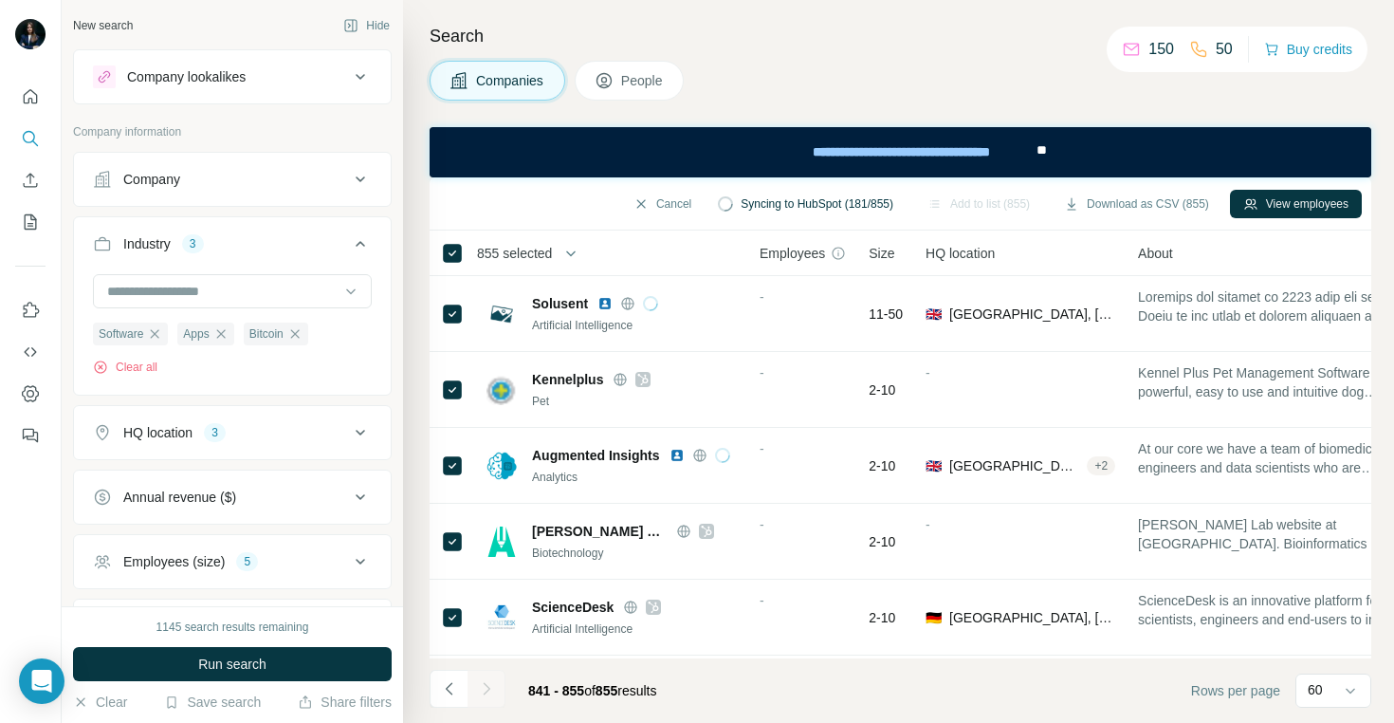
scroll to position [1940, 0]
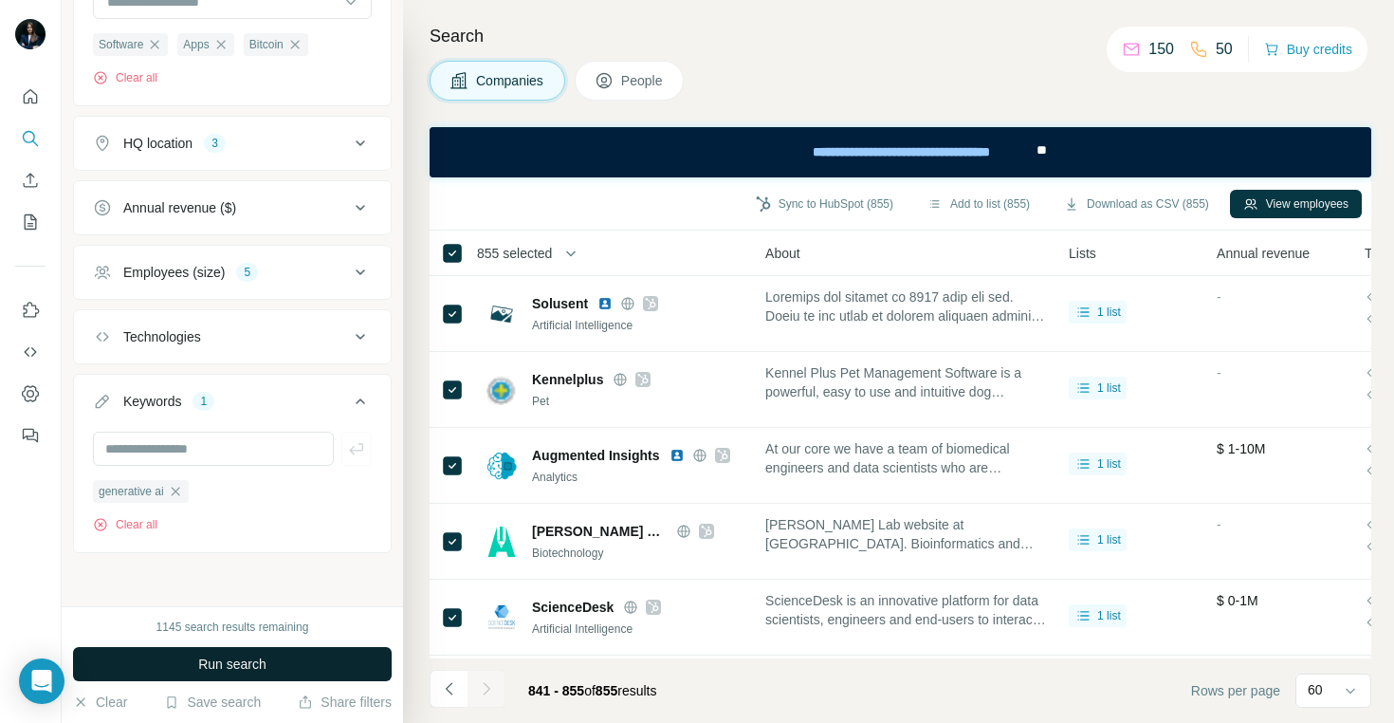
click at [262, 670] on span "Run search" at bounding box center [232, 663] width 68 height 19
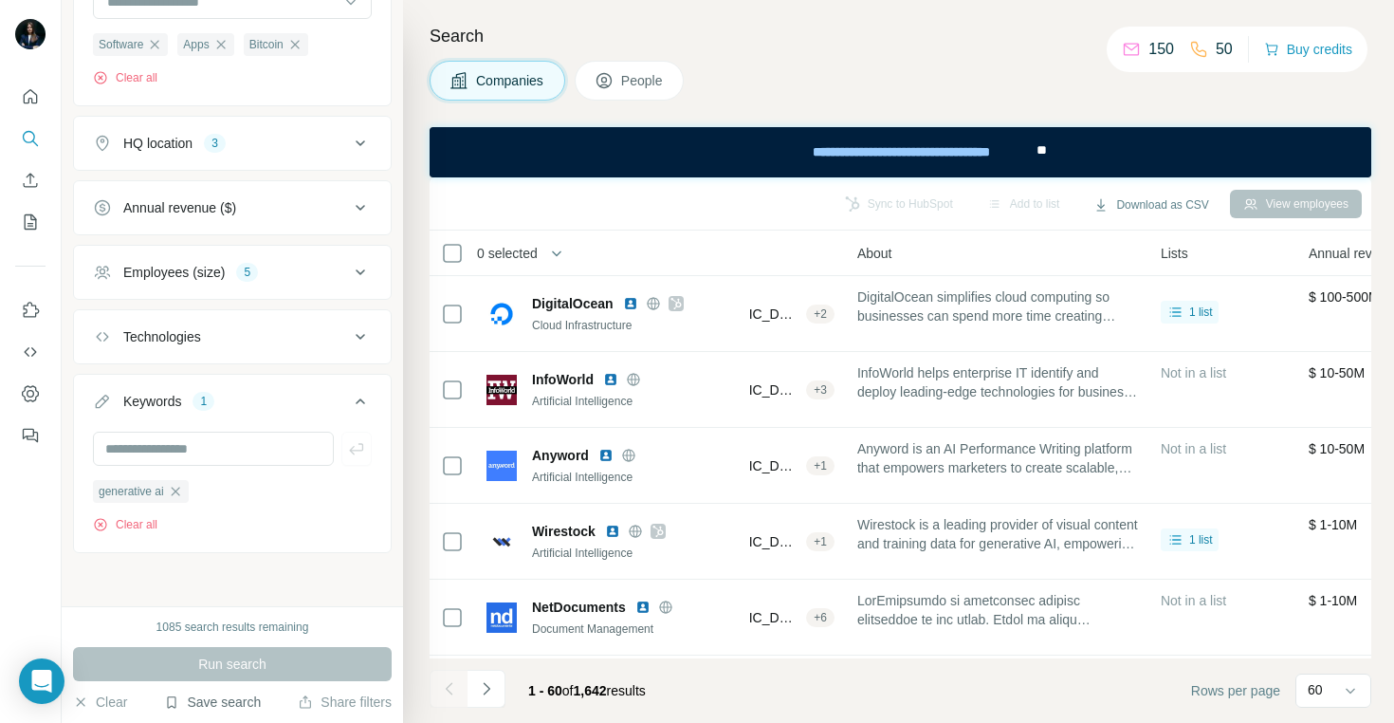
click at [192, 706] on button "Save search" at bounding box center [212, 701] width 97 height 19
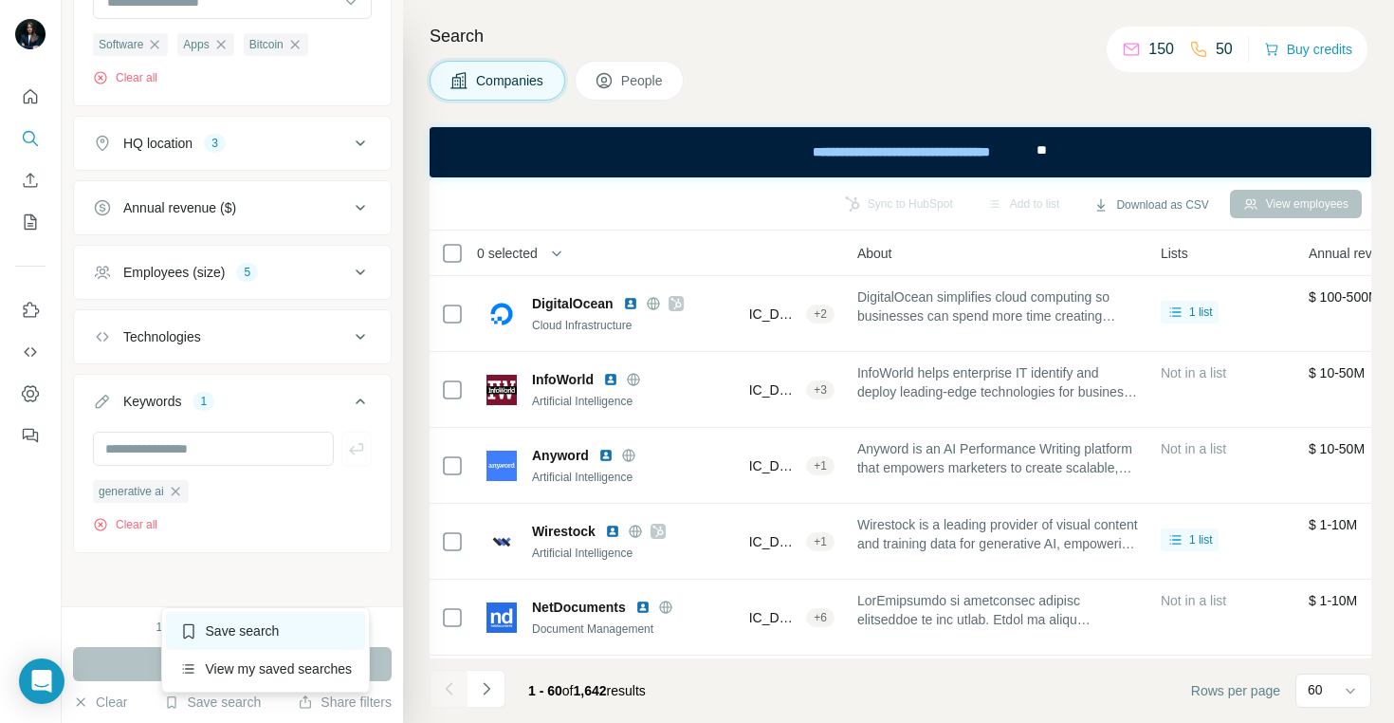
click at [220, 637] on div "Save search" at bounding box center [266, 631] width 200 height 38
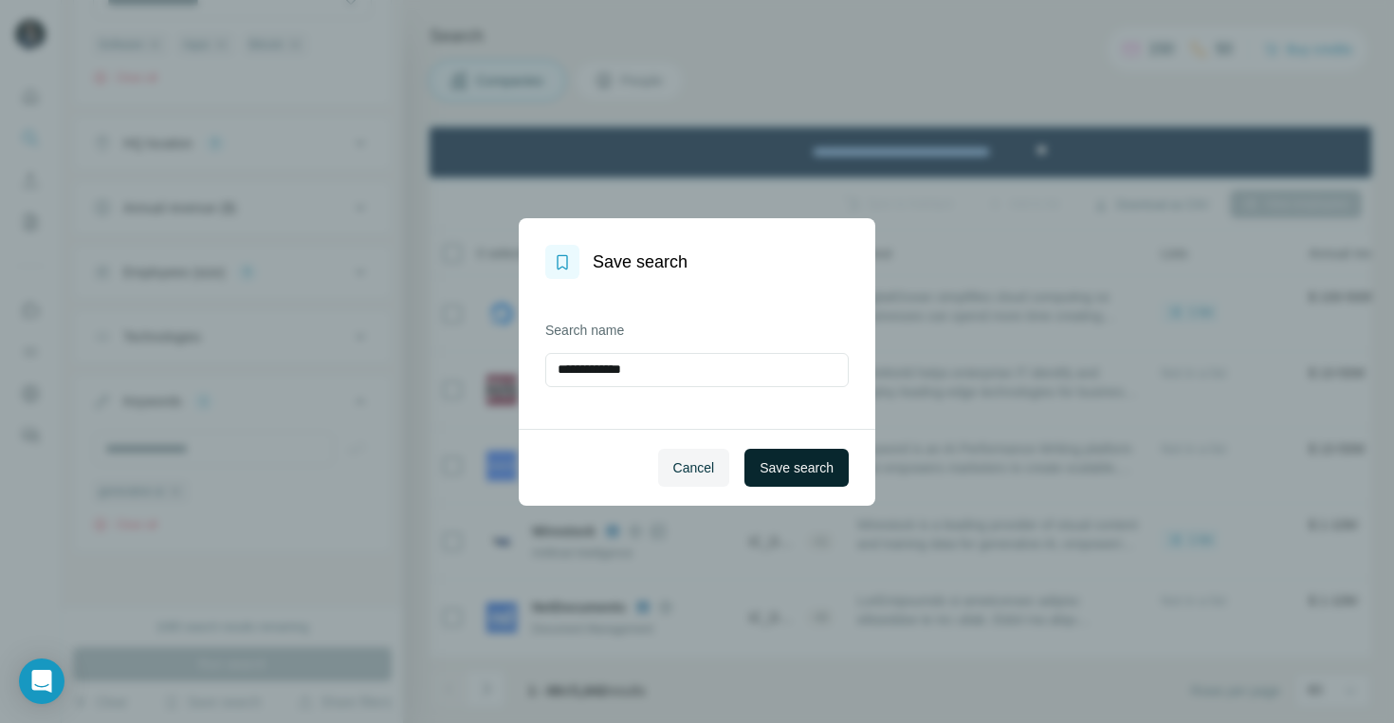
click at [787, 450] on button "Save search" at bounding box center [796, 468] width 104 height 38
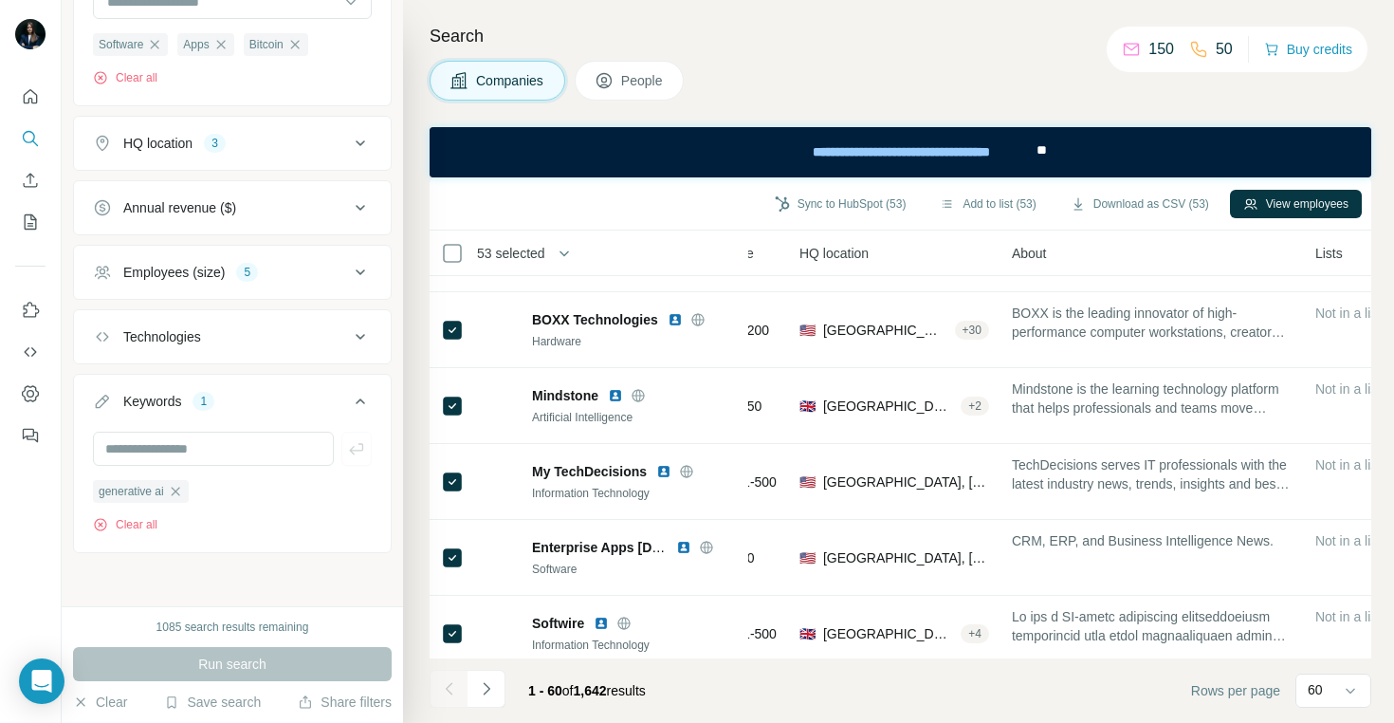
scroll to position [4170, 218]
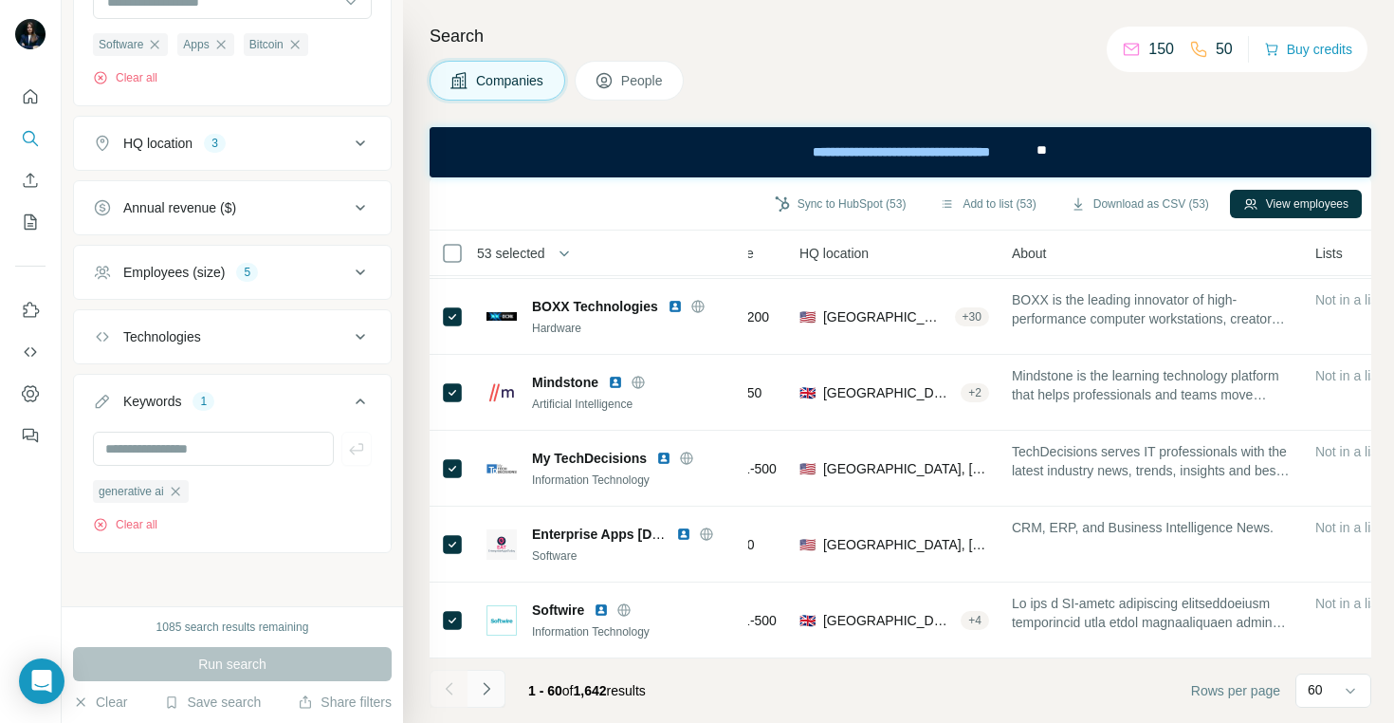
click at [492, 688] on icon "Navigate to next page" at bounding box center [486, 688] width 19 height 19
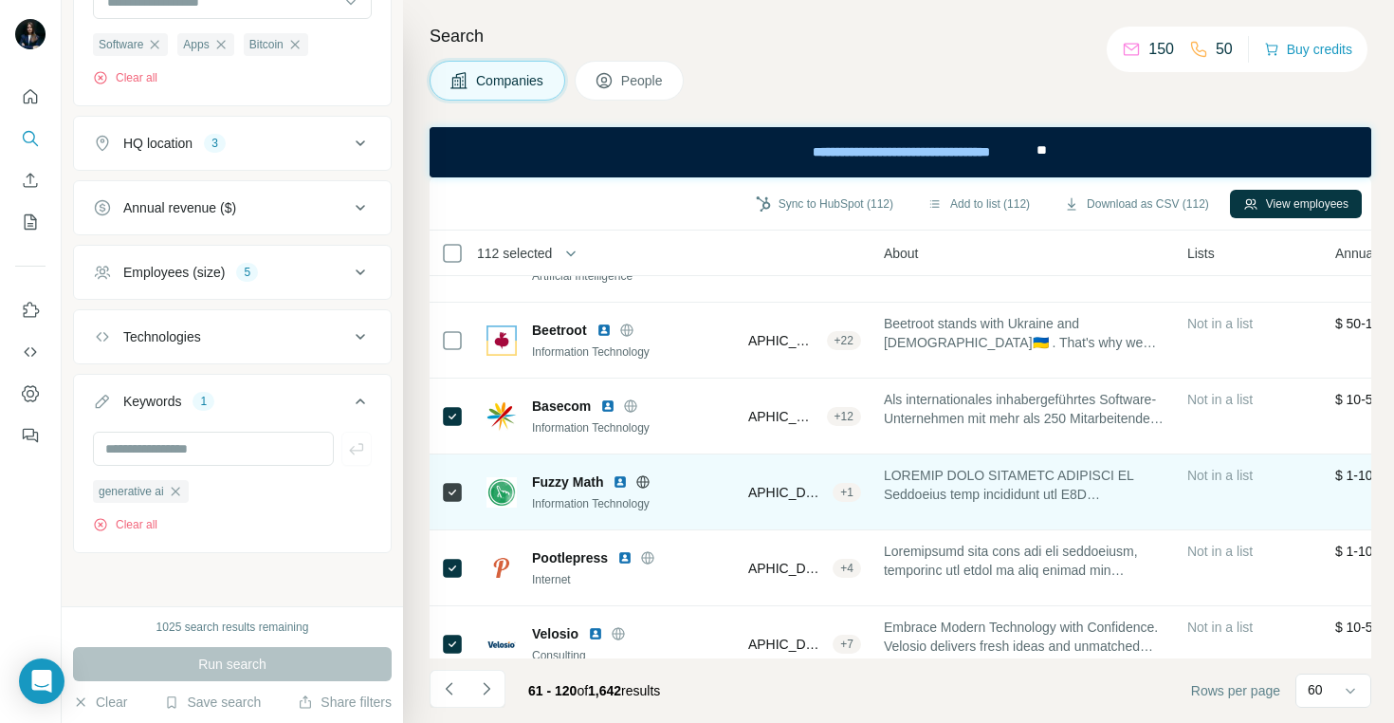
scroll to position [4157, 337]
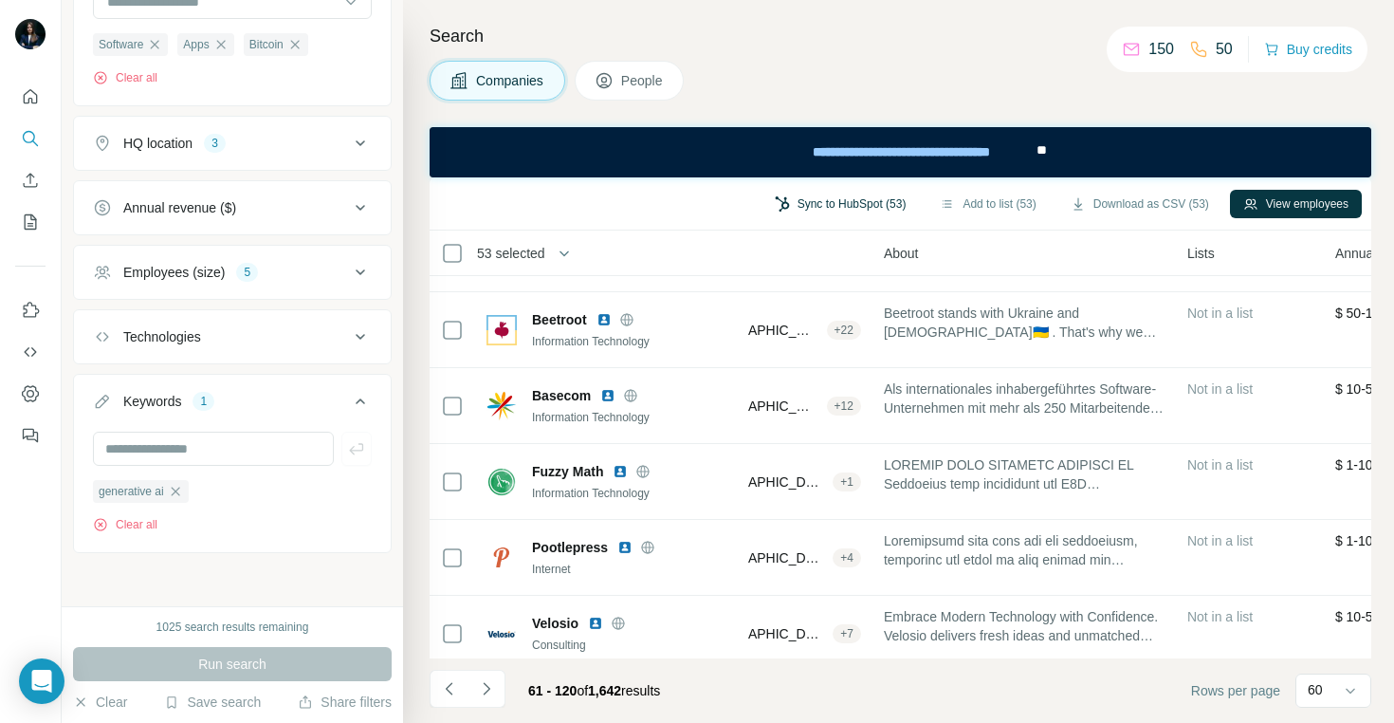
click at [842, 214] on button "Sync to HubSpot (53)" at bounding box center [841, 204] width 158 height 28
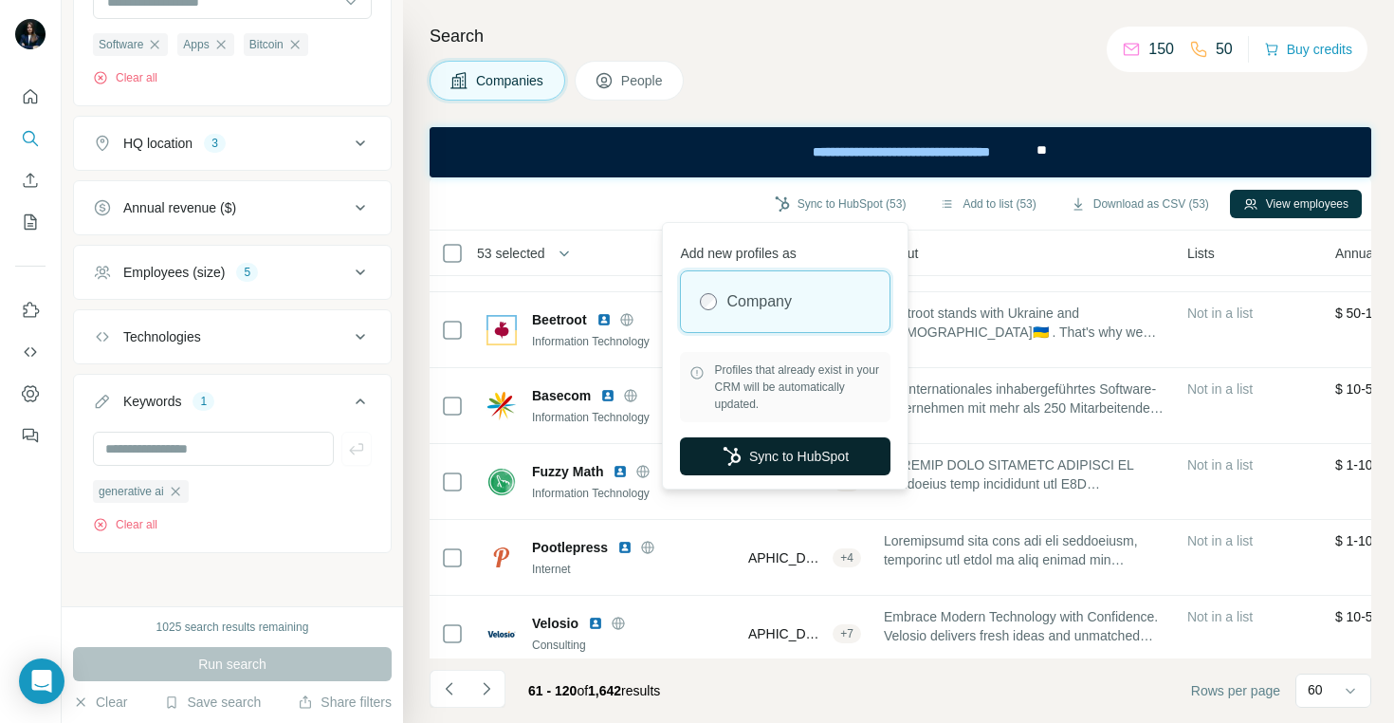
click at [788, 456] on button "Sync to HubSpot" at bounding box center [785, 456] width 211 height 38
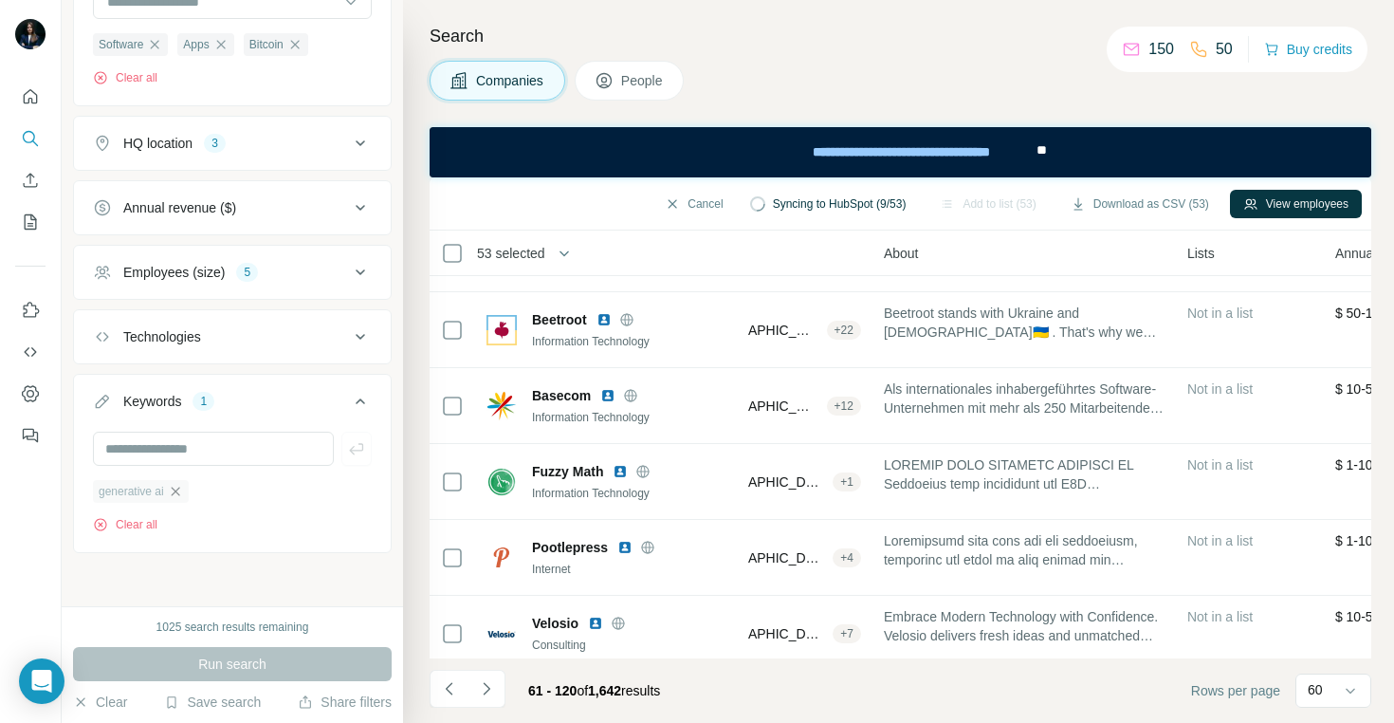
click at [179, 489] on icon "button" at bounding box center [175, 490] width 9 height 9
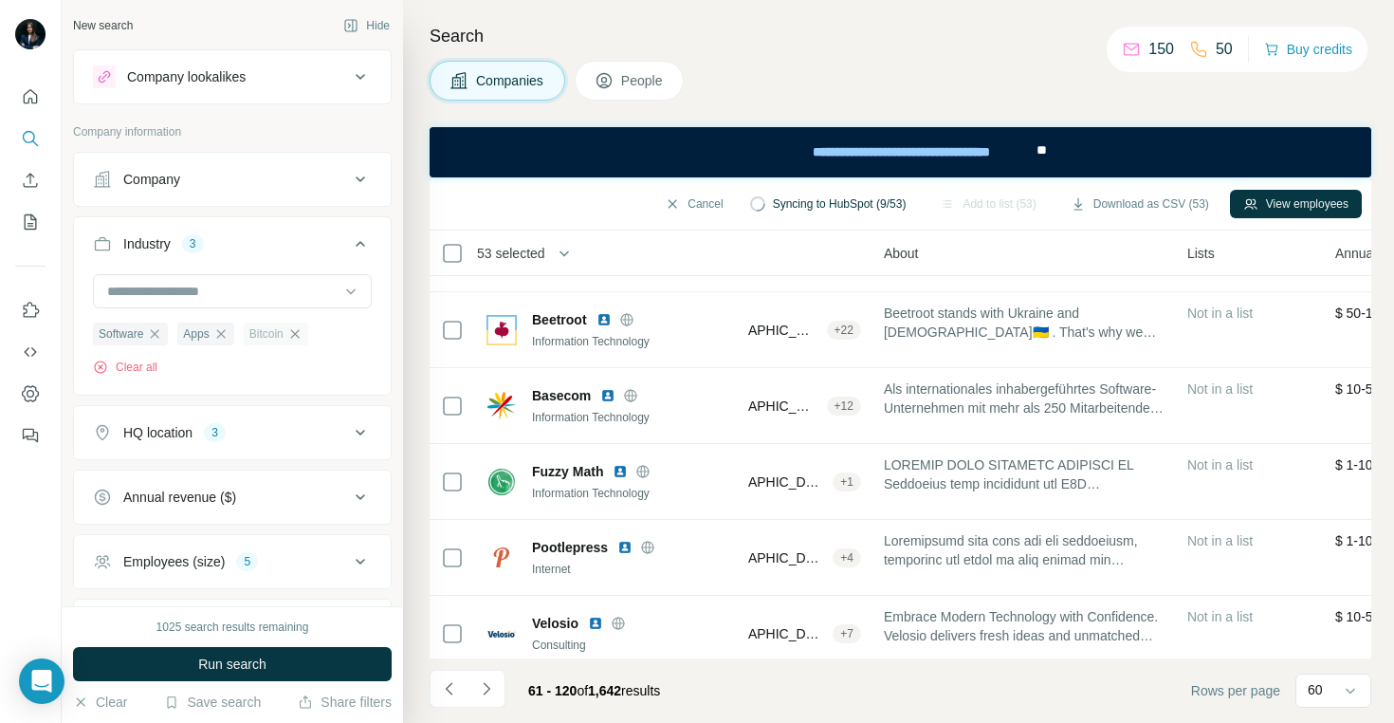
click at [301, 334] on icon "button" at bounding box center [294, 333] width 15 height 15
click at [229, 330] on icon "button" at bounding box center [220, 333] width 15 height 15
click at [157, 331] on icon "button" at bounding box center [154, 333] width 15 height 15
click at [166, 290] on input at bounding box center [222, 291] width 234 height 21
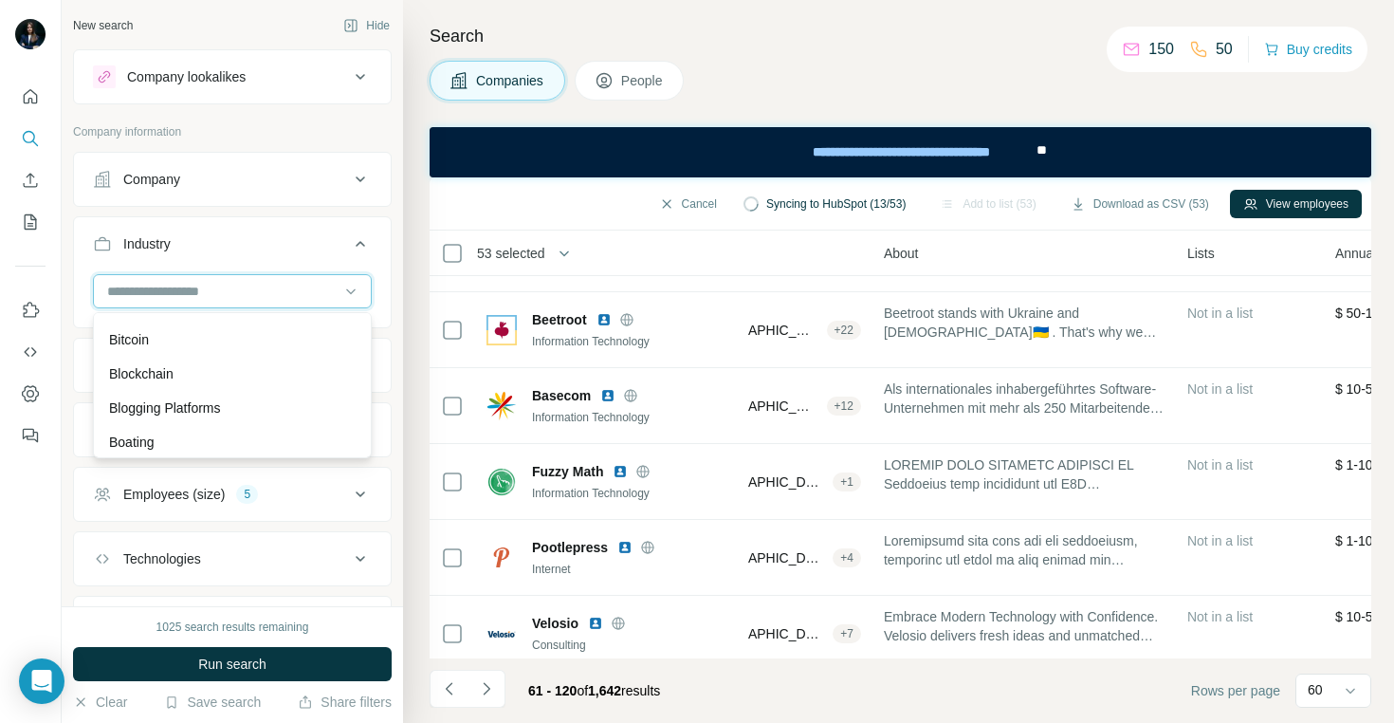
click at [166, 290] on input at bounding box center [222, 291] width 234 height 21
click at [164, 302] on div at bounding box center [222, 291] width 234 height 32
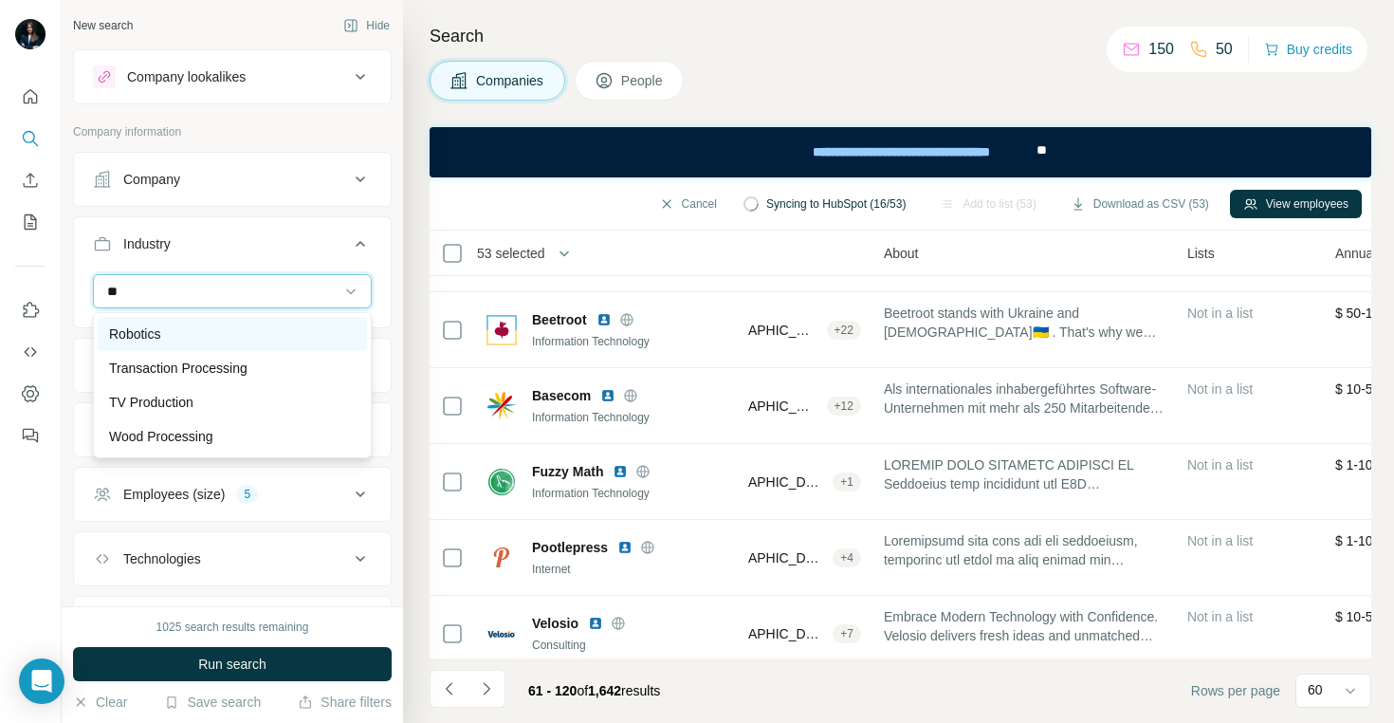
type input "**"
click at [164, 326] on div "Robotics" at bounding box center [232, 333] width 247 height 19
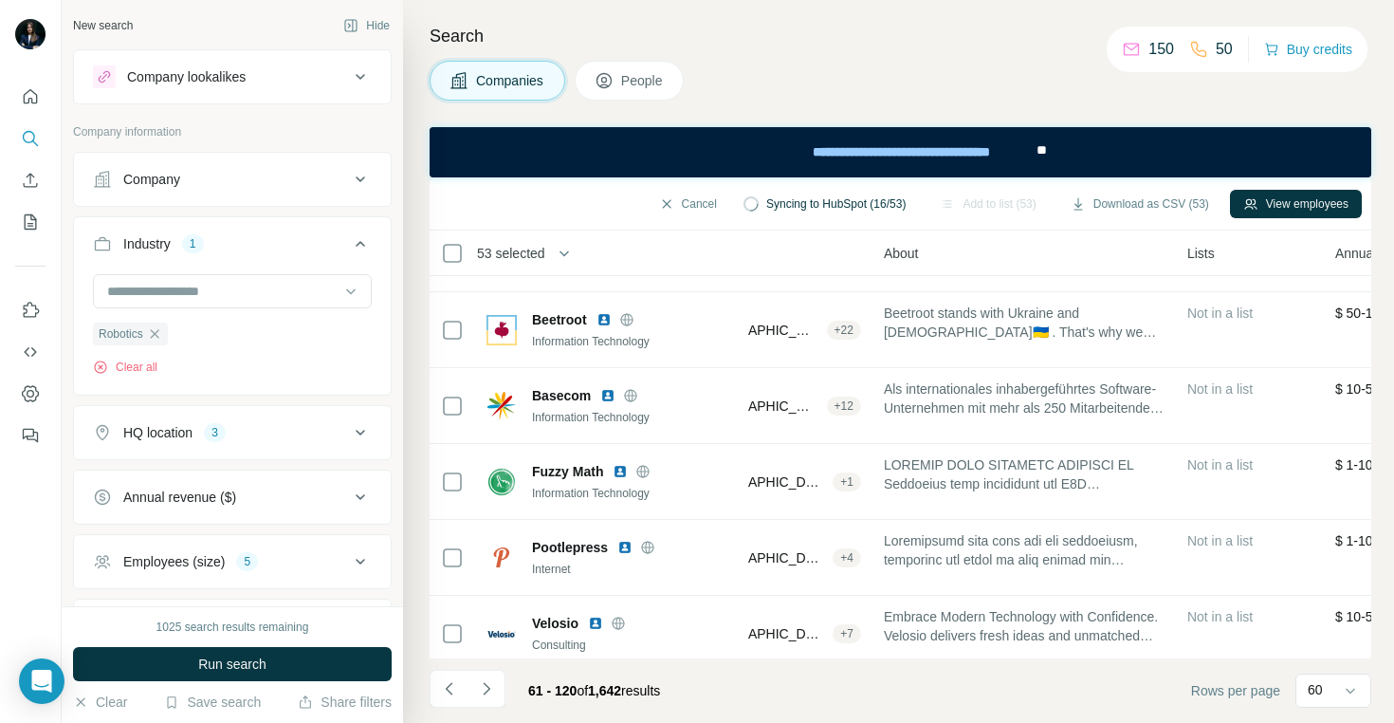
scroll to position [222, 0]
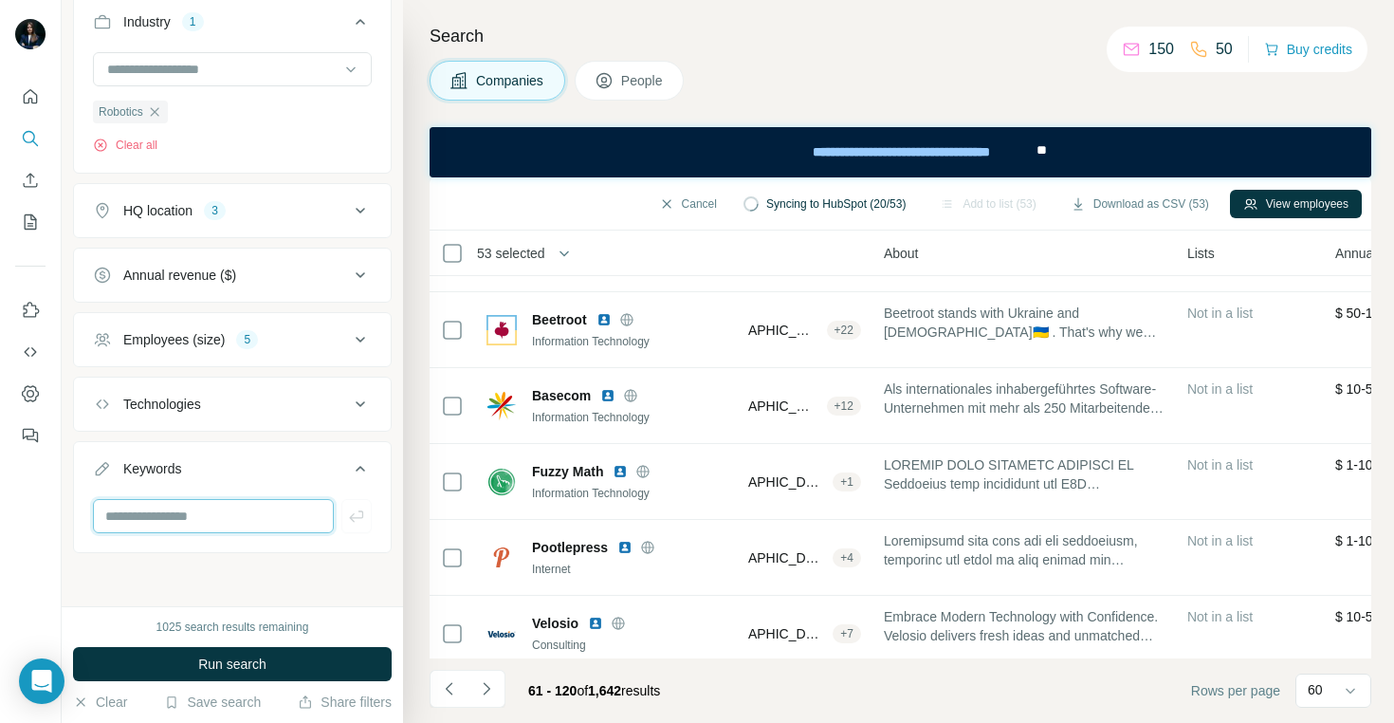
click at [180, 516] on input "text" at bounding box center [213, 516] width 241 height 34
type input "**********"
type input "**"
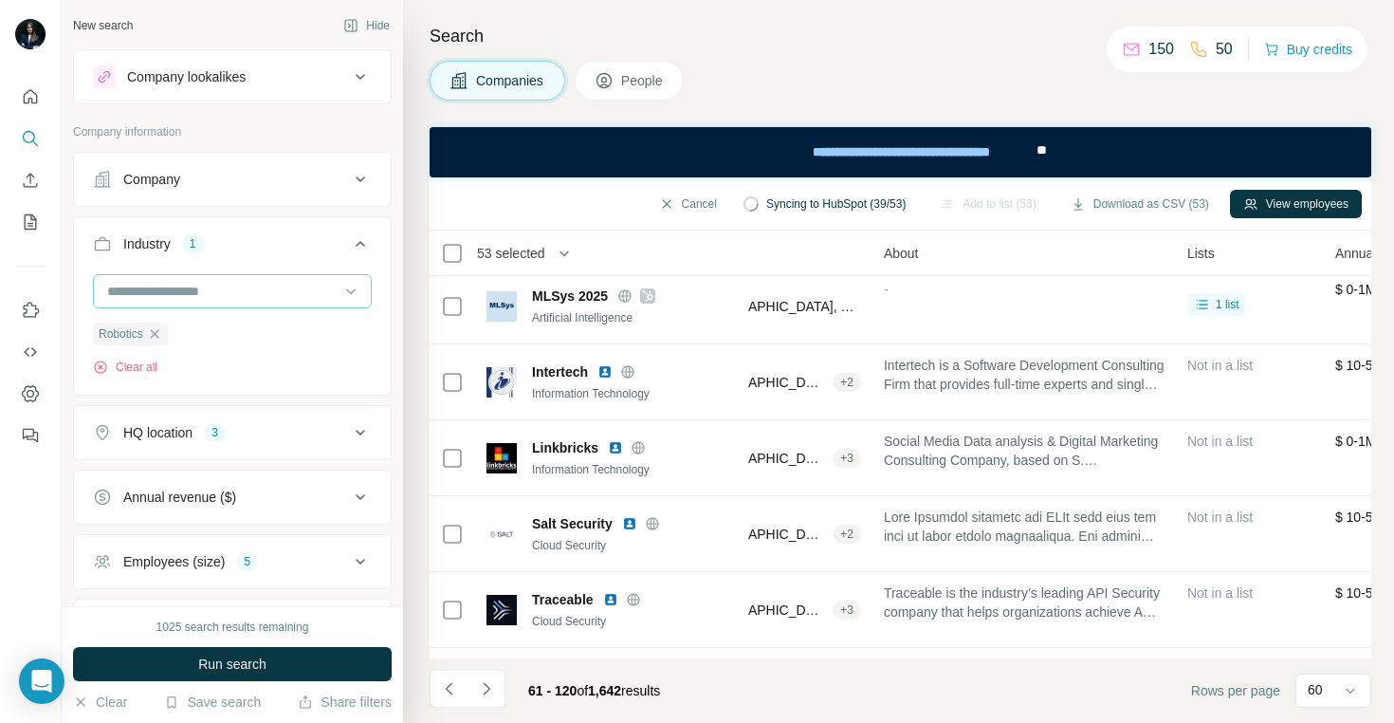
click at [243, 288] on input at bounding box center [222, 291] width 234 height 21
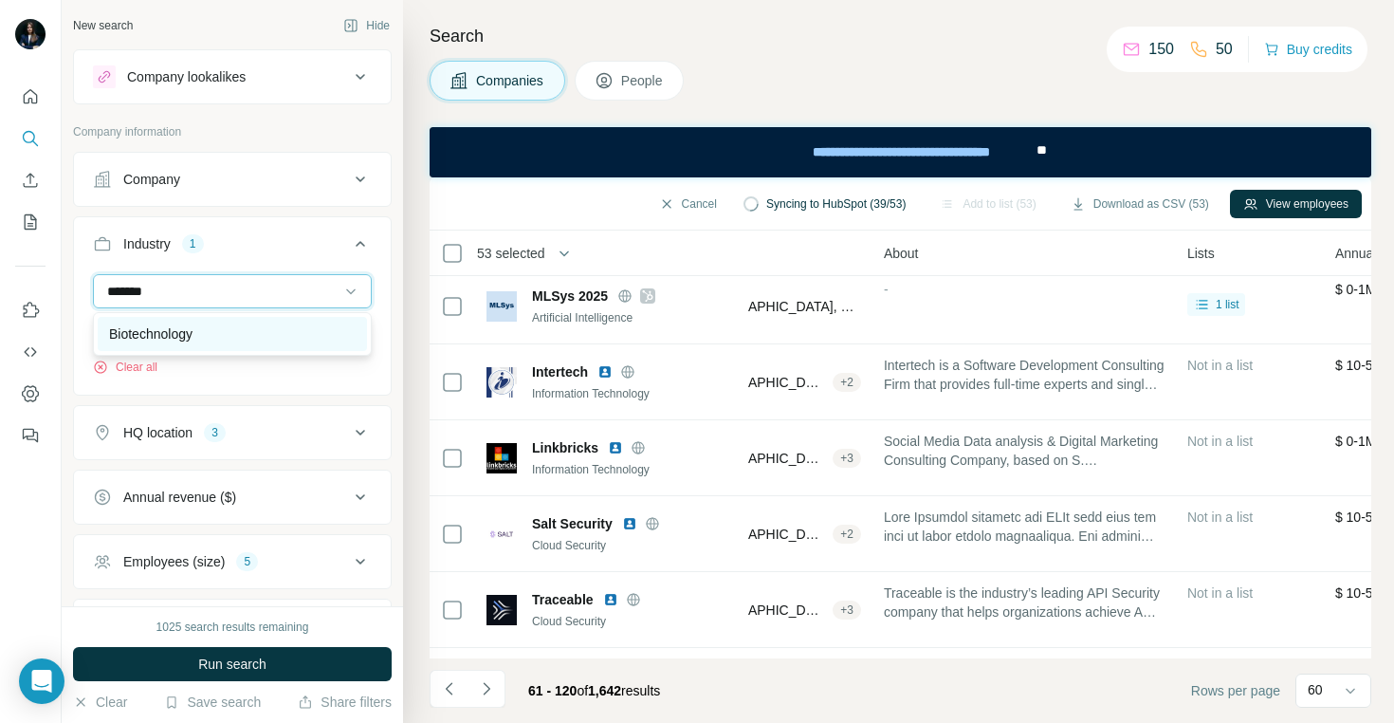
type input "*******"
click at [245, 334] on div "Biotechnology" at bounding box center [232, 333] width 247 height 19
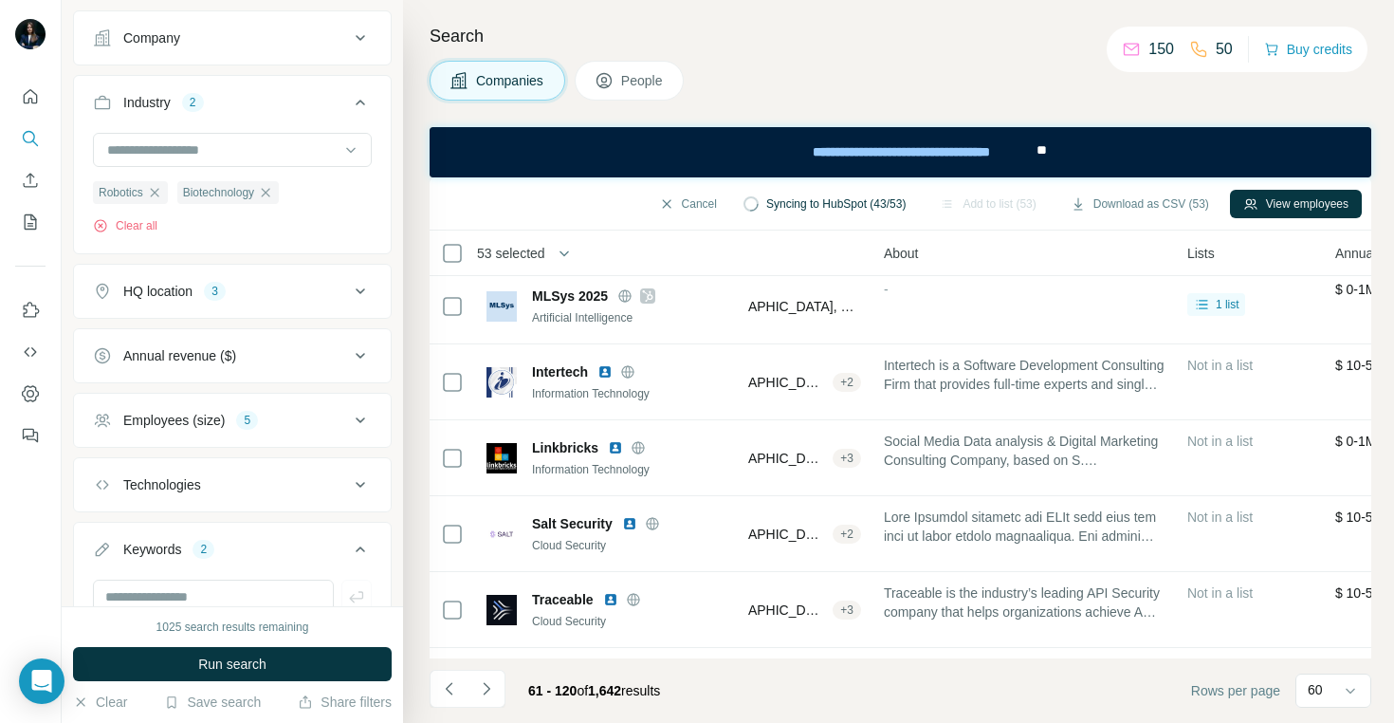
scroll to position [290, 0]
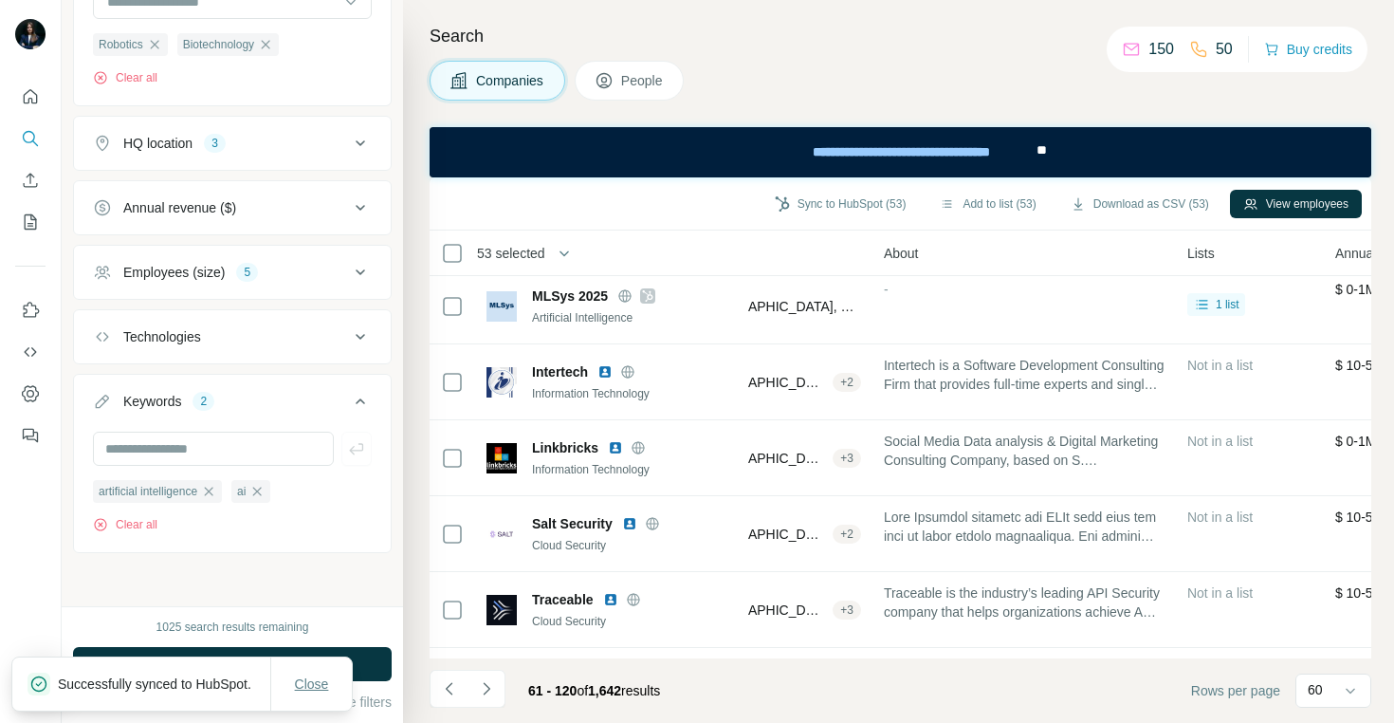
click at [311, 674] on span "Close" at bounding box center [312, 683] width 34 height 19
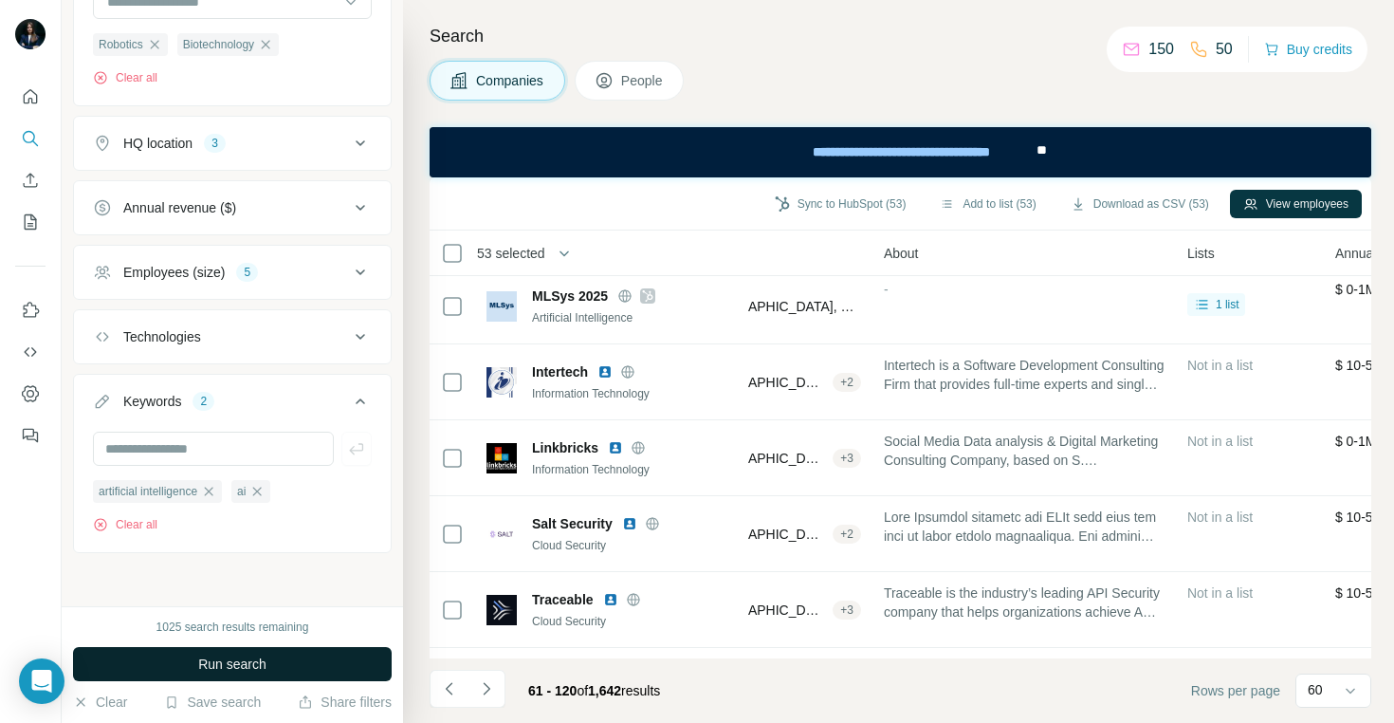
click at [232, 661] on span "Run search" at bounding box center [232, 663] width 68 height 19
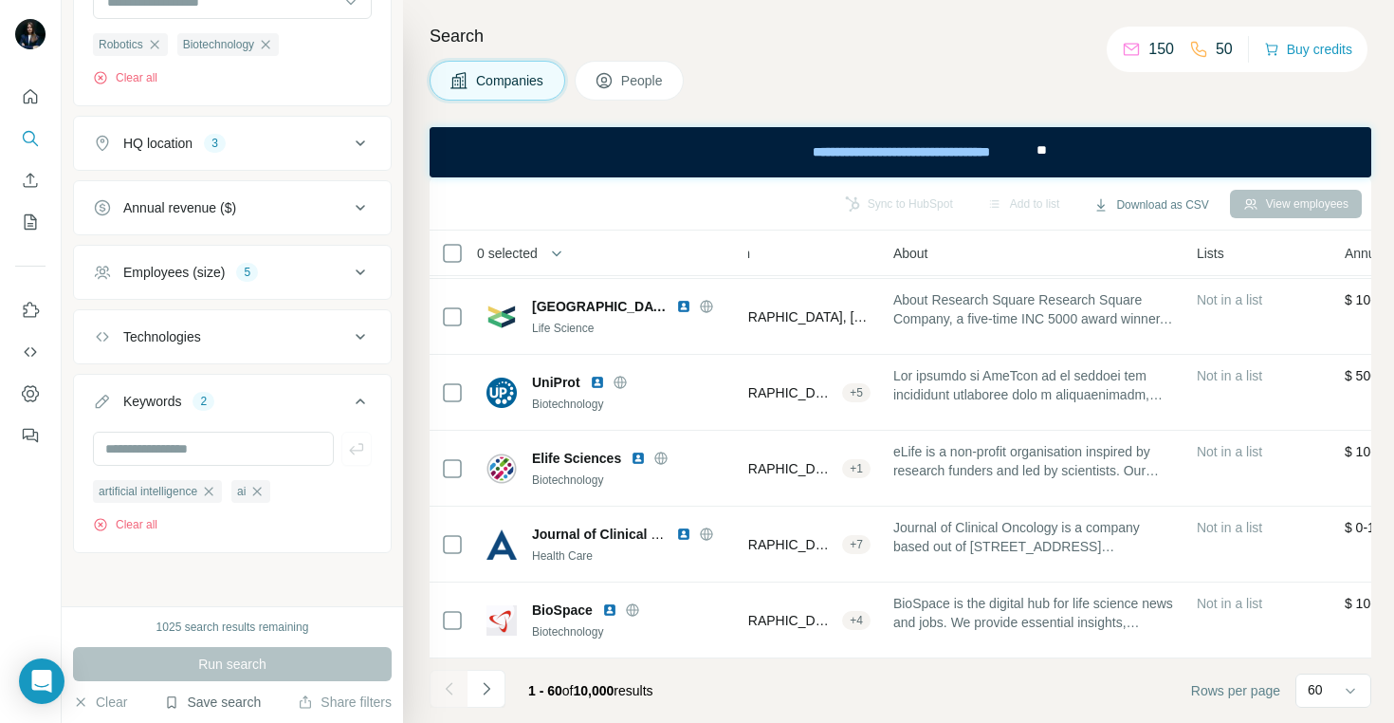
scroll to position [1070, 337]
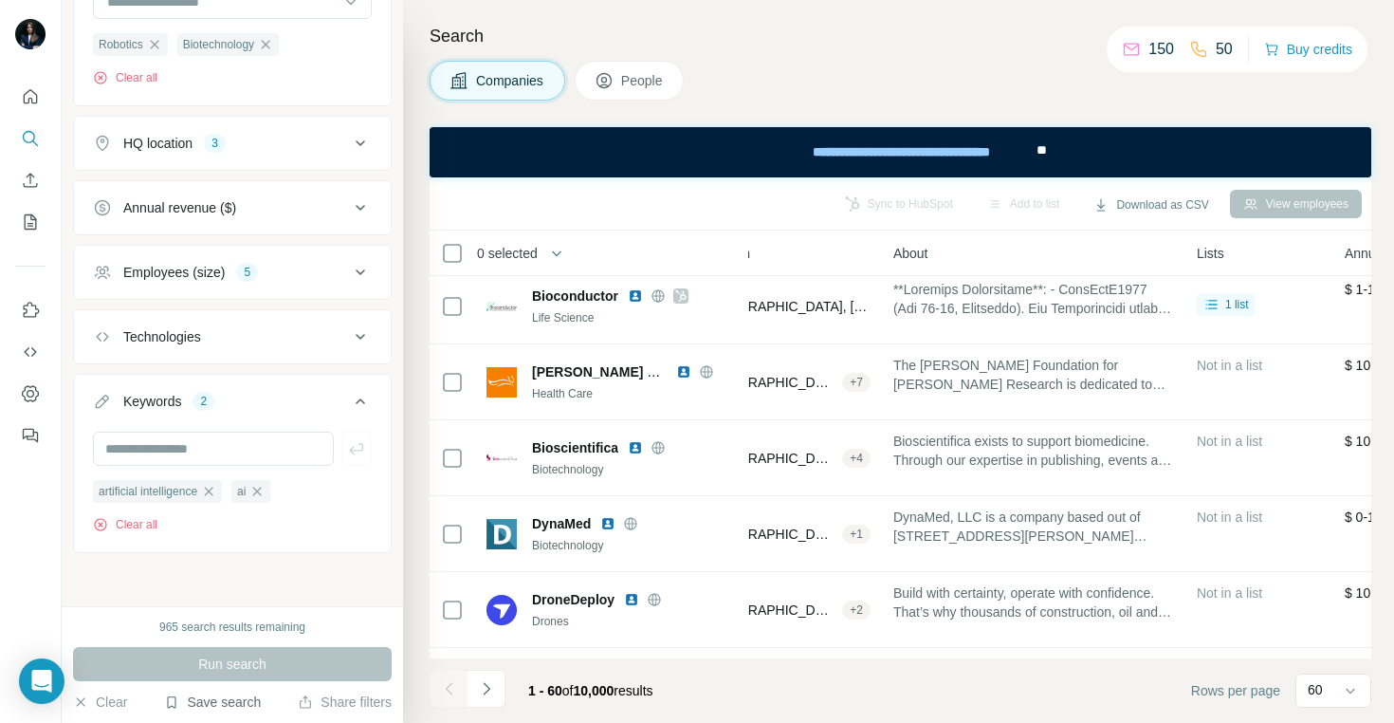
click at [239, 697] on button "Save search" at bounding box center [212, 701] width 97 height 19
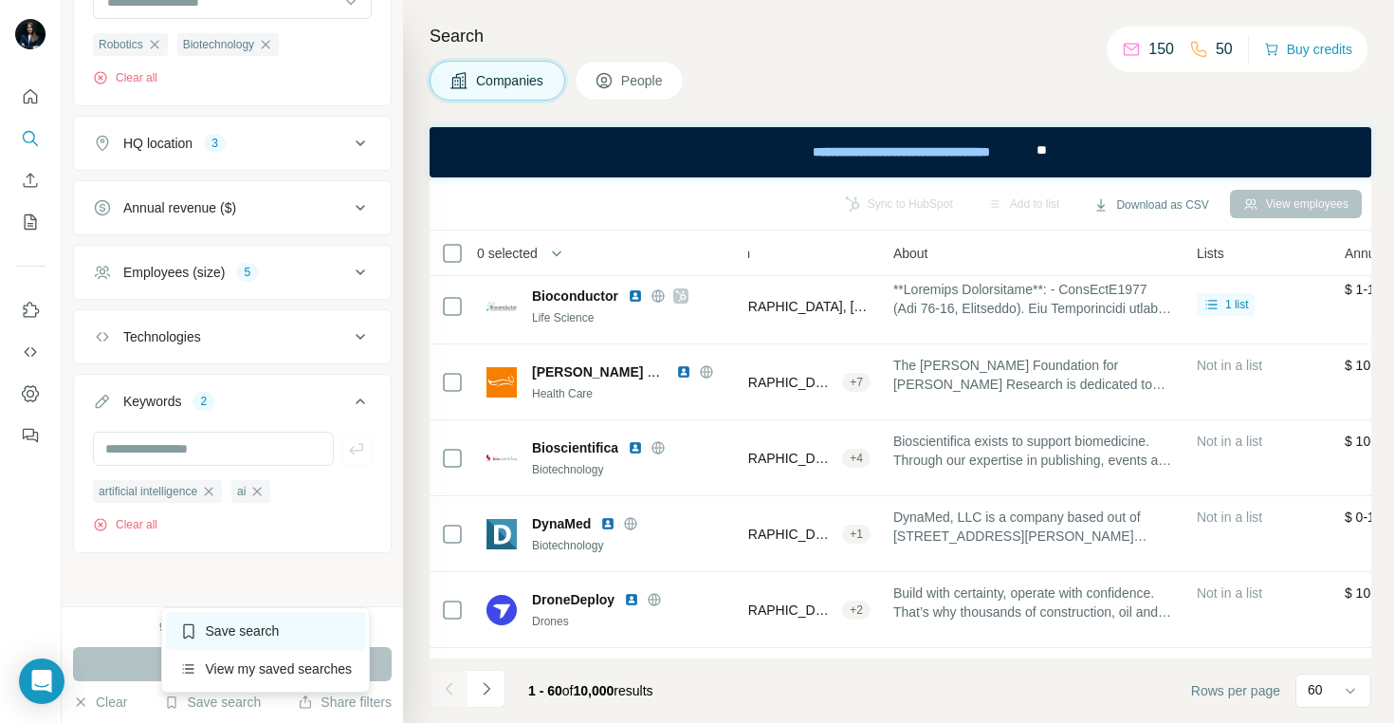
click at [248, 647] on div "Save search" at bounding box center [266, 631] width 200 height 38
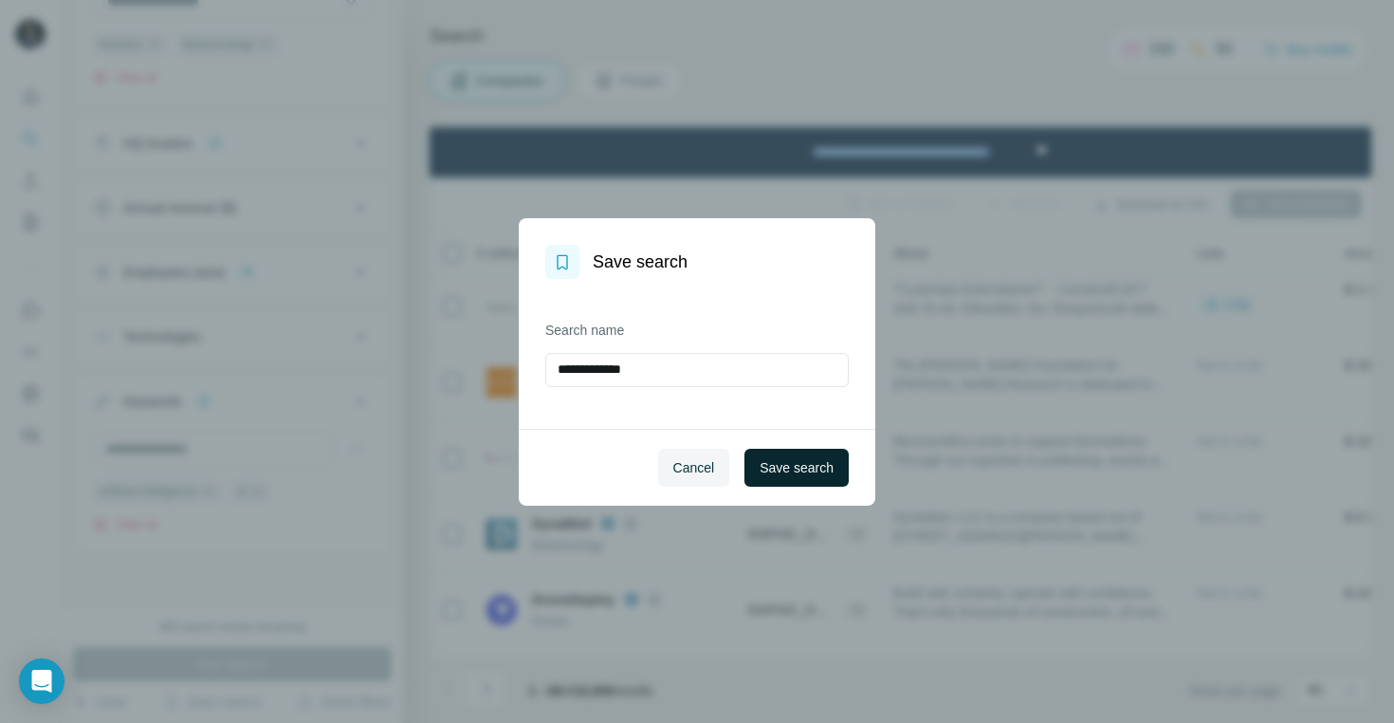
click at [755, 463] on button "Save search" at bounding box center [796, 468] width 104 height 38
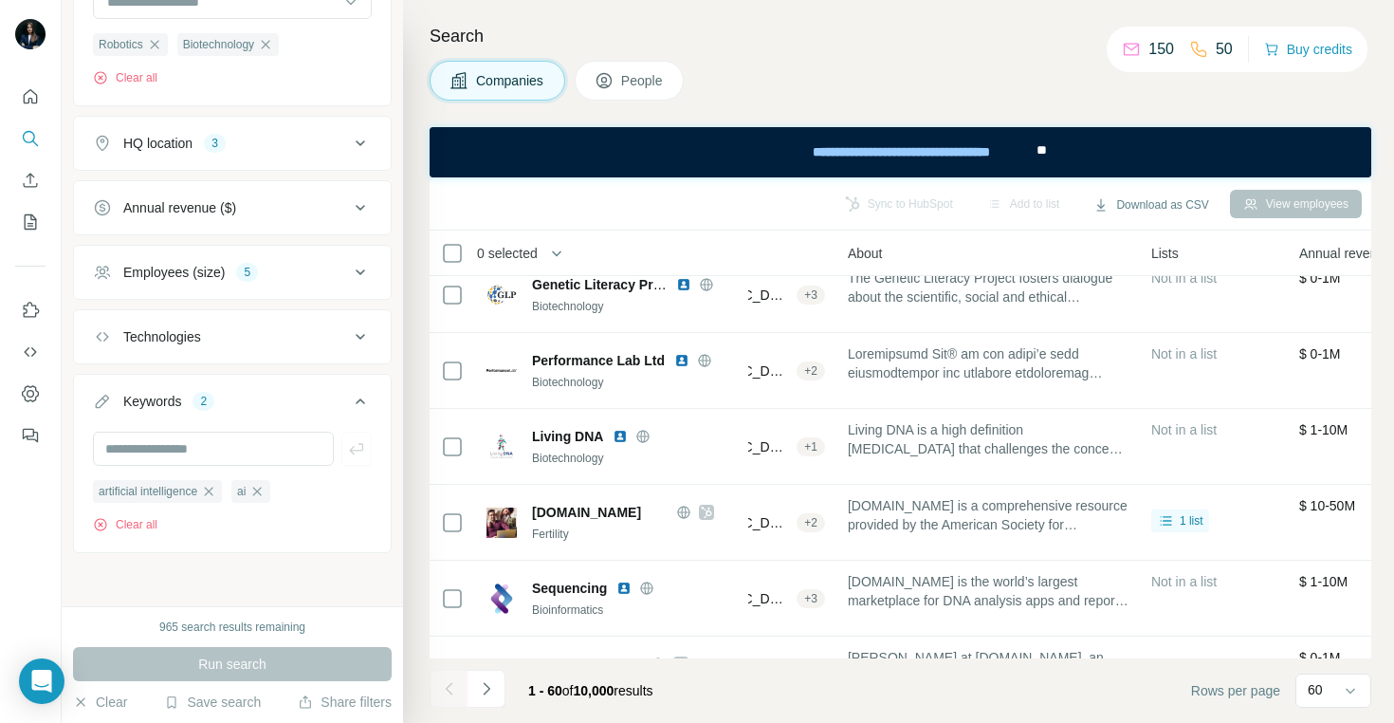
scroll to position [0, 0]
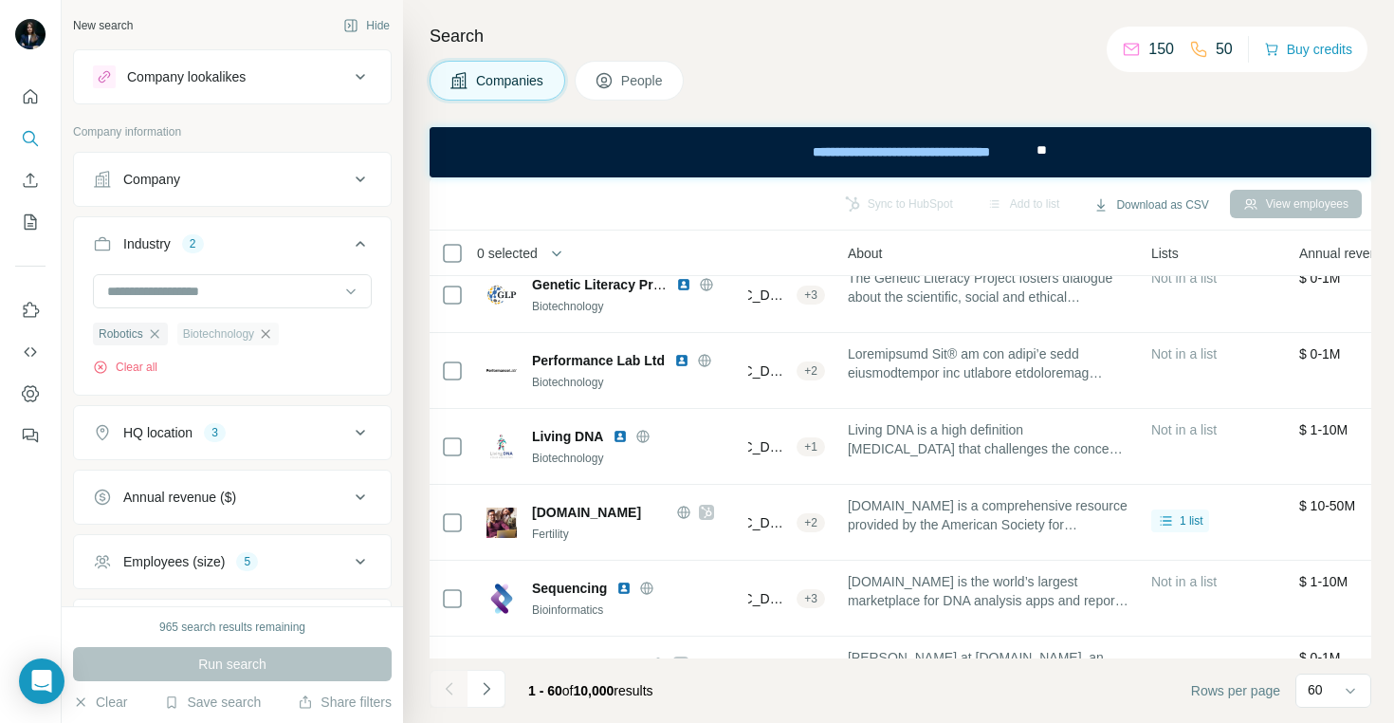
click at [273, 332] on icon "button" at bounding box center [265, 333] width 15 height 15
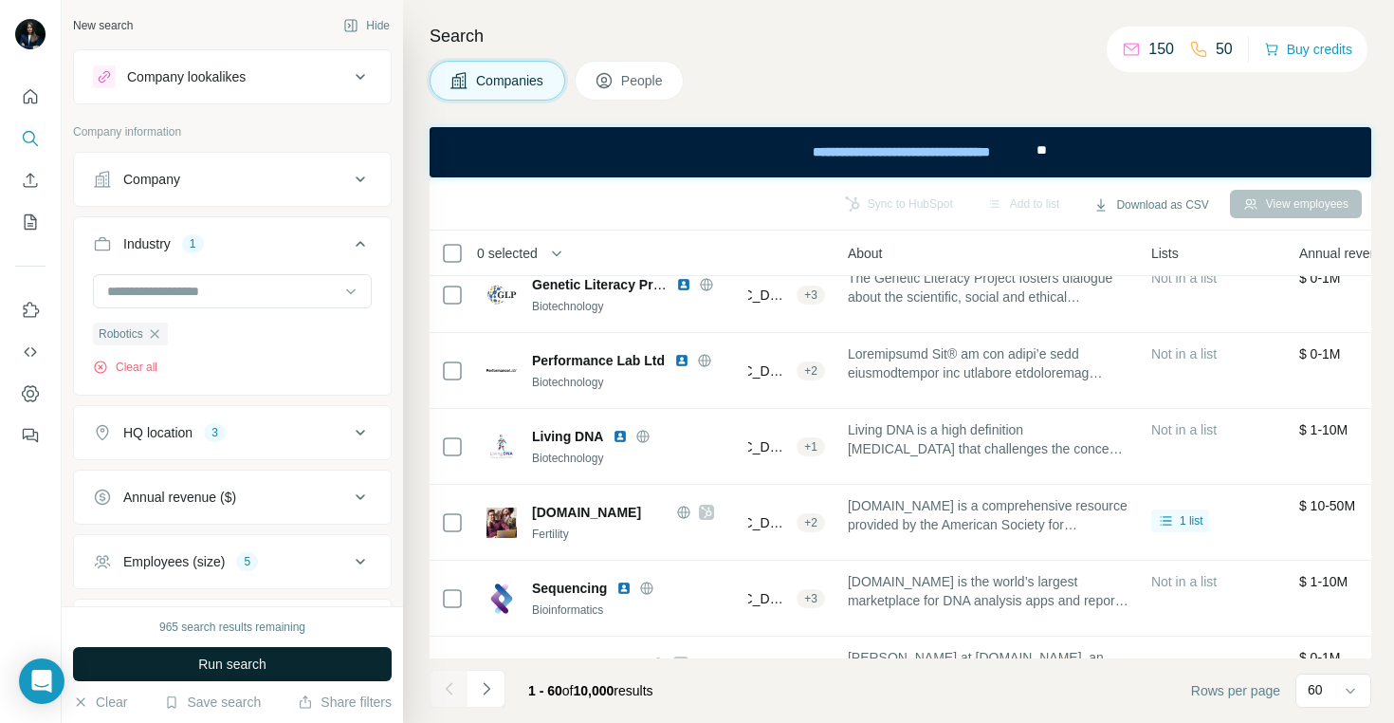
click at [245, 662] on span "Run search" at bounding box center [232, 663] width 68 height 19
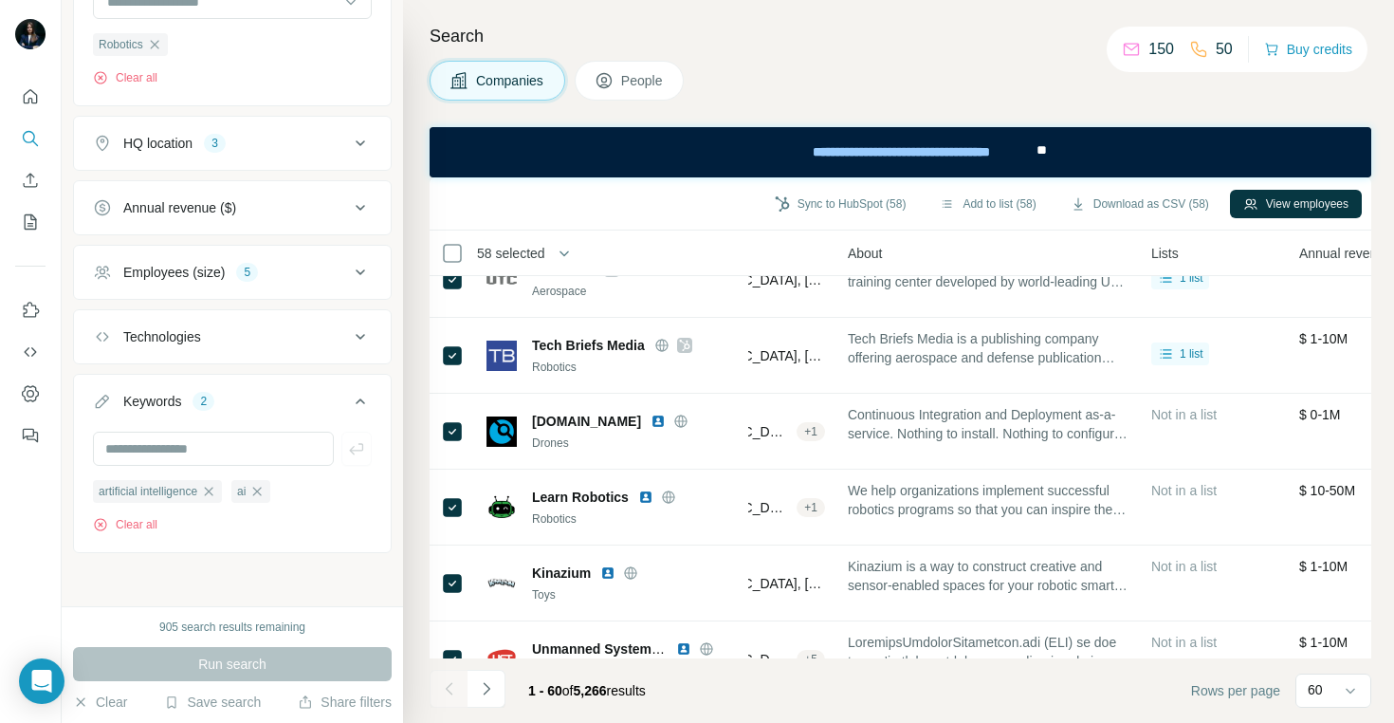
scroll to position [1263, 382]
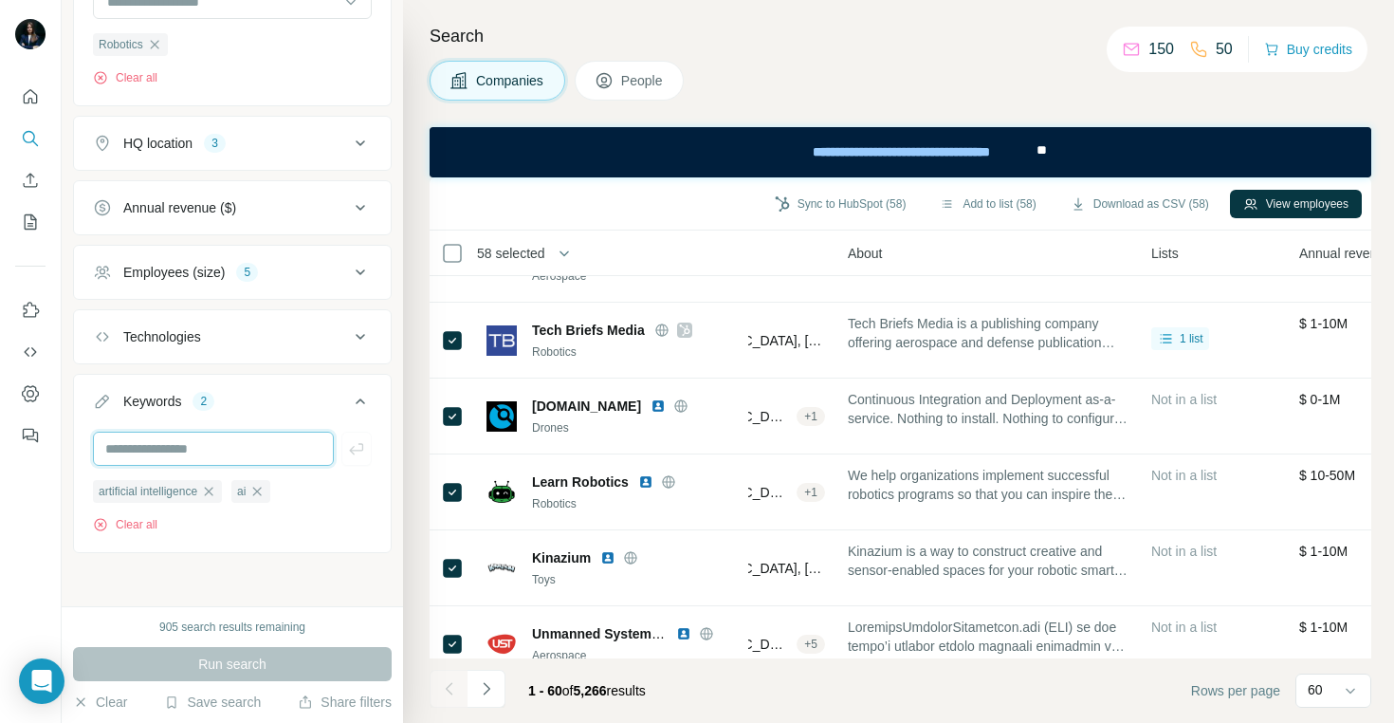
click at [293, 448] on input "text" at bounding box center [213, 448] width 241 height 34
type input "**********"
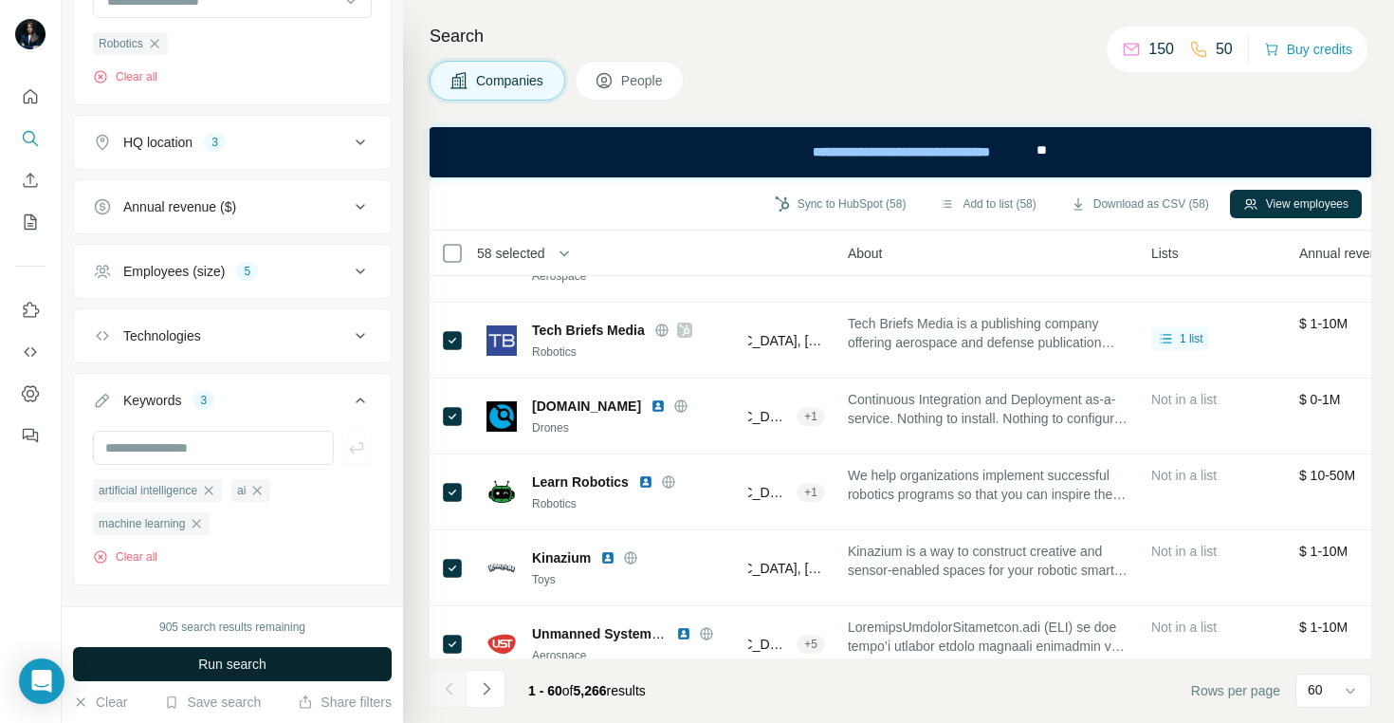
click at [248, 661] on span "Run search" at bounding box center [232, 663] width 68 height 19
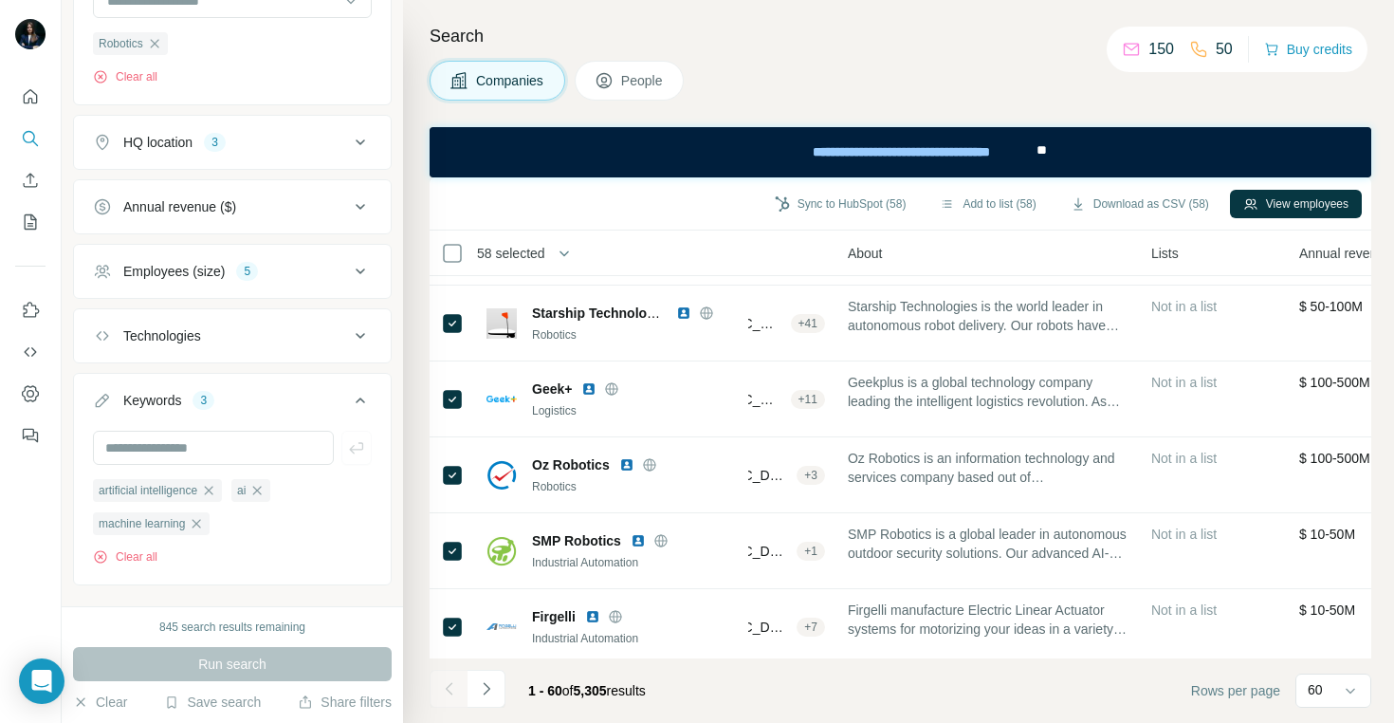
scroll to position [4170, 382]
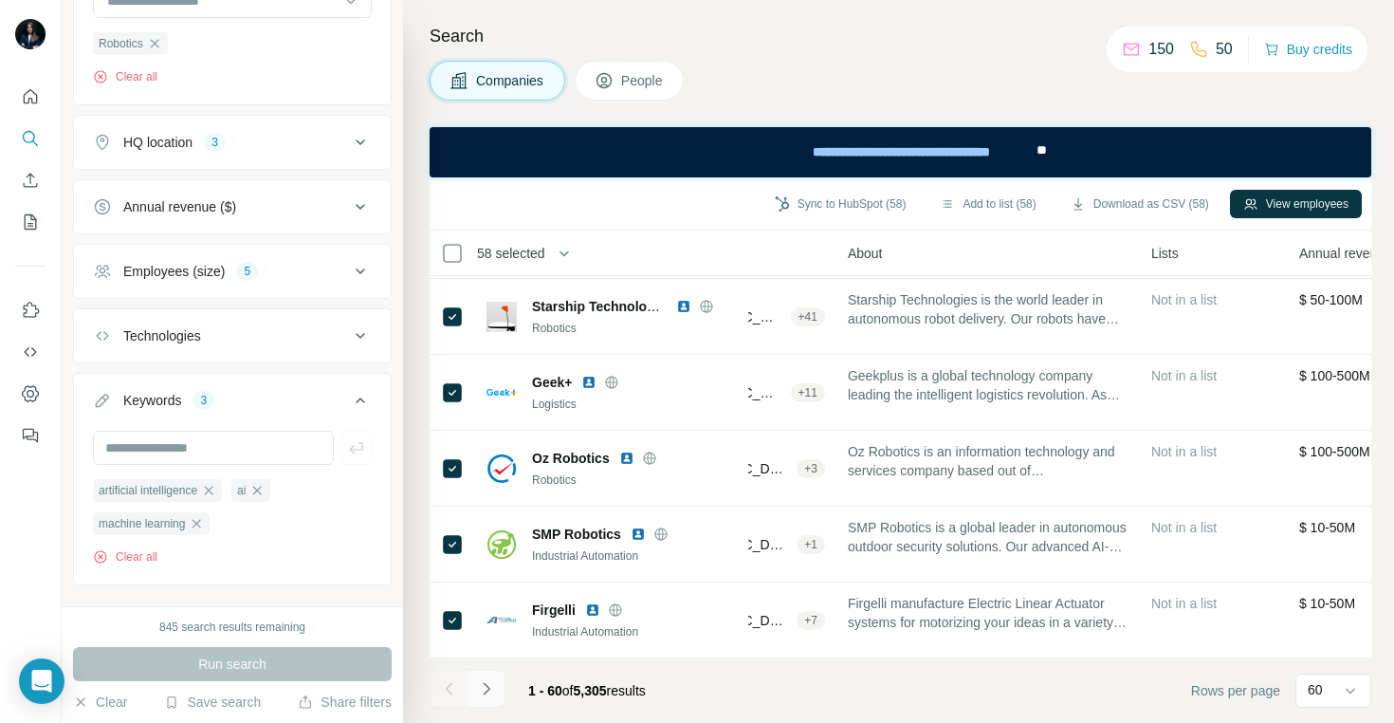
click at [487, 692] on icon "Navigate to next page" at bounding box center [486, 688] width 19 height 19
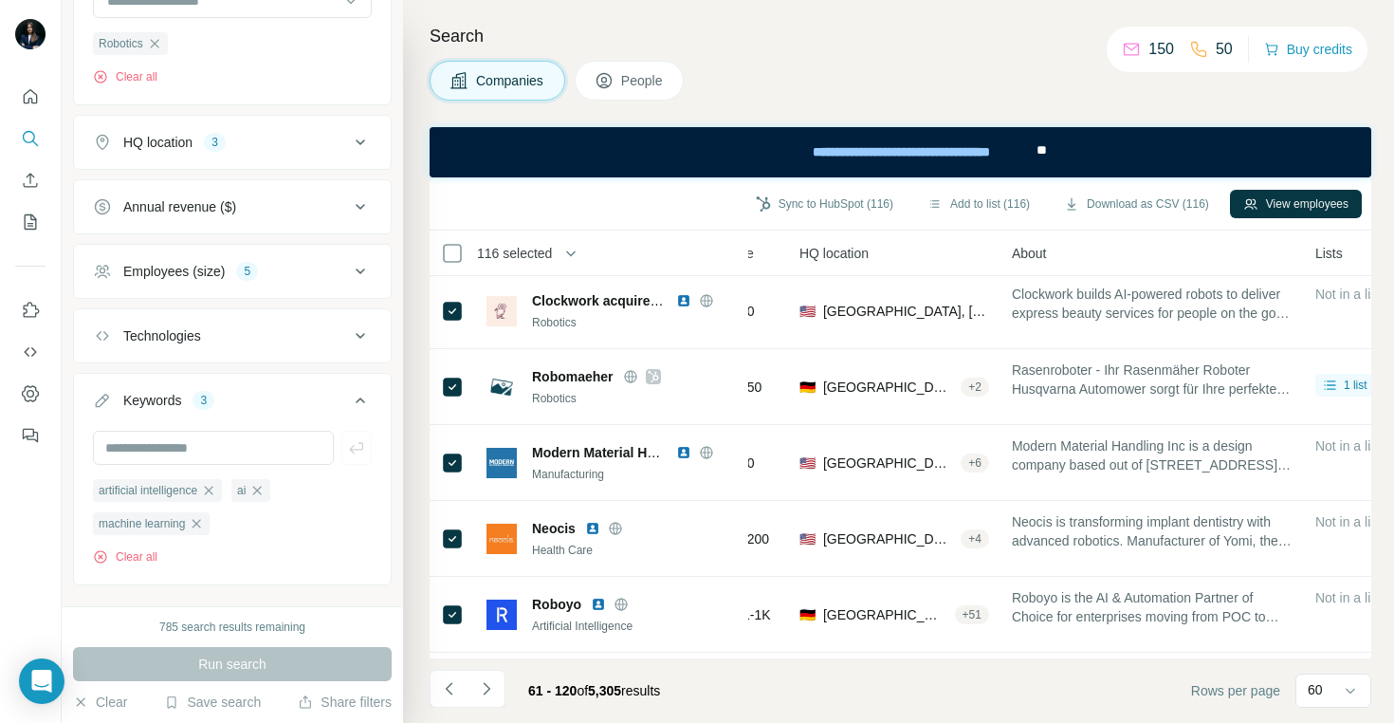
scroll to position [4170, 209]
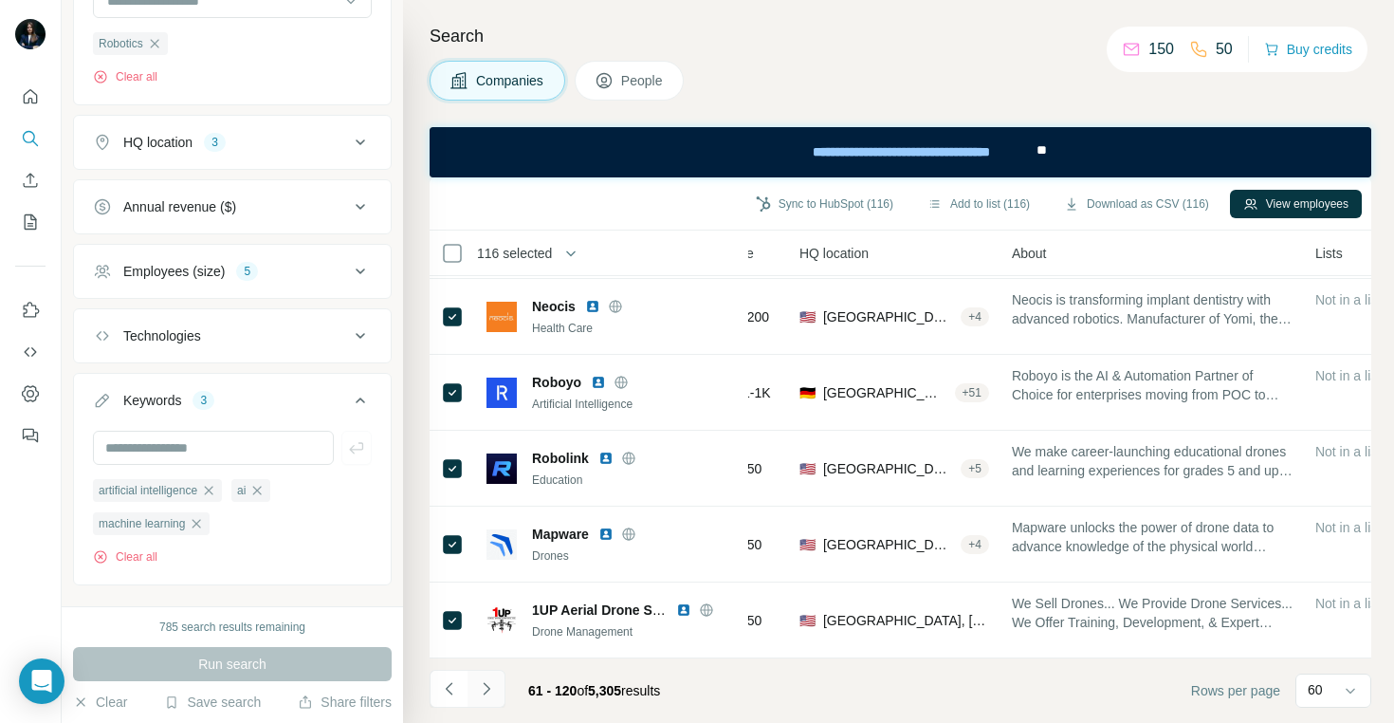
click at [486, 688] on icon "Navigate to next page" at bounding box center [486, 688] width 19 height 19
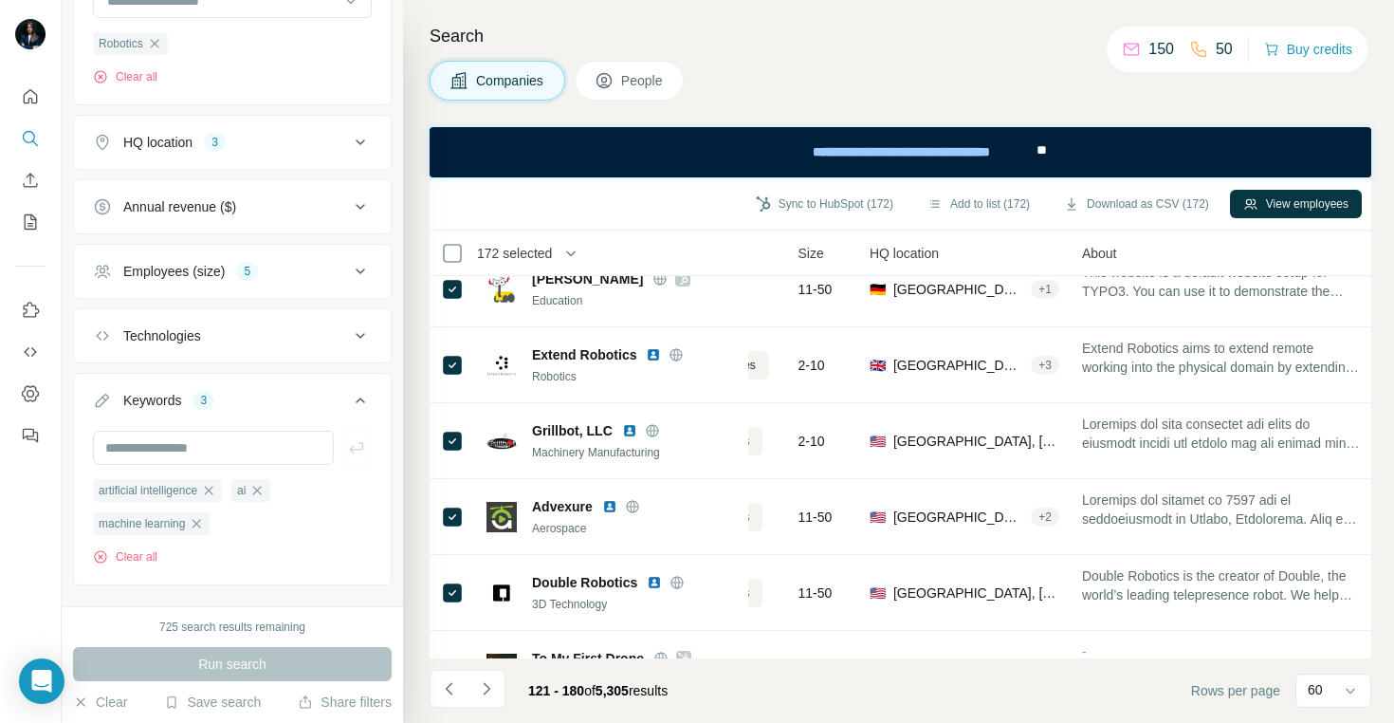
scroll to position [809, 138]
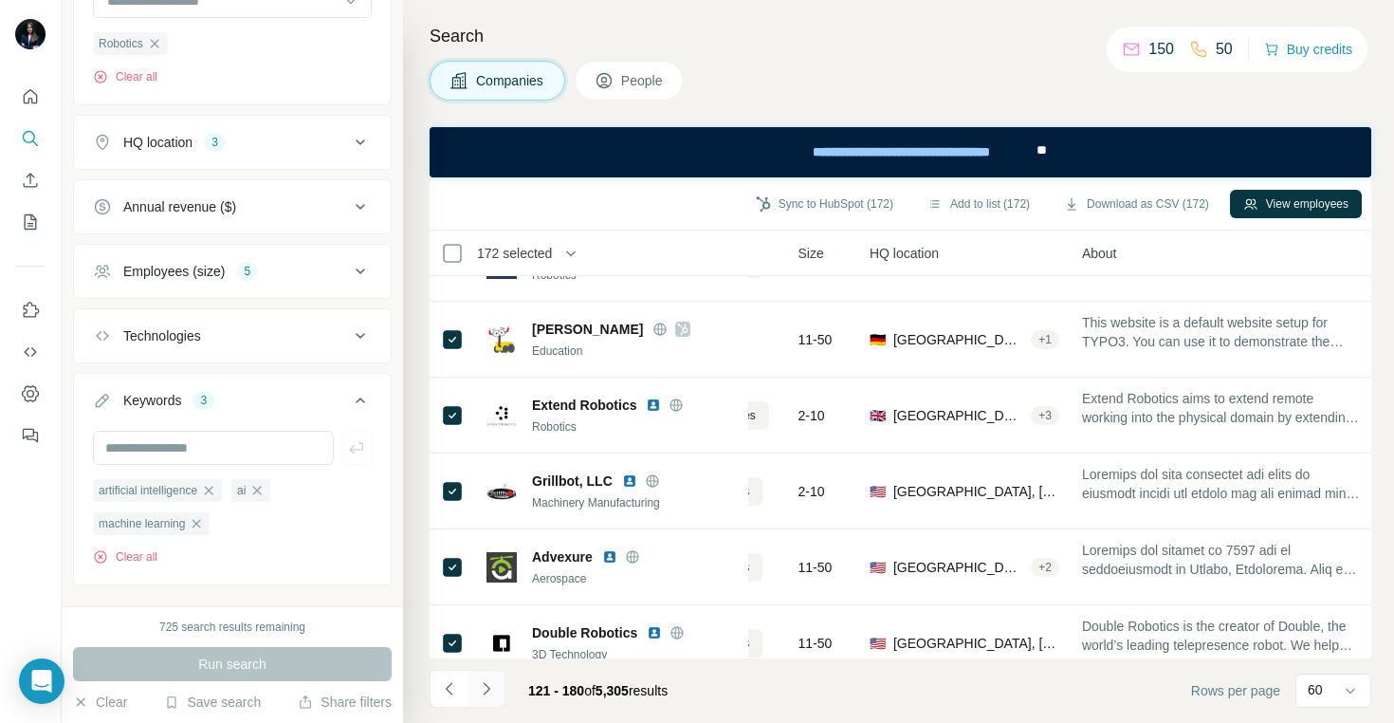
click at [486, 692] on icon "Navigate to next page" at bounding box center [486, 688] width 19 height 19
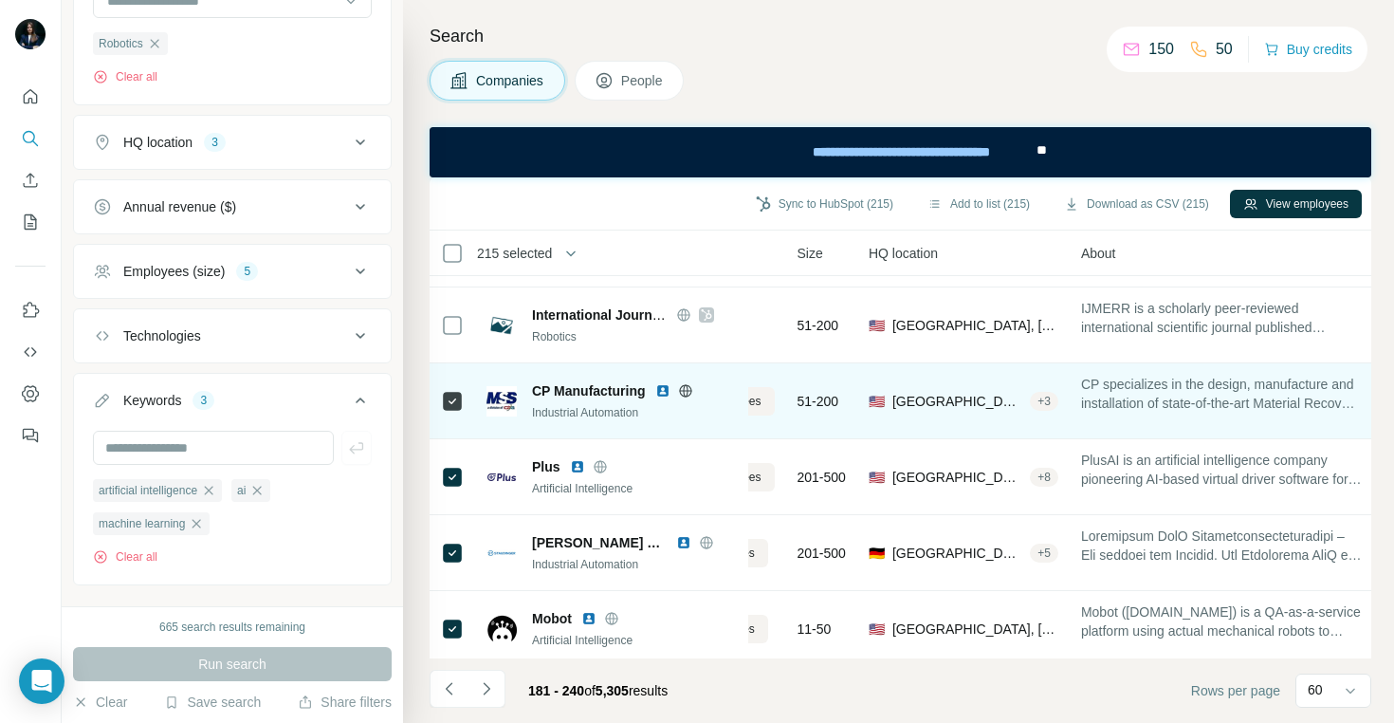
scroll to position [4170, 139]
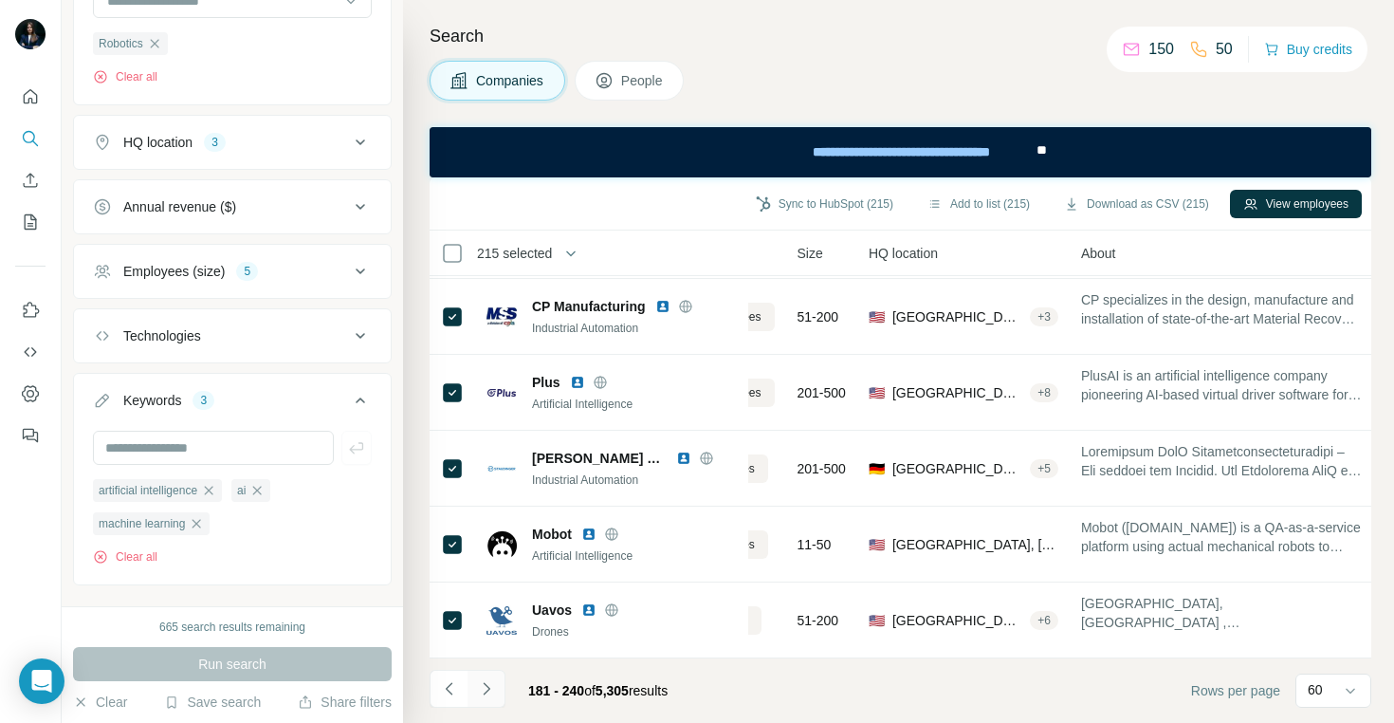
click at [487, 689] on icon "Navigate to next page" at bounding box center [486, 688] width 7 height 12
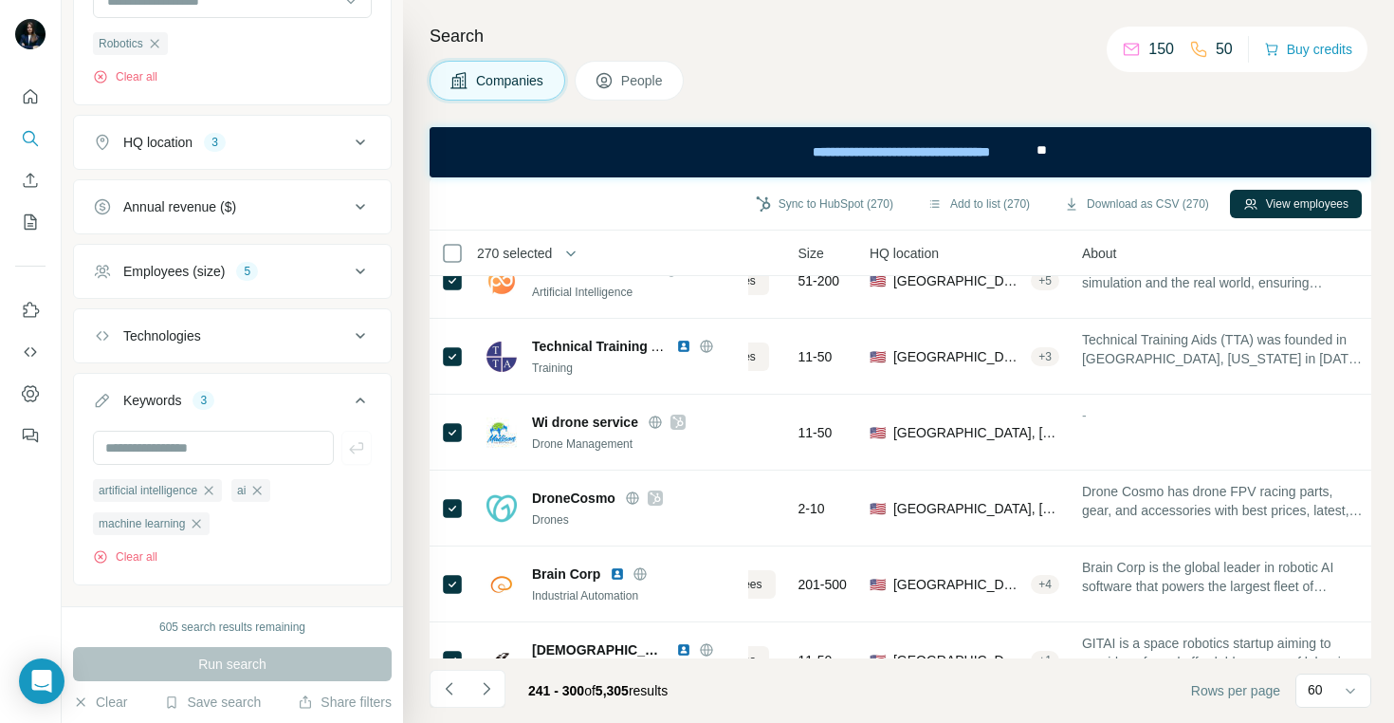
scroll to position [0, 138]
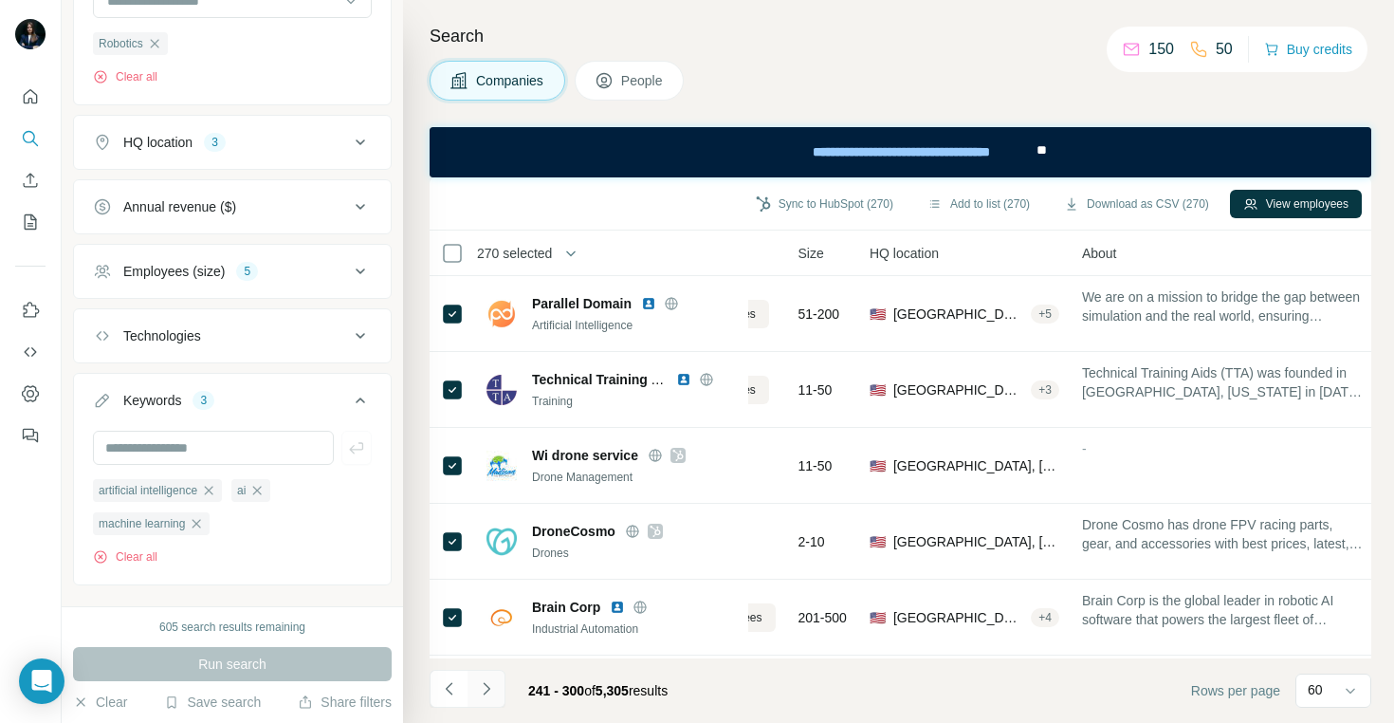
click at [489, 688] on icon "Navigate to next page" at bounding box center [486, 688] width 19 height 19
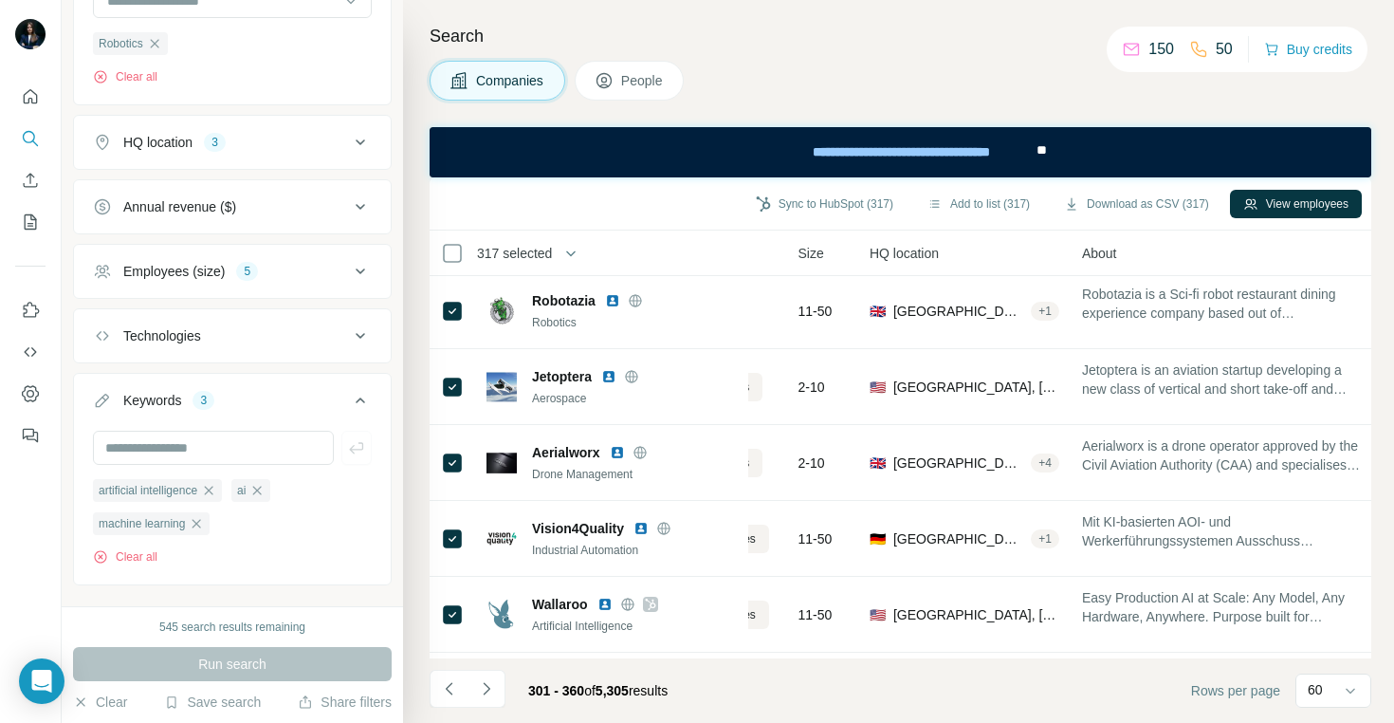
scroll to position [4170, 138]
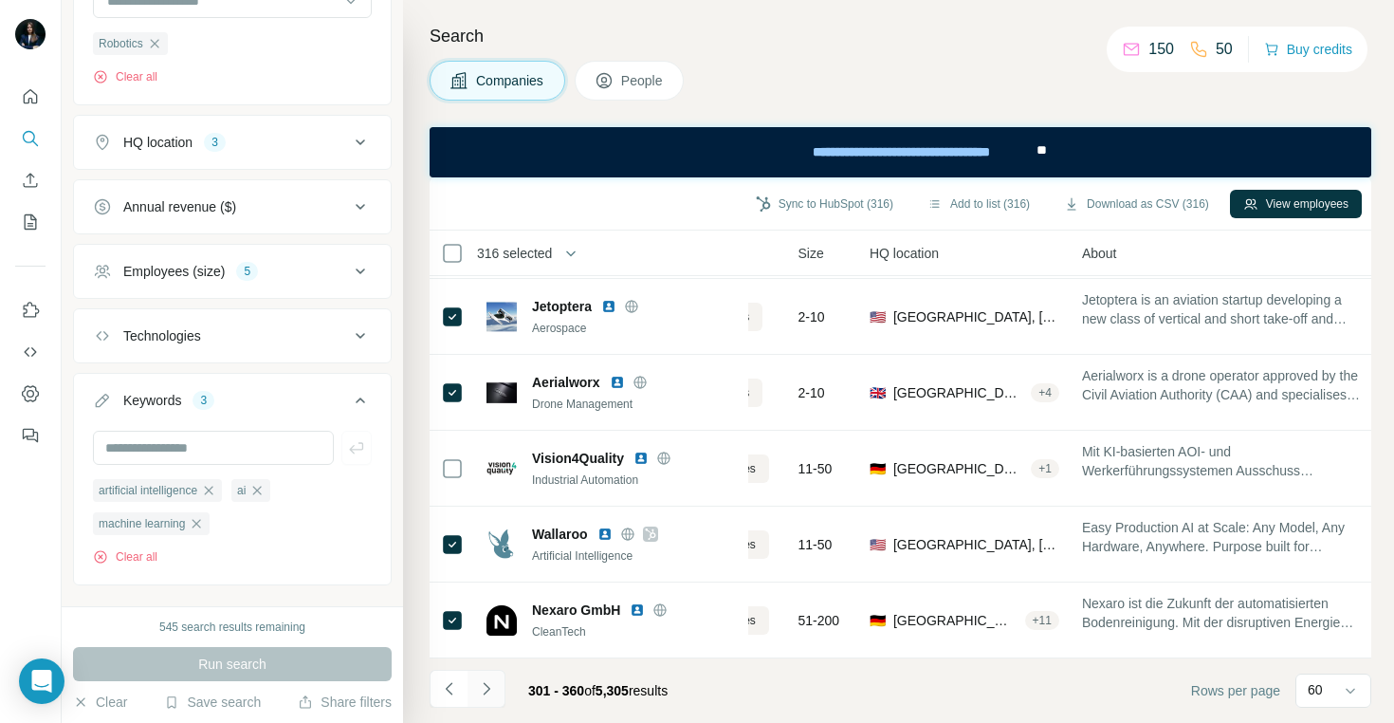
click at [495, 691] on button "Navigate to next page" at bounding box center [487, 689] width 38 height 38
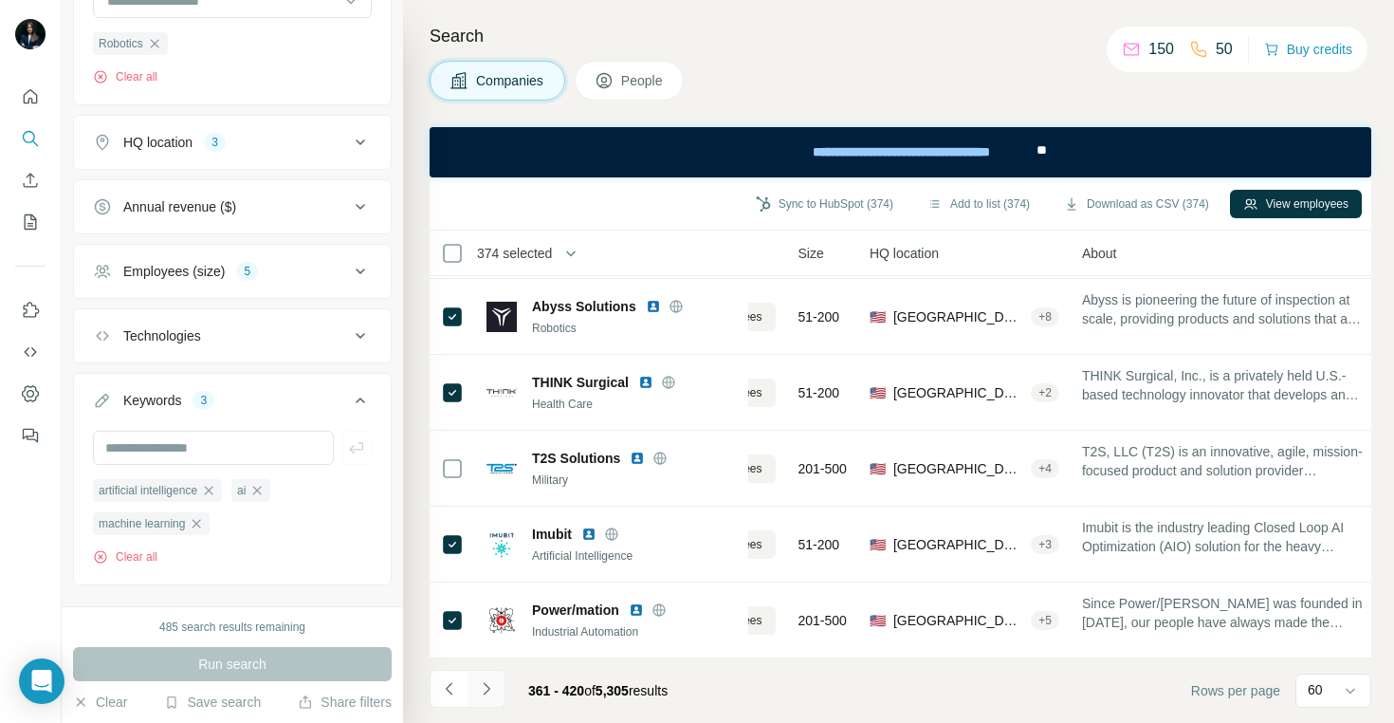
click at [494, 688] on icon "Navigate to next page" at bounding box center [486, 688] width 19 height 19
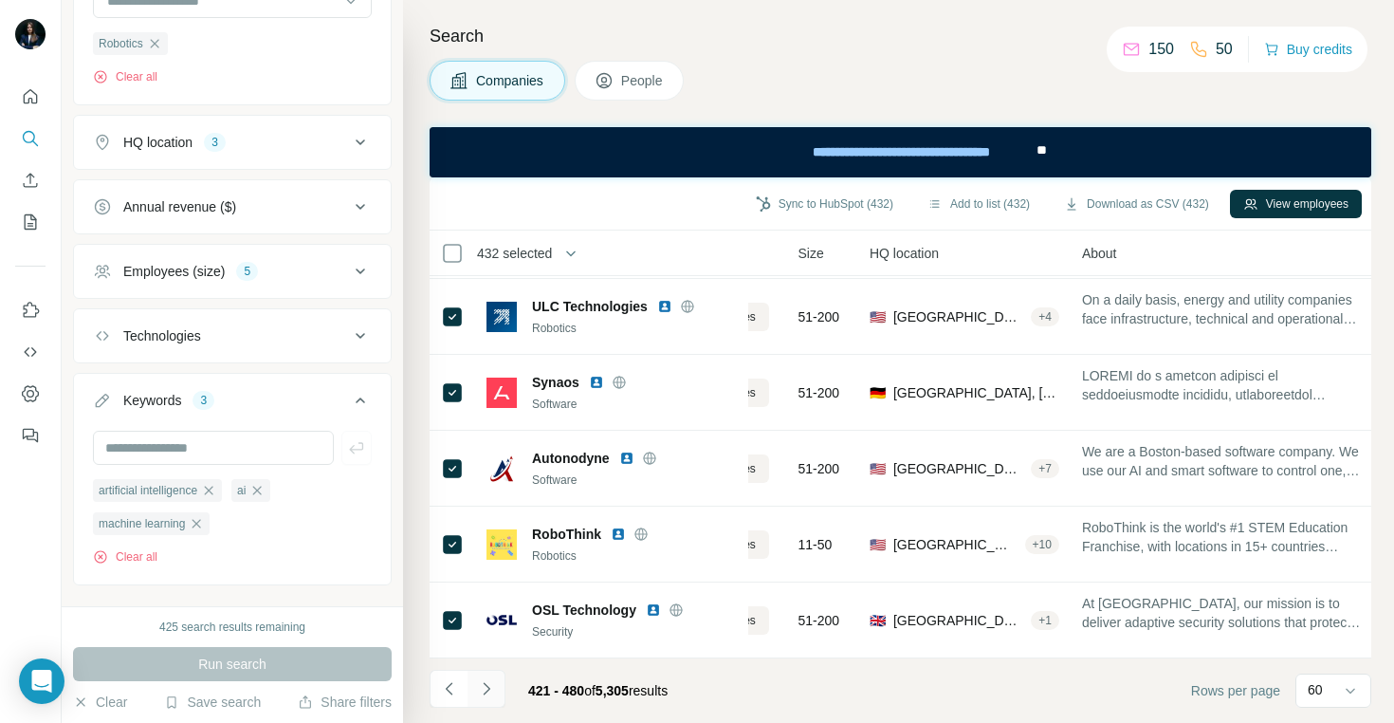
click at [493, 691] on icon "Navigate to next page" at bounding box center [486, 688] width 19 height 19
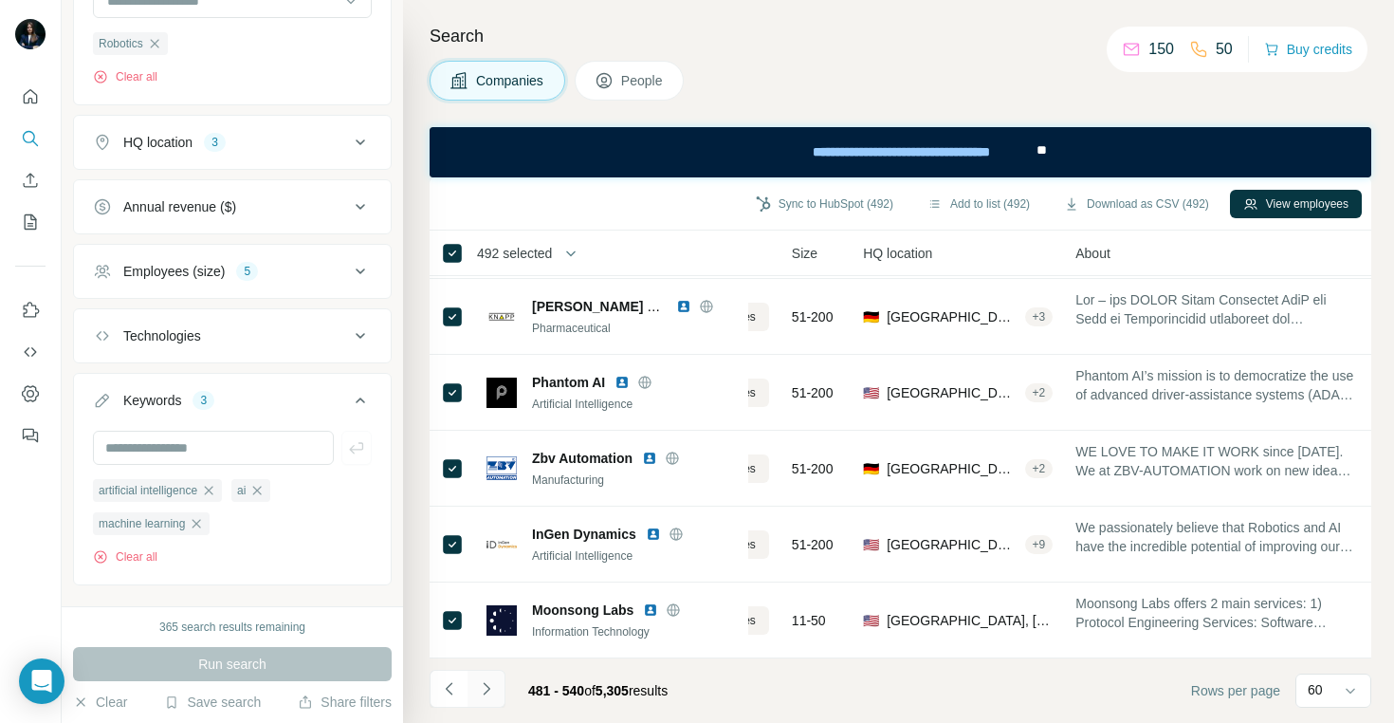
click at [496, 687] on button "Navigate to next page" at bounding box center [487, 689] width 38 height 38
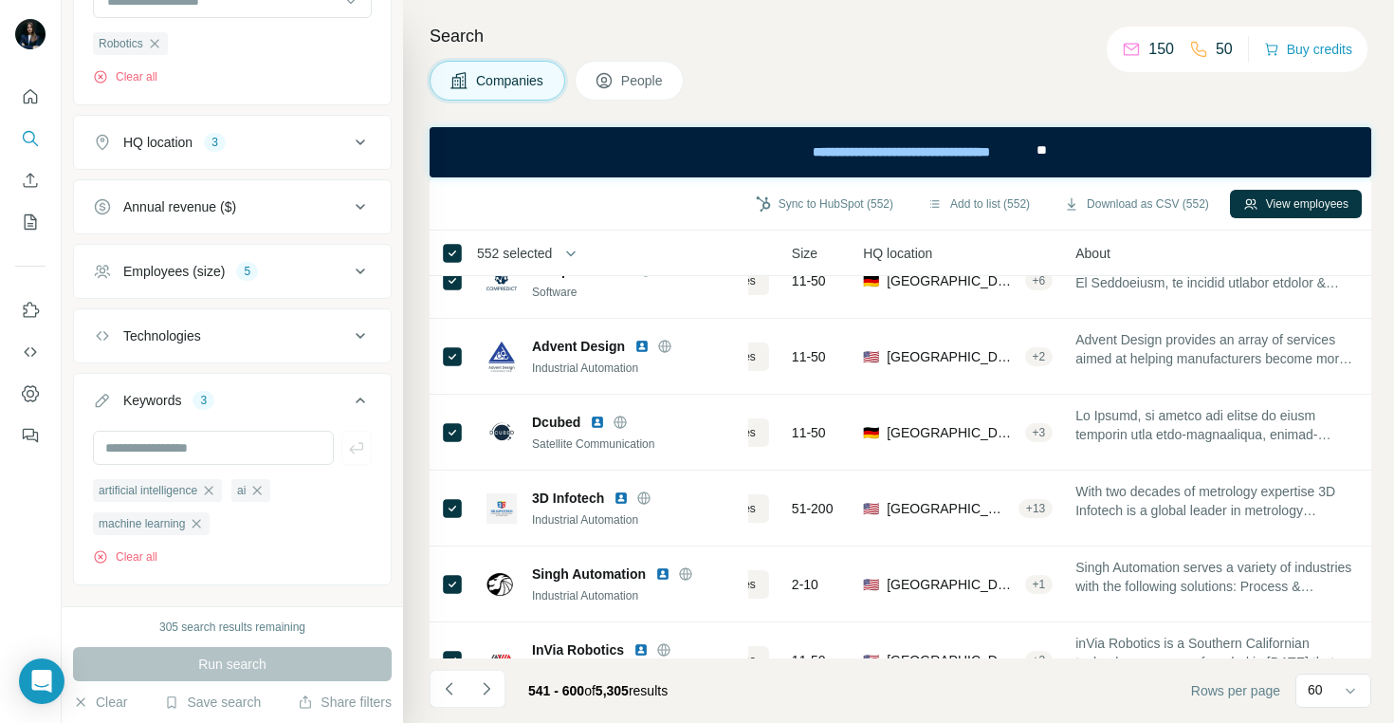
scroll to position [868, 139]
click at [488, 691] on icon "Navigate to next page" at bounding box center [486, 688] width 19 height 19
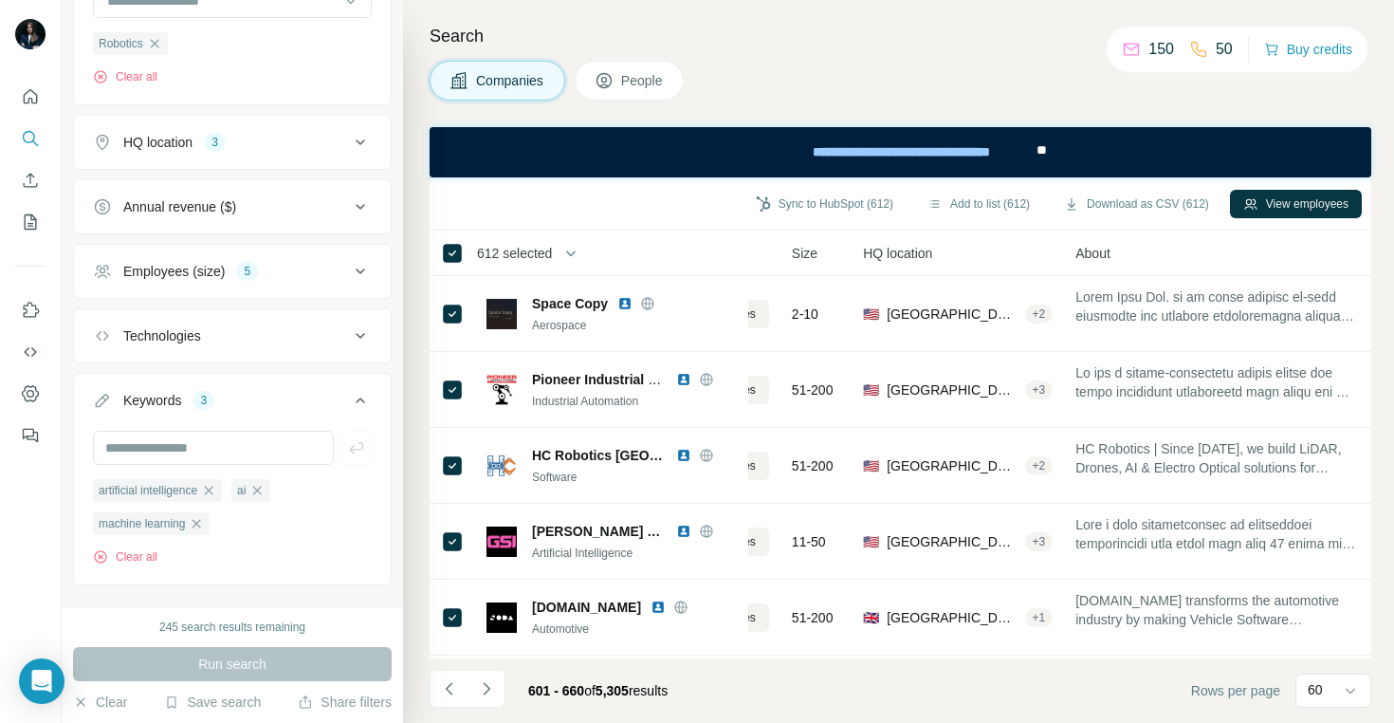
scroll to position [1581, 138]
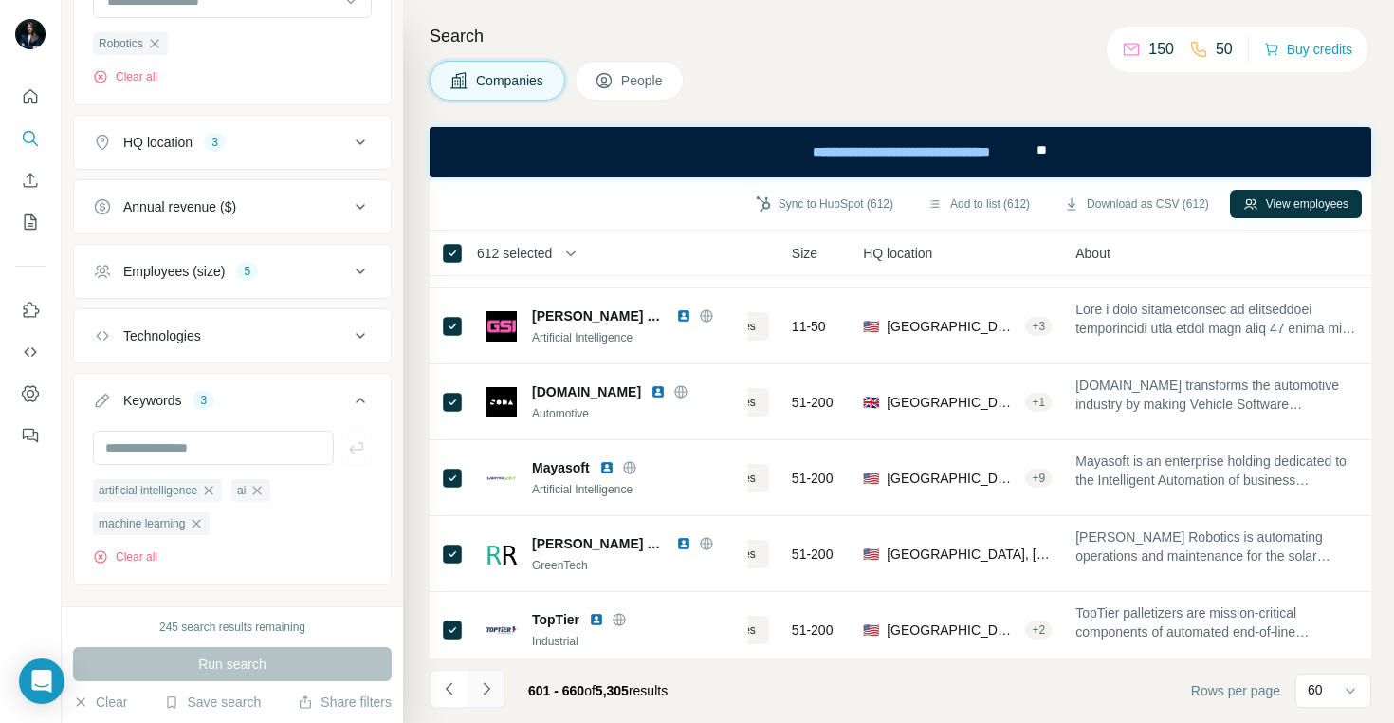
click at [492, 688] on icon "Navigate to next page" at bounding box center [486, 688] width 19 height 19
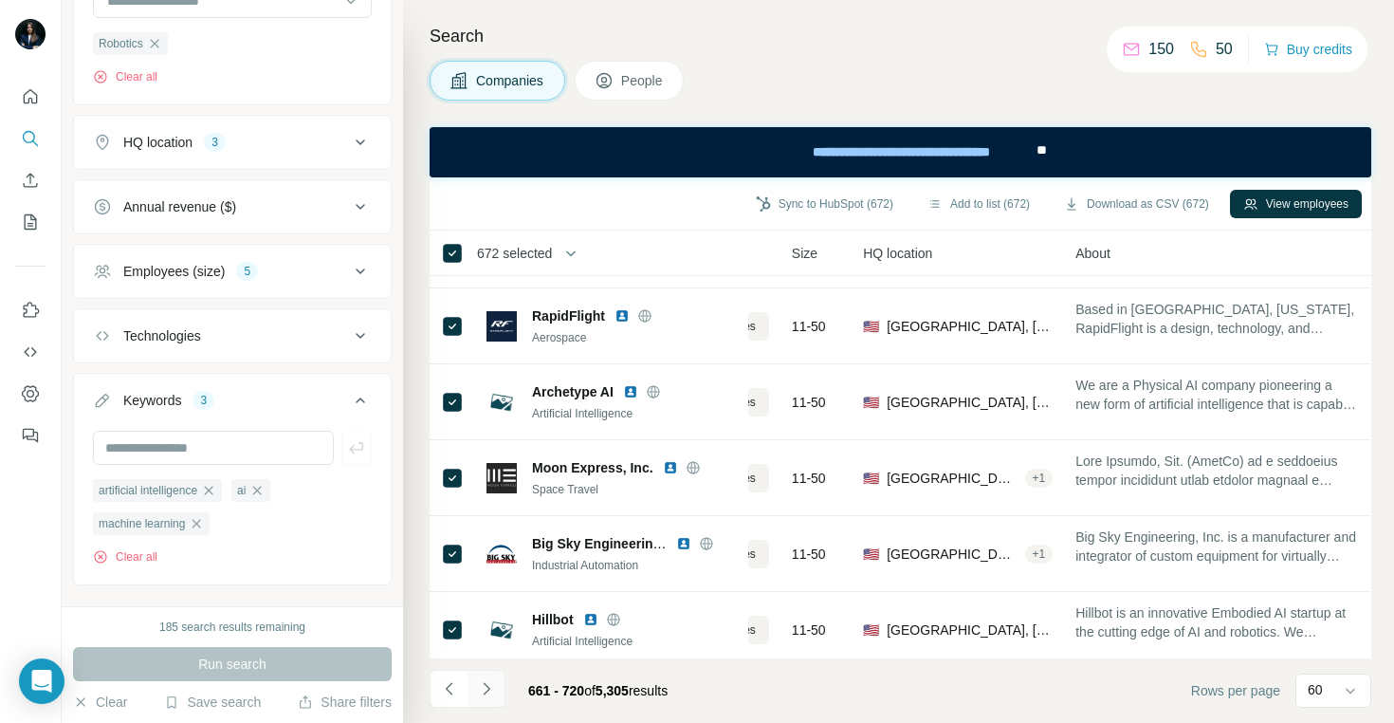
click at [493, 689] on icon "Navigate to next page" at bounding box center [486, 688] width 19 height 19
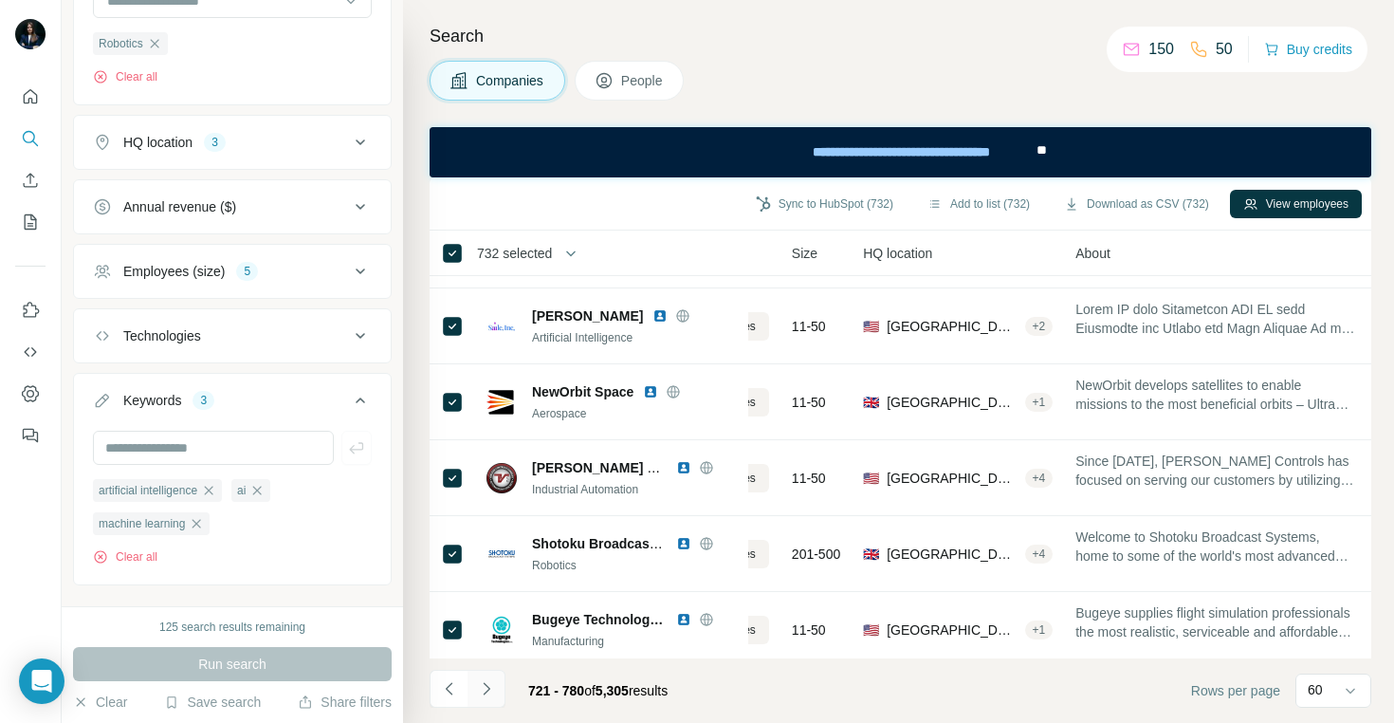
click at [491, 688] on icon "Navigate to next page" at bounding box center [486, 688] width 19 height 19
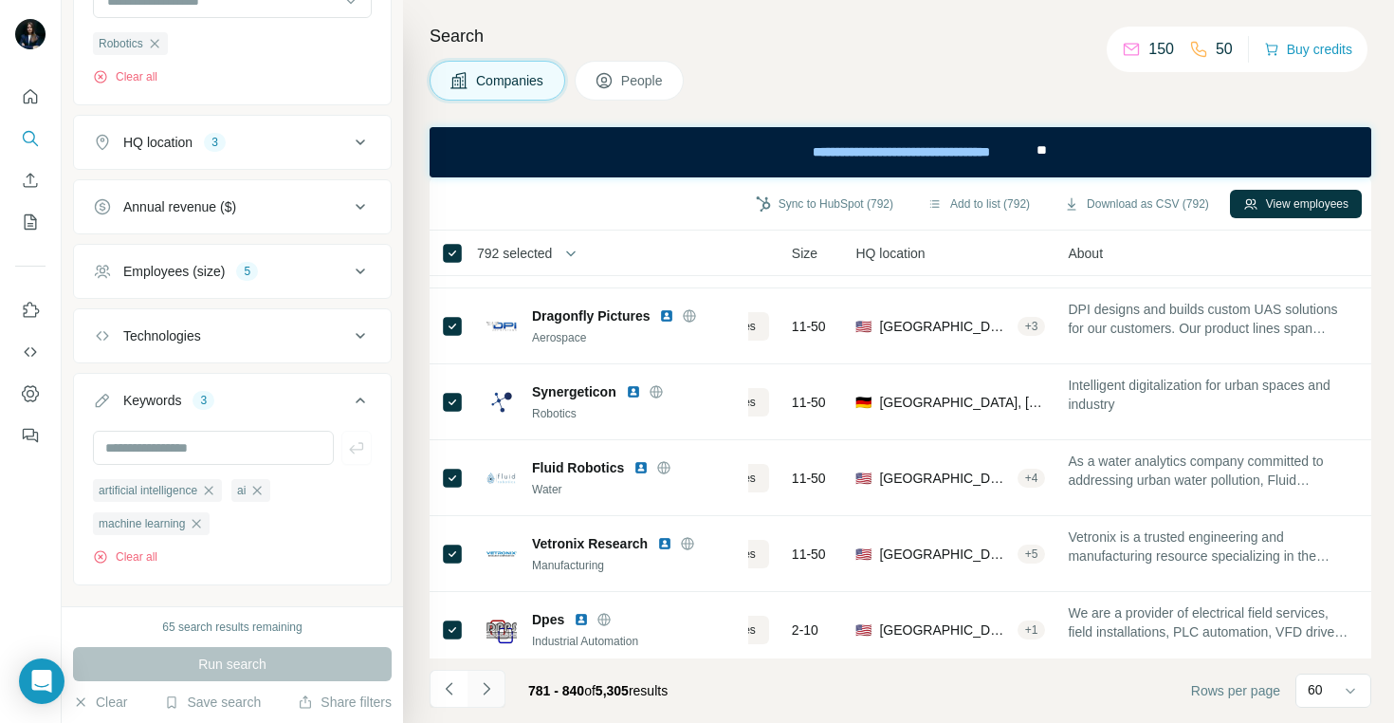
click at [488, 689] on icon "Navigate to next page" at bounding box center [486, 688] width 19 height 19
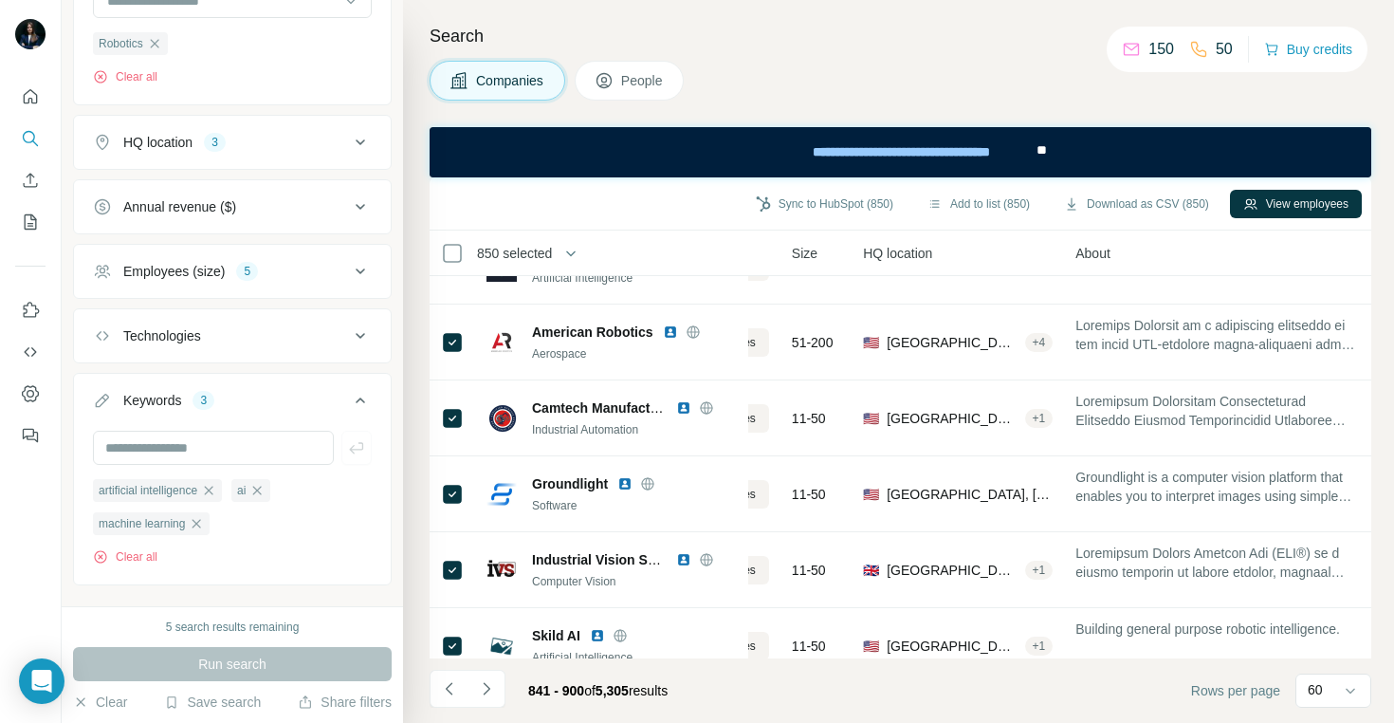
scroll to position [4170, 138]
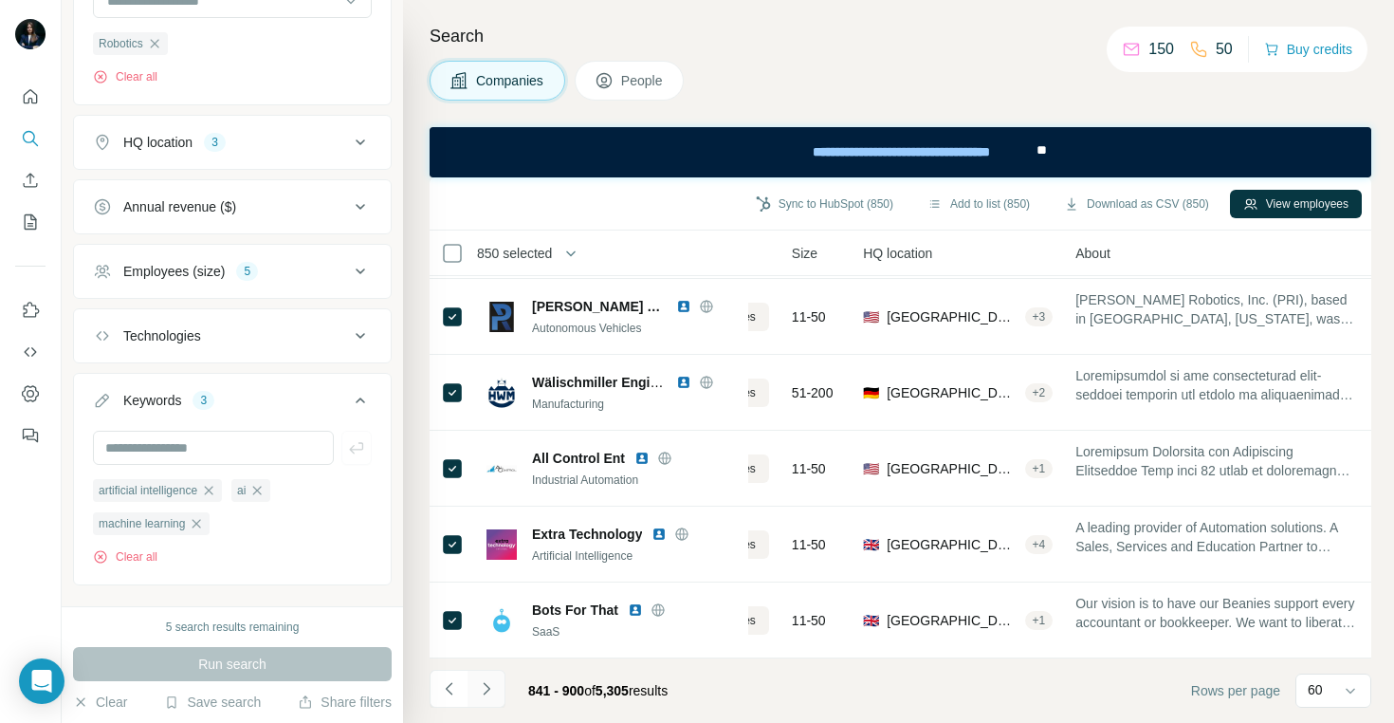
click at [488, 690] on icon "Navigate to next page" at bounding box center [486, 688] width 19 height 19
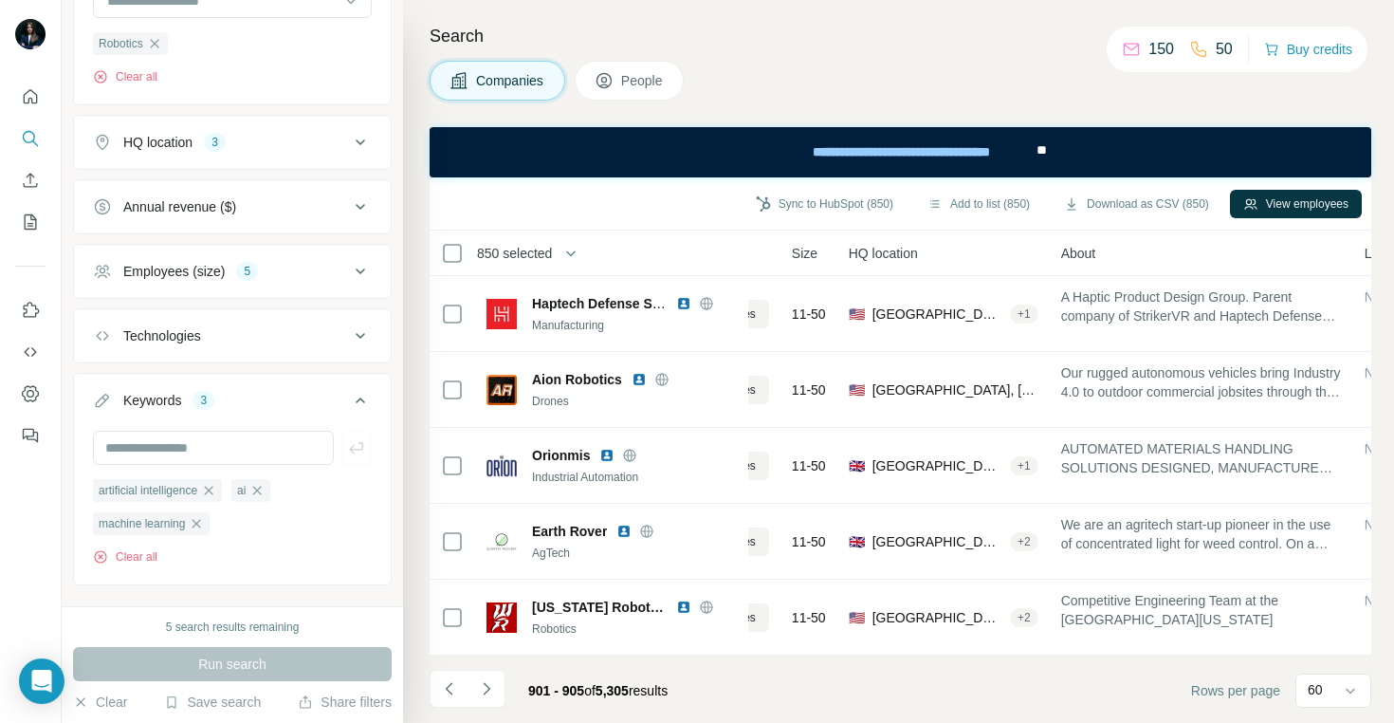
scroll to position [0, 138]
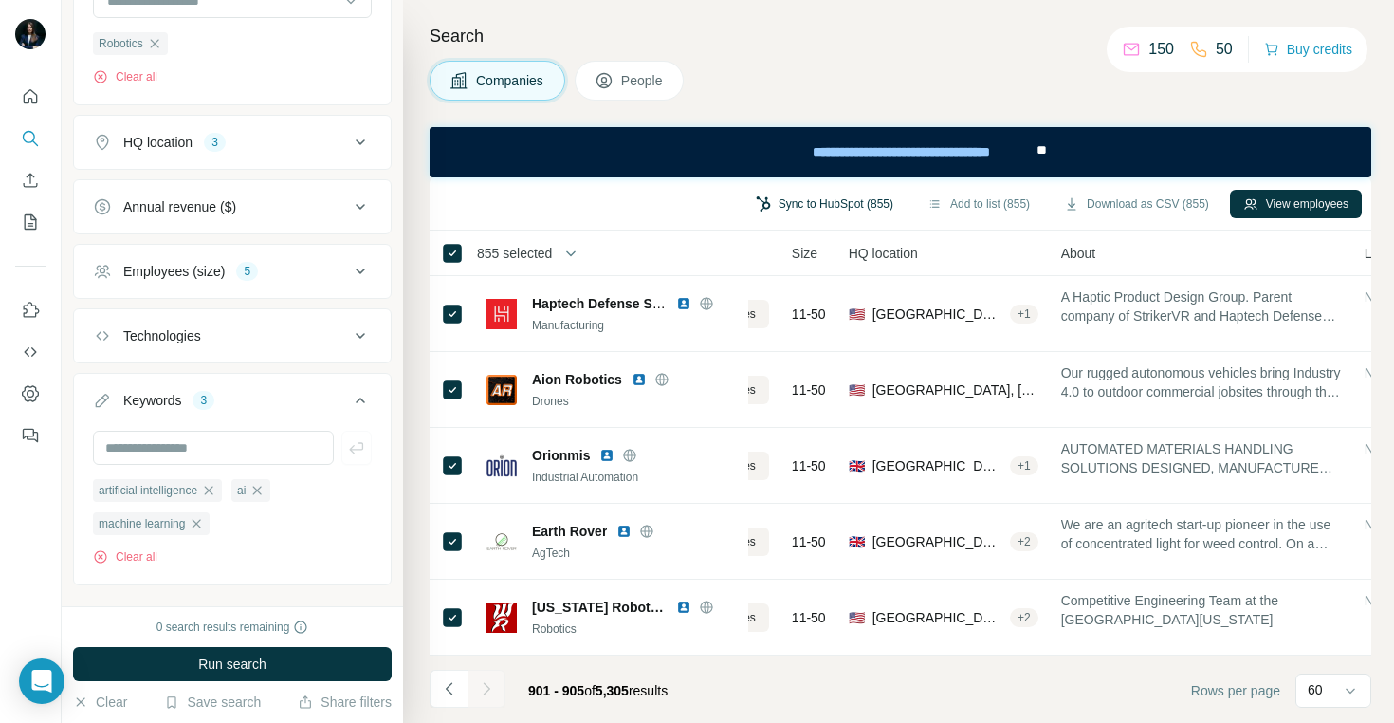
click at [823, 196] on button "Sync to HubSpot (855)" at bounding box center [825, 204] width 164 height 28
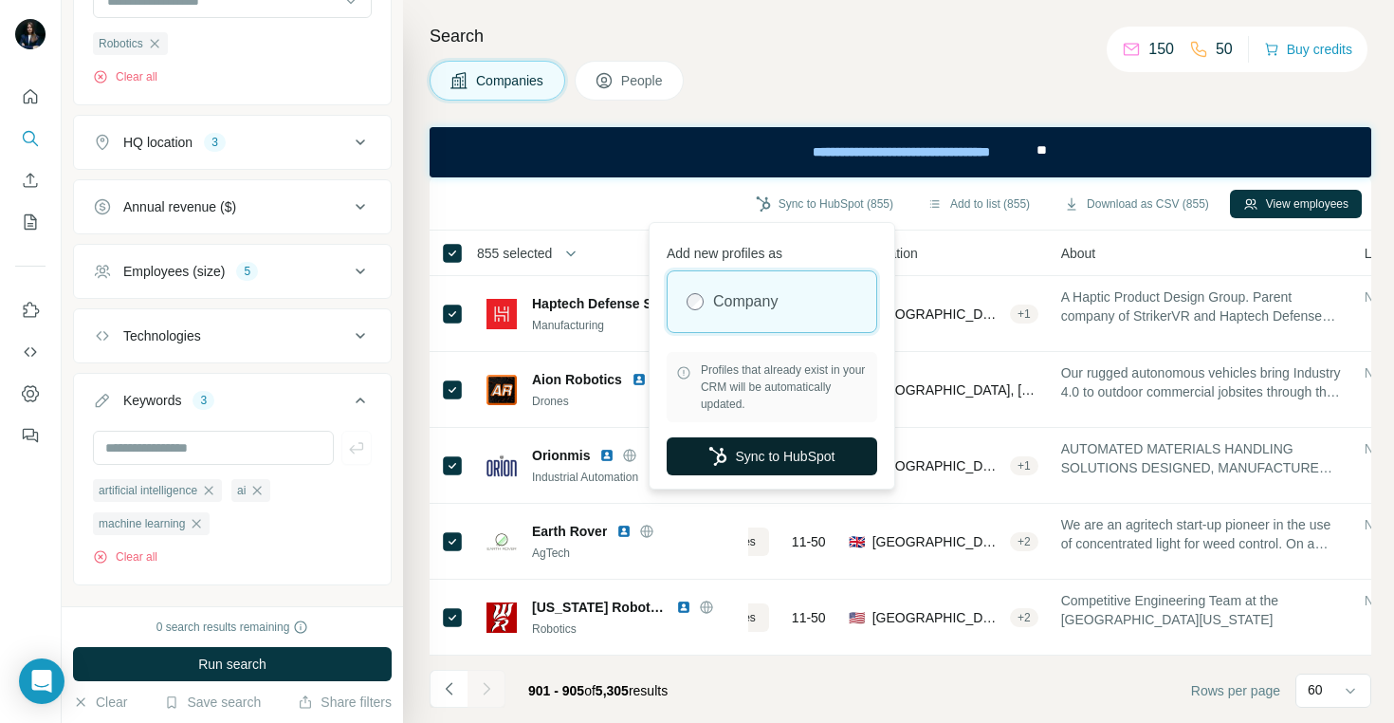
click at [801, 450] on button "Sync to HubSpot" at bounding box center [772, 456] width 211 height 38
